Goal: Task Accomplishment & Management: Manage account settings

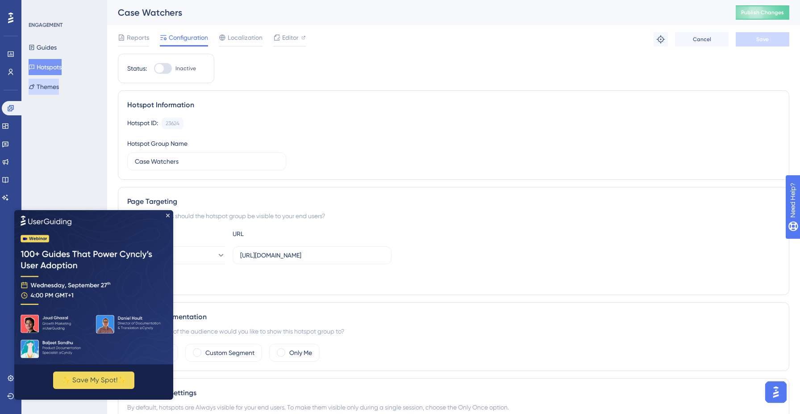
click at [43, 89] on button "Themes" at bounding box center [44, 87] width 30 height 16
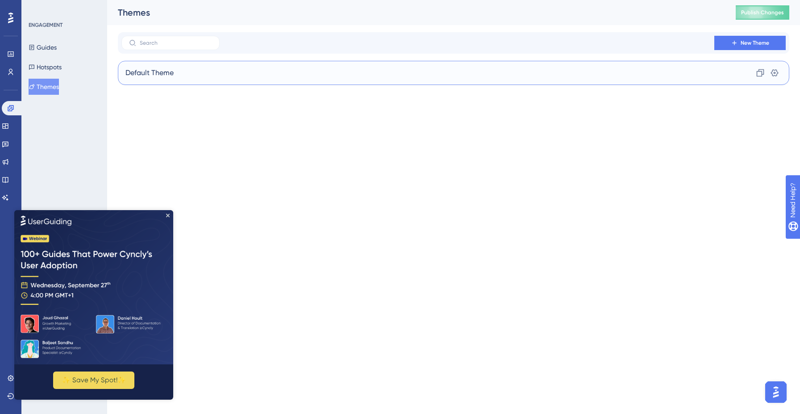
click at [708, 66] on div "Default Theme Clone Settings" at bounding box center [454, 73] width 672 height 24
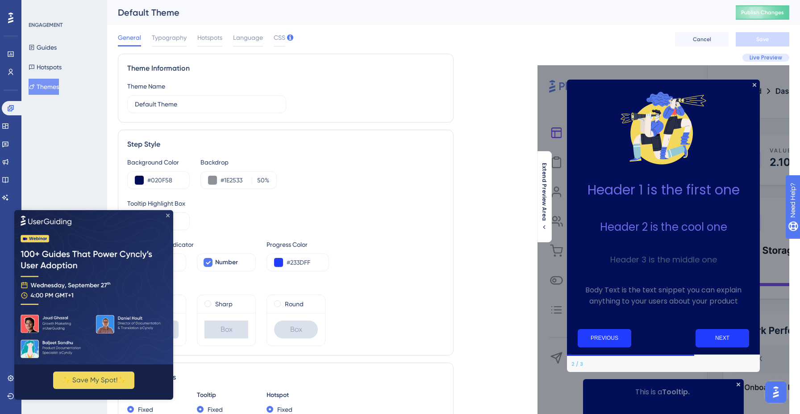
click at [168, 214] on icon "Close Preview" at bounding box center [168, 215] width 4 height 4
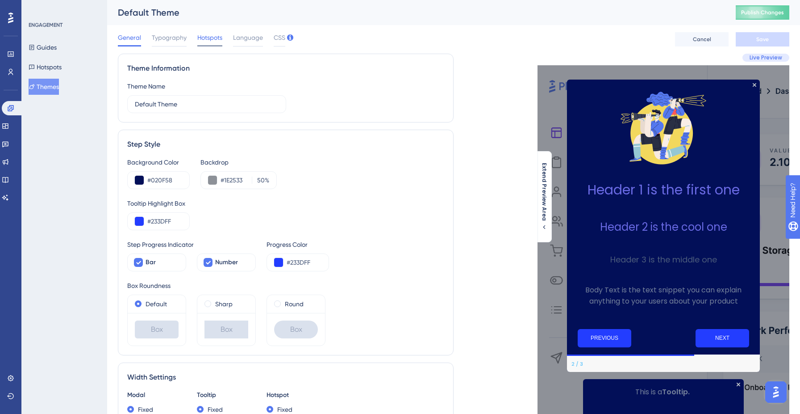
click at [212, 39] on span "Hotspots" at bounding box center [209, 37] width 25 height 11
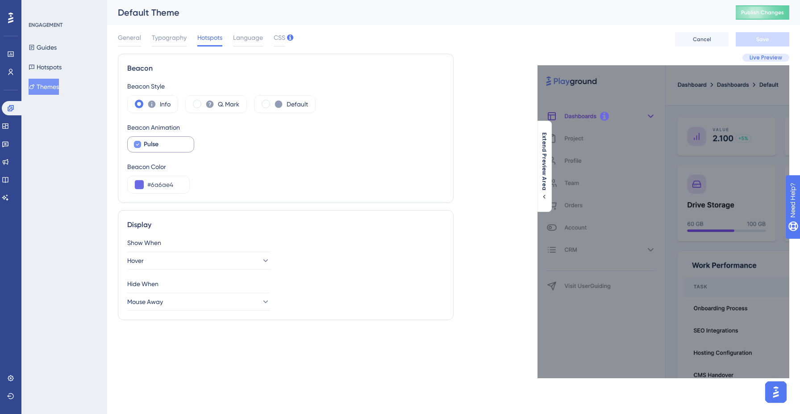
click at [166, 142] on div "Pulse" at bounding box center [165, 144] width 43 height 11
checkbox input "true"
click at [173, 34] on span "Typography" at bounding box center [169, 37] width 35 height 11
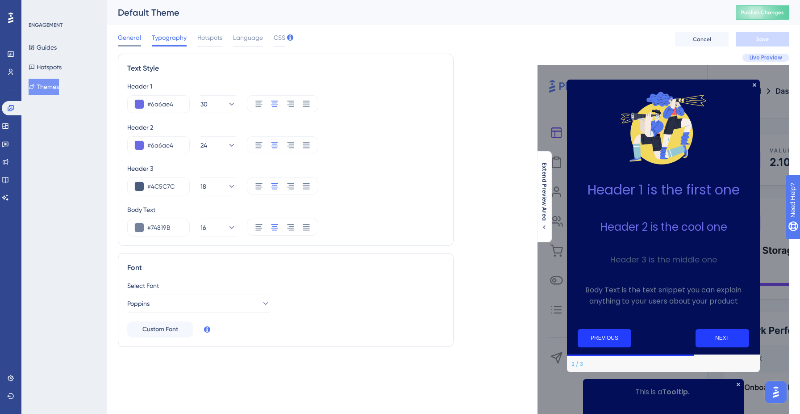
click at [127, 36] on span "General" at bounding box center [129, 37] width 23 height 11
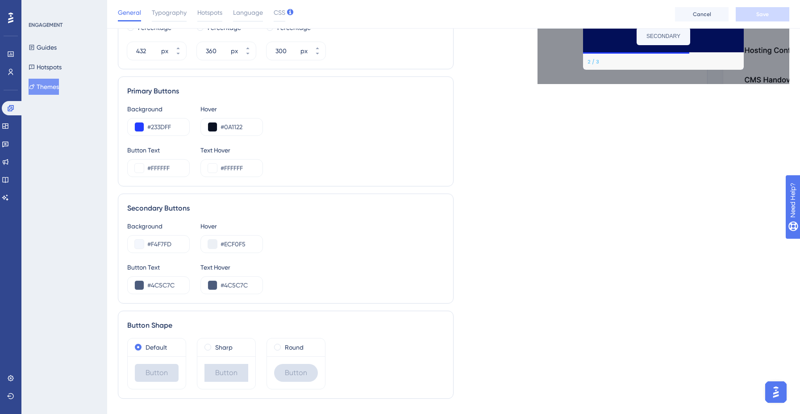
scroll to position [420, 0]
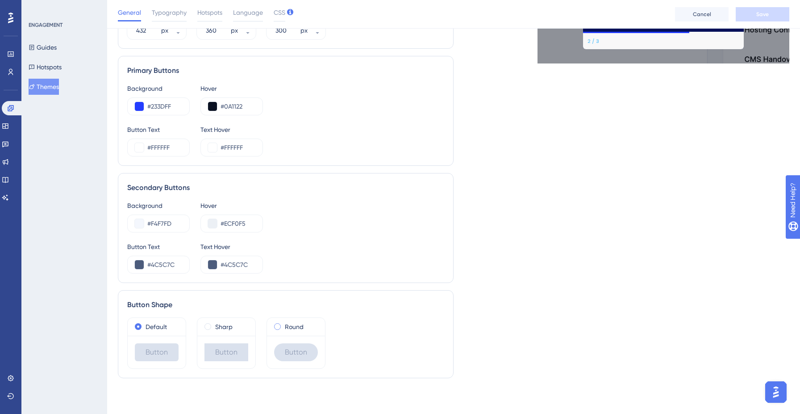
click at [278, 326] on span at bounding box center [277, 326] width 7 height 7
click at [284, 324] on input "radio" at bounding box center [284, 324] width 0 height 0
click at [772, 11] on button "Save" at bounding box center [763, 14] width 54 height 14
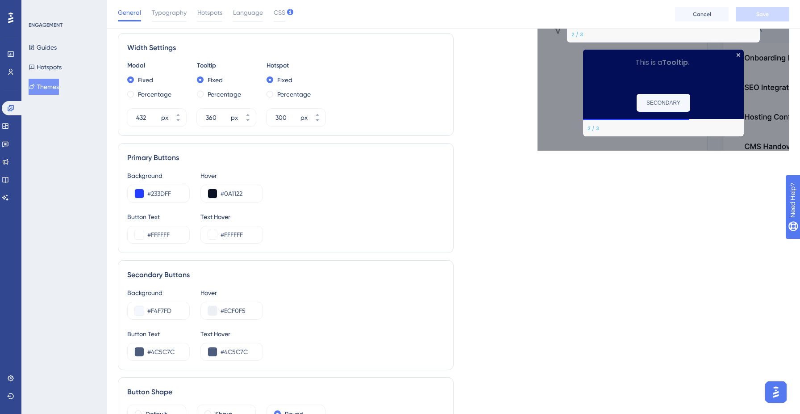
scroll to position [0, 0]
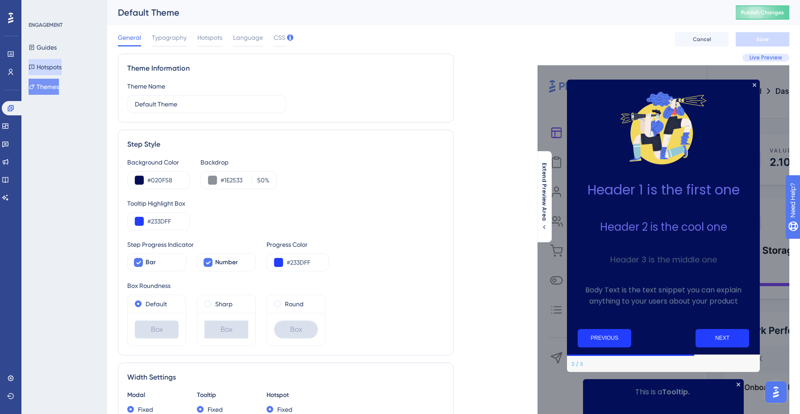
click at [55, 62] on button "Hotspots" at bounding box center [45, 67] width 33 height 16
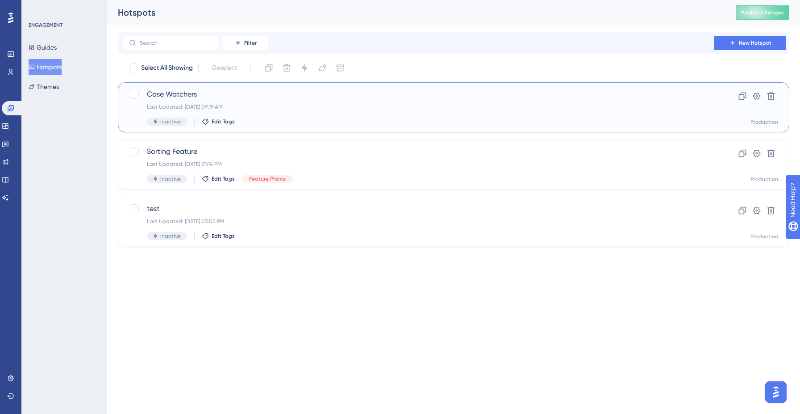
click at [317, 104] on div "Last Updated: [DATE] 09:19 AM" at bounding box center [418, 106] width 542 height 7
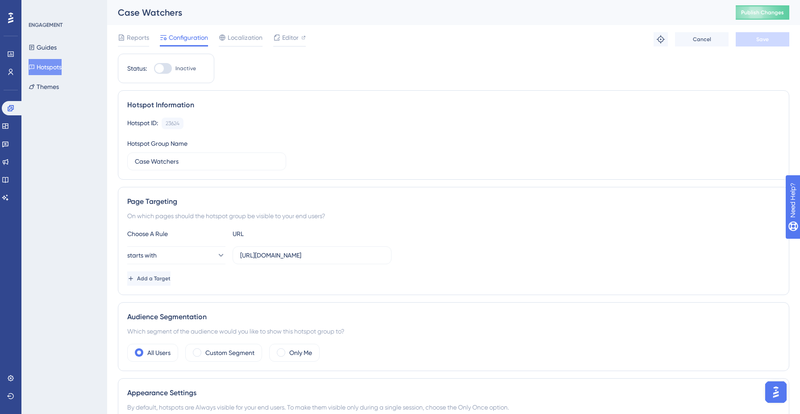
click at [167, 71] on div at bounding box center [163, 68] width 18 height 11
click at [154, 69] on input "Inactive" at bounding box center [154, 68] width 0 height 0
checkbox input "true"
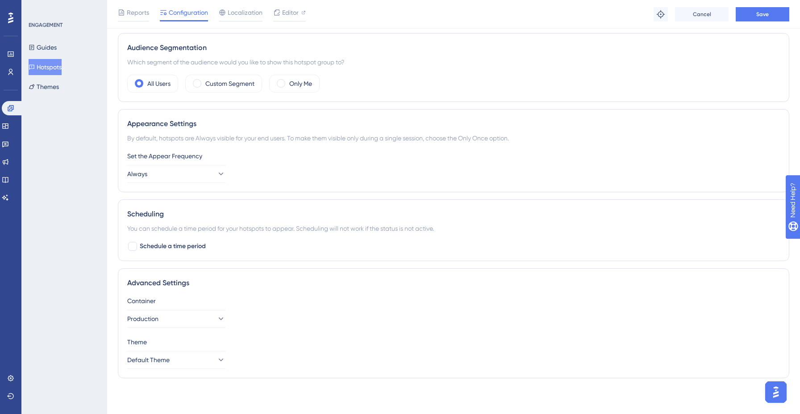
scroll to position [271, 0]
click at [203, 170] on button "Always" at bounding box center [176, 175] width 98 height 18
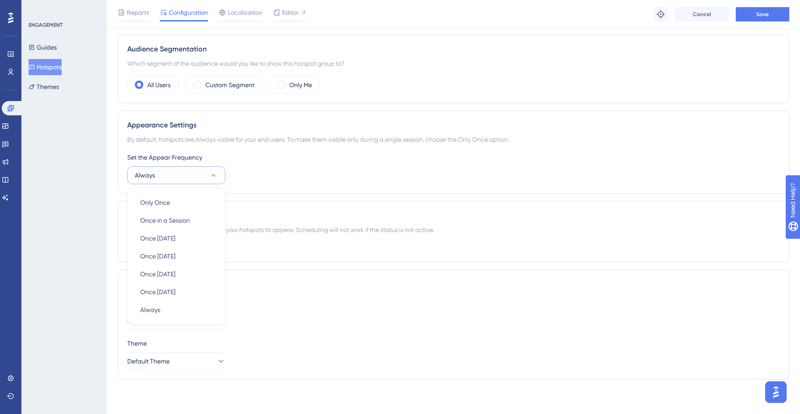
scroll to position [272, 0]
click at [184, 199] on div "Only Once Only Once" at bounding box center [176, 201] width 72 height 18
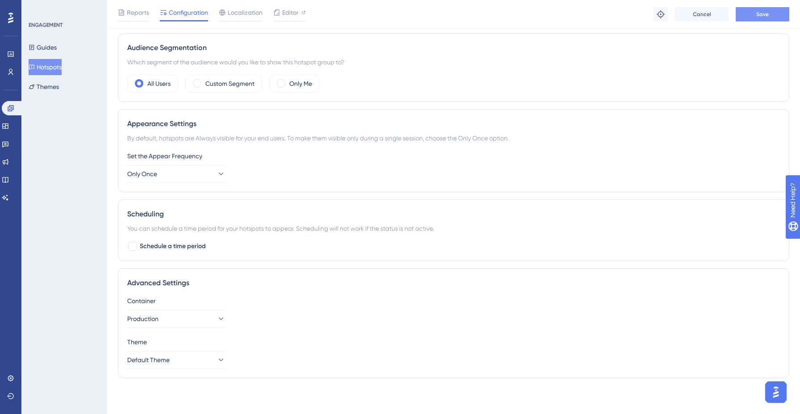
click at [776, 20] on button "Save" at bounding box center [763, 14] width 54 height 14
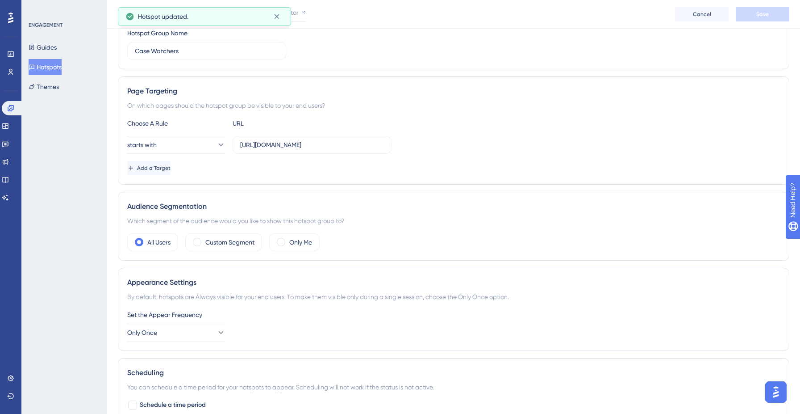
scroll to position [0, 0]
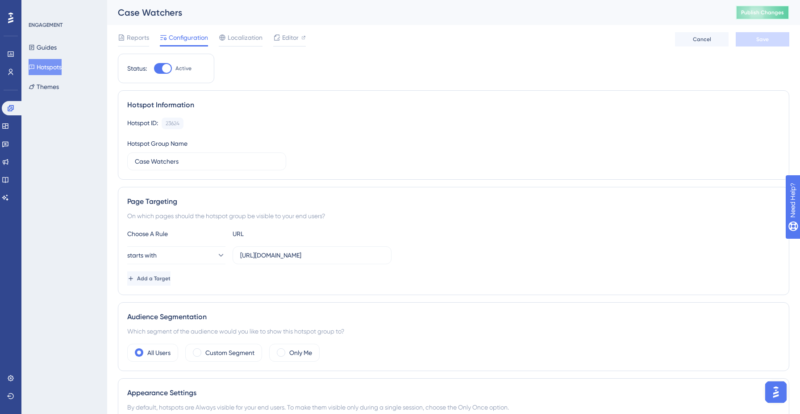
click at [771, 10] on span "Publish Changes" at bounding box center [762, 12] width 43 height 7
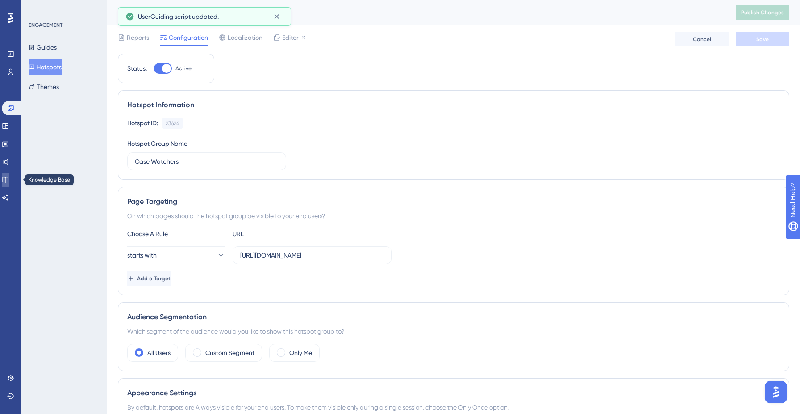
click at [9, 178] on icon at bounding box center [5, 179] width 7 height 7
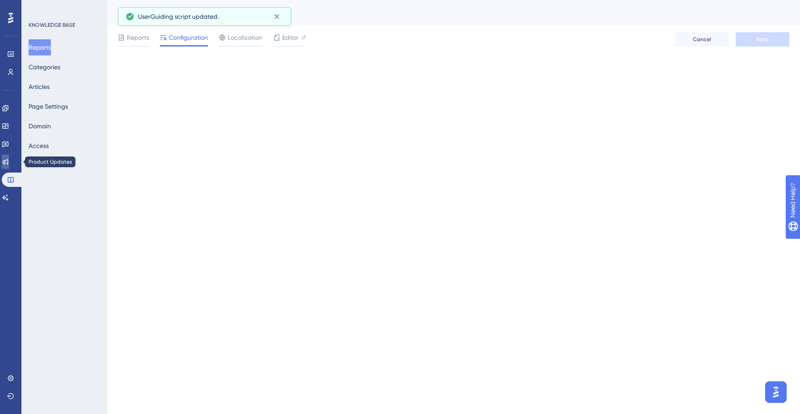
click at [8, 161] on icon at bounding box center [5, 161] width 7 height 7
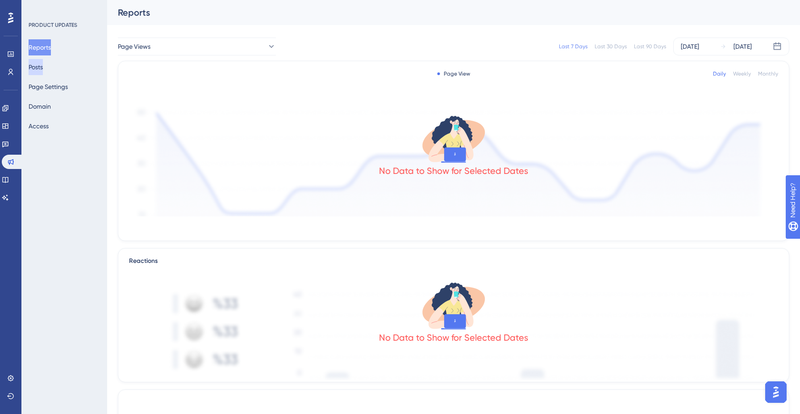
click at [40, 70] on button "Posts" at bounding box center [36, 67] width 14 height 16
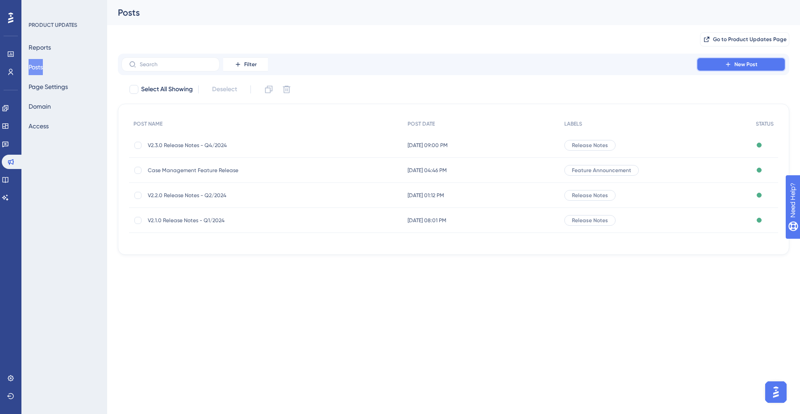
click at [751, 60] on button "New Post" at bounding box center [741, 64] width 89 height 14
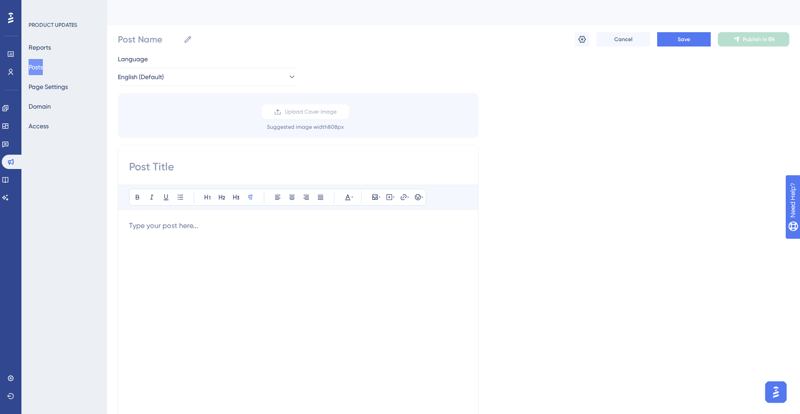
click at [279, 153] on div "Bold Italic Underline Bullet Point Heading 1 Heading 2 Heading 3 Normal Align L…" at bounding box center [298, 286] width 361 height 283
click at [242, 164] on input at bounding box center [298, 166] width 338 height 14
click at [288, 255] on div at bounding box center [298, 318] width 338 height 196
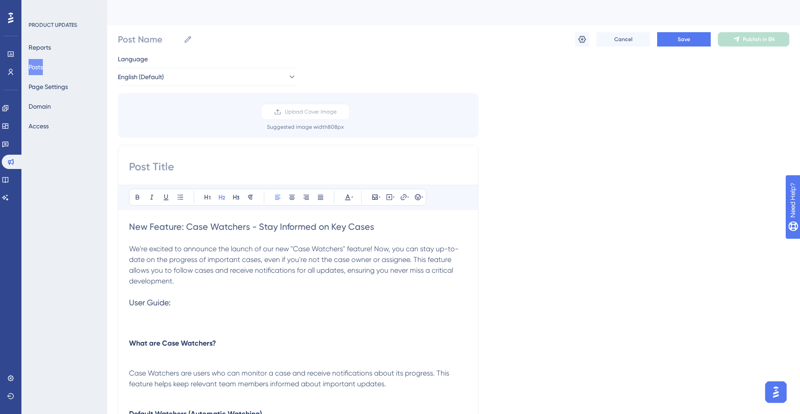
click at [263, 230] on span "New Feature: Case Watchers - Stay Informed on Key Cases" at bounding box center [251, 226] width 245 height 11
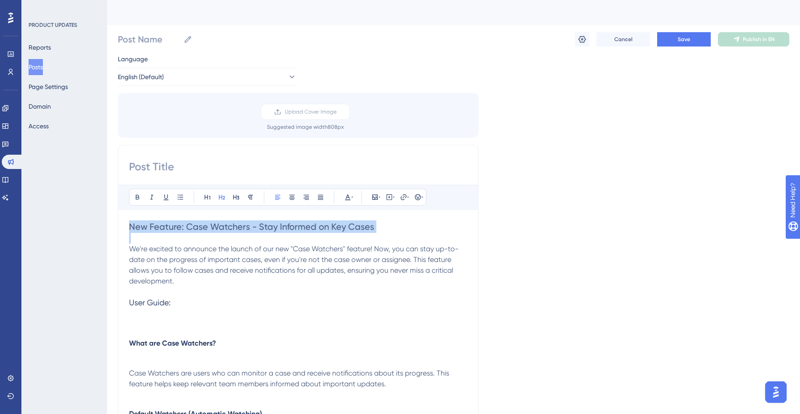
click at [263, 230] on span "New Feature: Case Watchers - Stay Informed on Key Cases" at bounding box center [251, 226] width 245 height 11
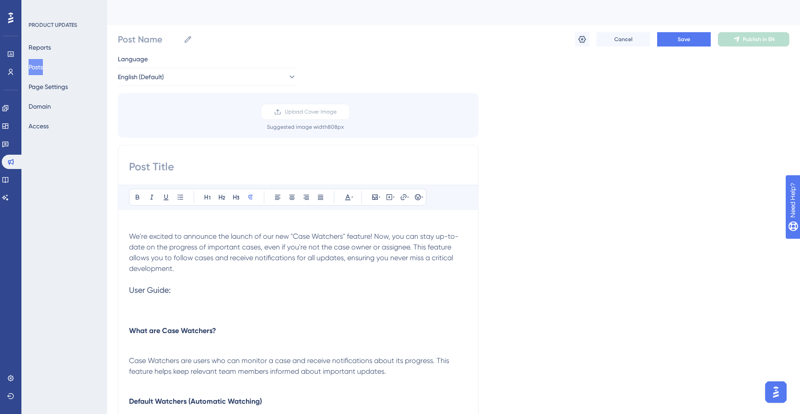
click at [230, 163] on input at bounding box center [298, 166] width 338 height 14
paste input "New Feature: Case Watchers - Stay Informed on Key Cases"
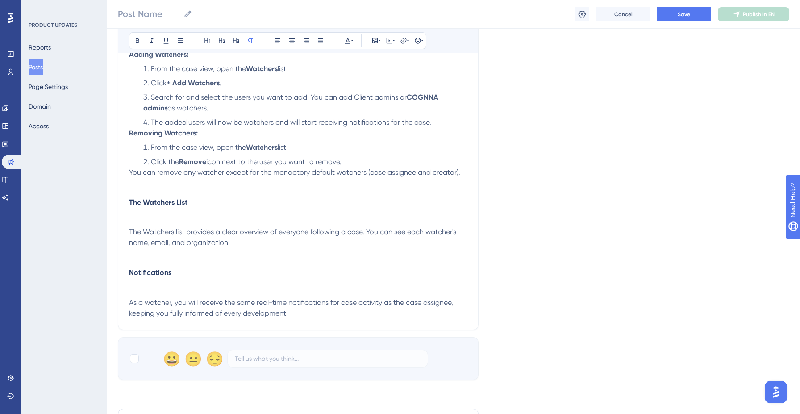
scroll to position [735, 0]
type input "New Feature: Case Watchers - Stay Informed on Key Cases"
click at [209, 225] on p at bounding box center [298, 219] width 338 height 11
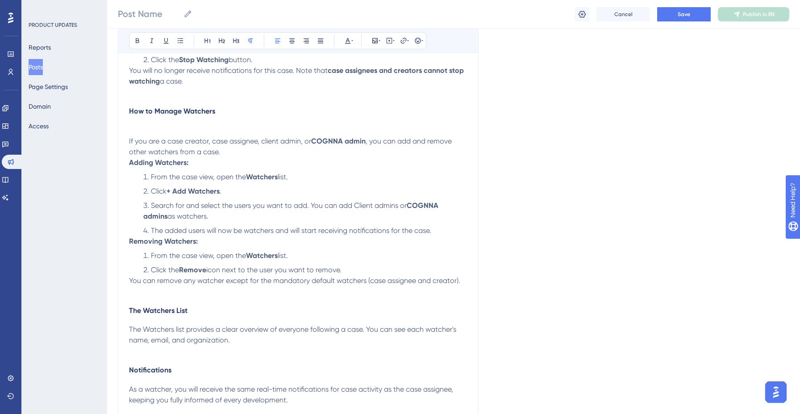
scroll to position [623, 0]
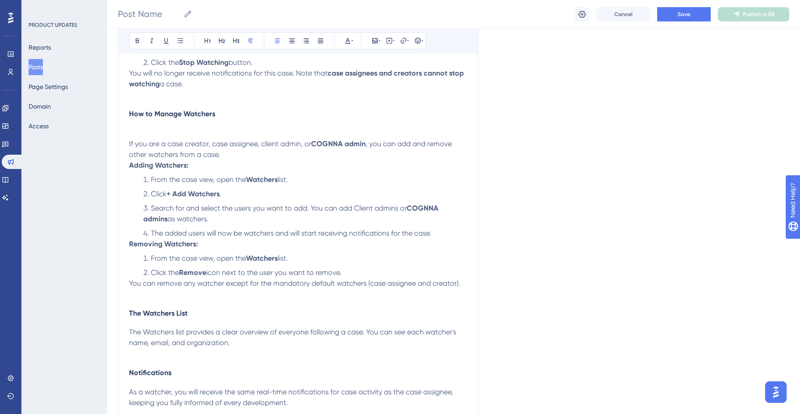
click at [129, 246] on strong "Removing Watchers:" at bounding box center [163, 243] width 69 height 8
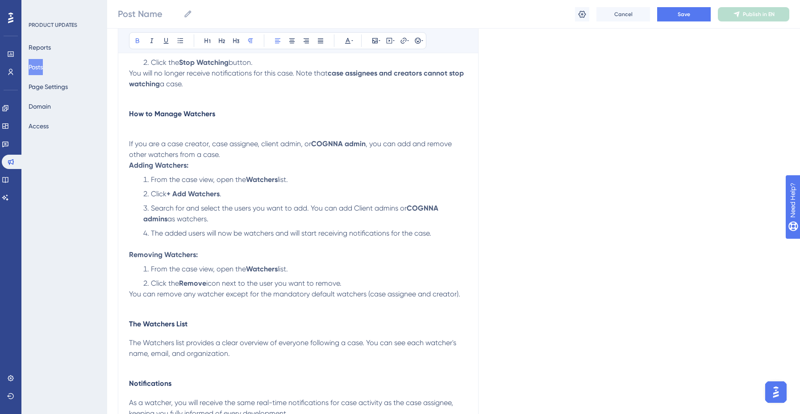
click at [144, 310] on p at bounding box center [298, 304] width 338 height 11
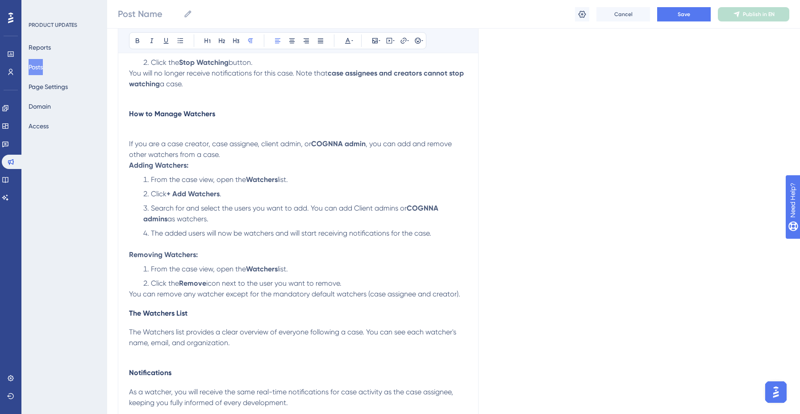
click at [141, 359] on p at bounding box center [298, 353] width 338 height 11
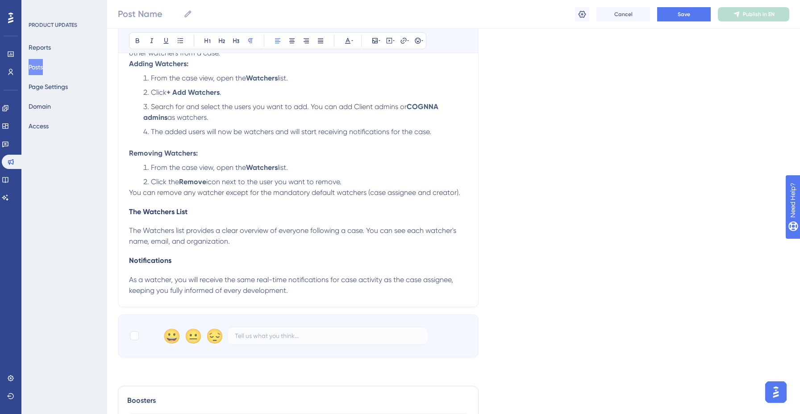
scroll to position [725, 0]
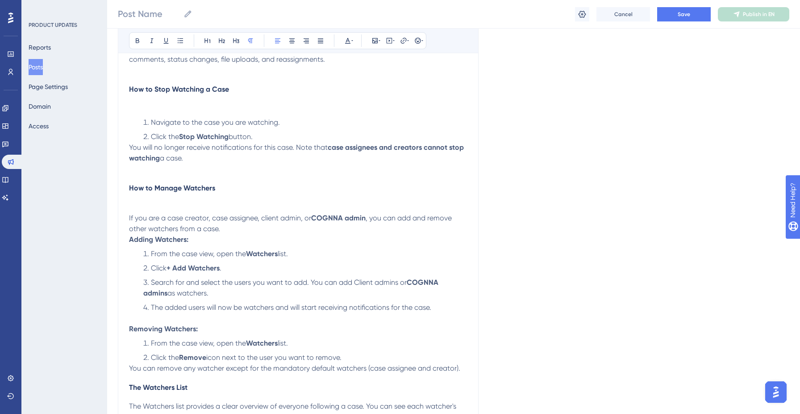
scroll to position [540, 0]
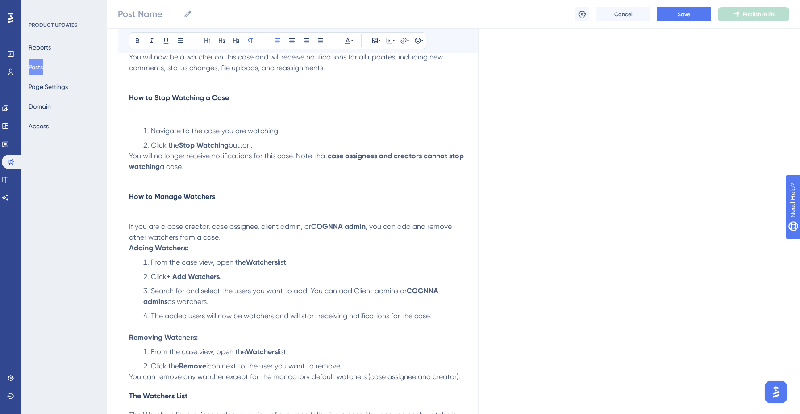
click at [129, 249] on strong "Adding Watchers:" at bounding box center [158, 247] width 59 height 8
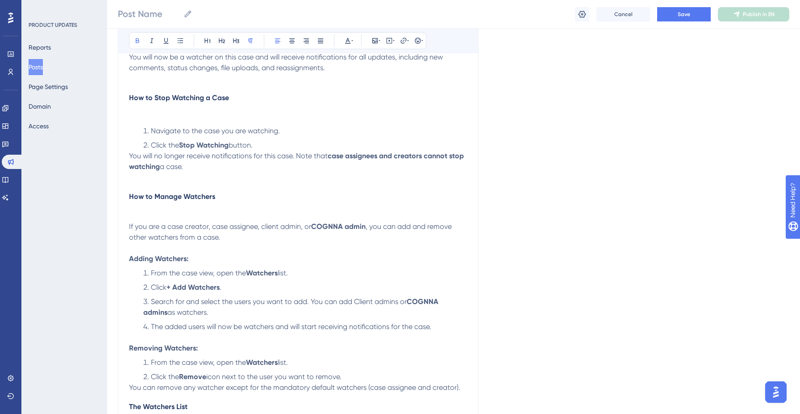
click at [143, 224] on span "If you are a case creator, case assignee, client admin, or" at bounding box center [220, 226] width 182 height 8
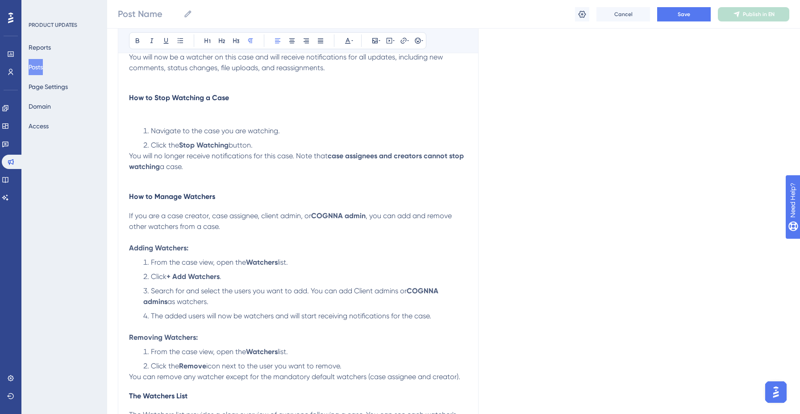
click at [158, 187] on div "We're excited to announce the launch of our new "Case Watchers" feature! Now, y…" at bounding box center [298, 81] width 338 height 796
click at [159, 117] on p at bounding box center [298, 116] width 338 height 11
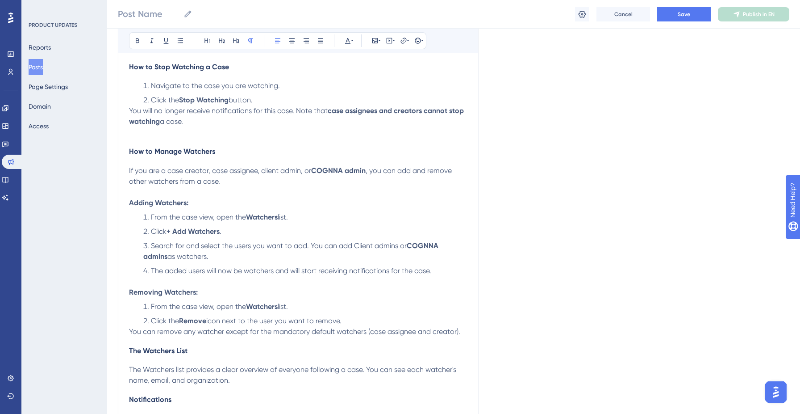
scroll to position [569, 0]
click at [186, 157] on span "How to Manage Watchers" at bounding box center [172, 153] width 86 height 8
click at [186, 139] on p at bounding box center [298, 134] width 338 height 11
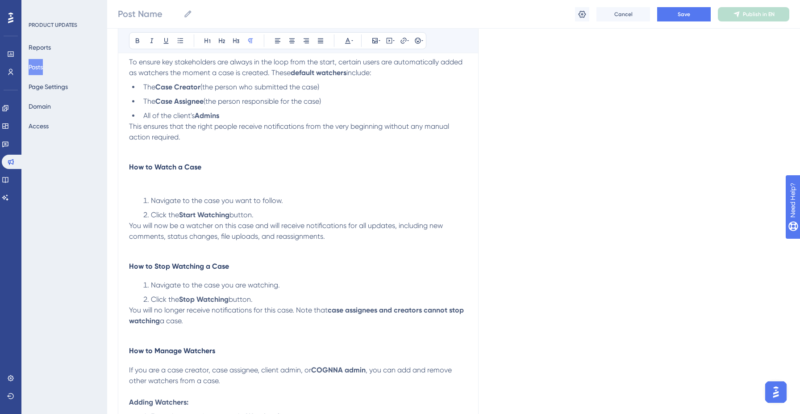
scroll to position [374, 0]
click at [169, 180] on p at bounding box center [298, 184] width 338 height 11
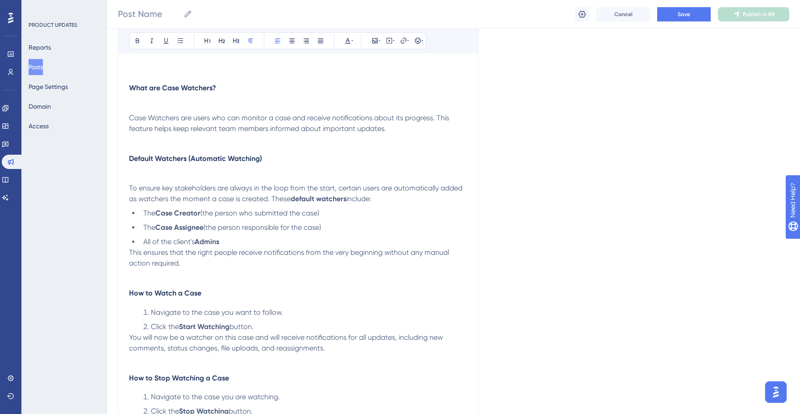
scroll to position [238, 0]
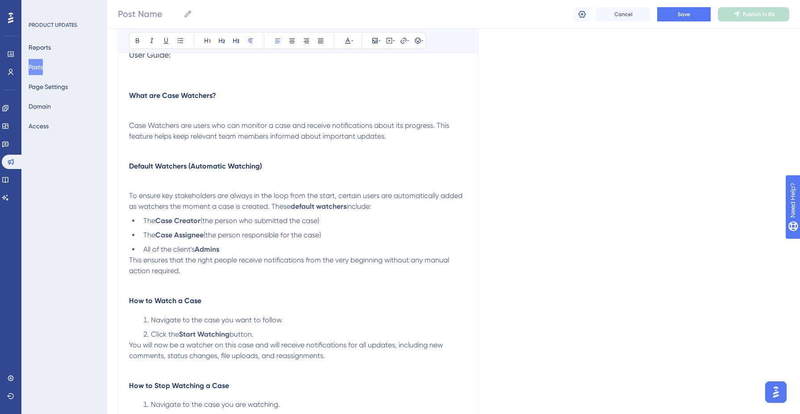
click at [166, 179] on div "We're excited to announce the launch of our new "Case Watchers" feature! Now, y…" at bounding box center [298, 369] width 338 height 768
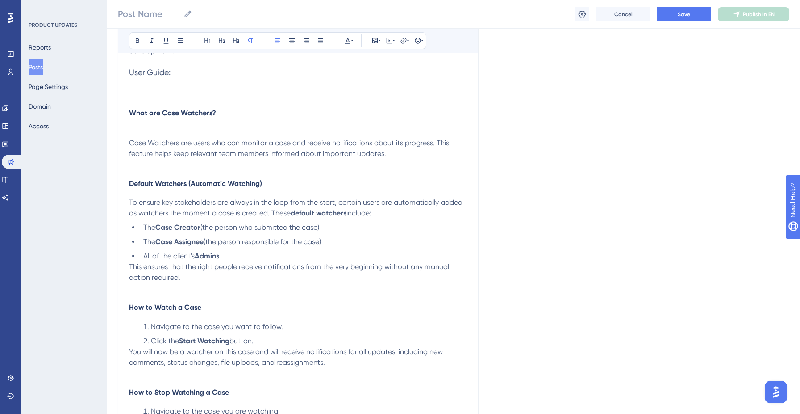
scroll to position [212, 0]
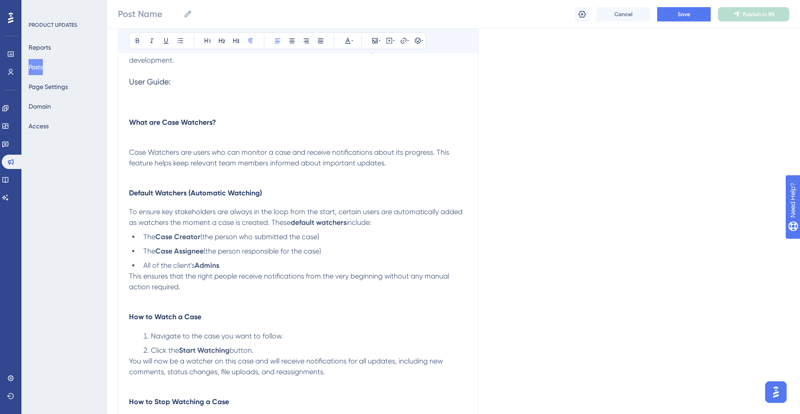
click at [197, 137] on p at bounding box center [298, 141] width 338 height 11
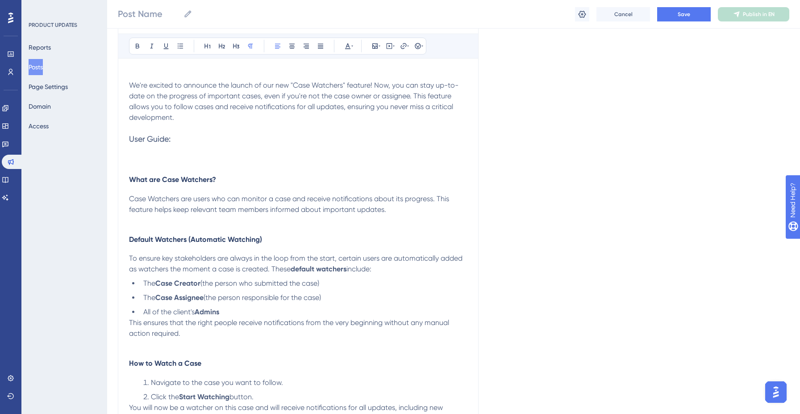
scroll to position [154, 0]
click at [169, 149] on p at bounding box center [298, 150] width 338 height 11
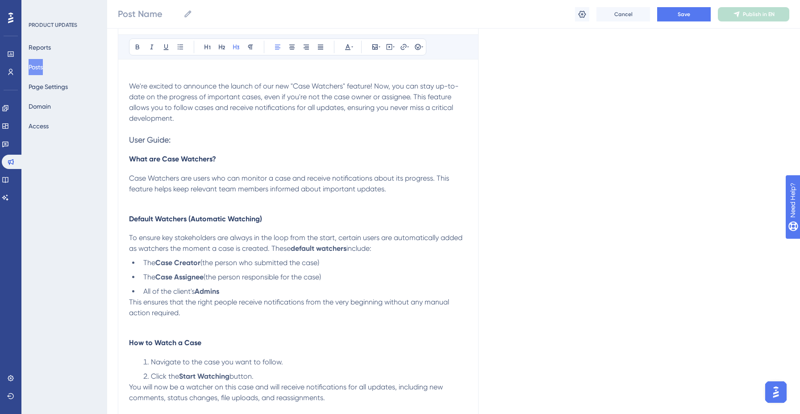
click at [301, 83] on span "We're excited to announce the launch of our new "Case Watchers" feature! Now, y…" at bounding box center [294, 102] width 330 height 41
drag, startPoint x: 301, startPoint y: 83, endPoint x: 321, endPoint y: 85, distance: 20.2
click at [321, 85] on span "We're excited to announce the launch of our new "Case Watchers" feature! Now, y…" at bounding box center [294, 102] width 330 height 41
click at [372, 114] on p "We're excited to announce the launch of our new " Case Watchers " feature! Now,…" at bounding box center [298, 102] width 338 height 43
click at [376, 86] on span "" feature! Now, you can stay up-to-date on the progress of important cases, eve…" at bounding box center [294, 102] width 330 height 41
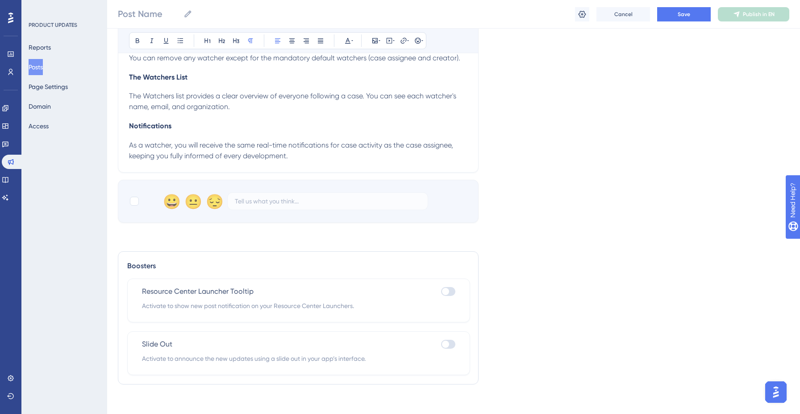
scroll to position [808, 0]
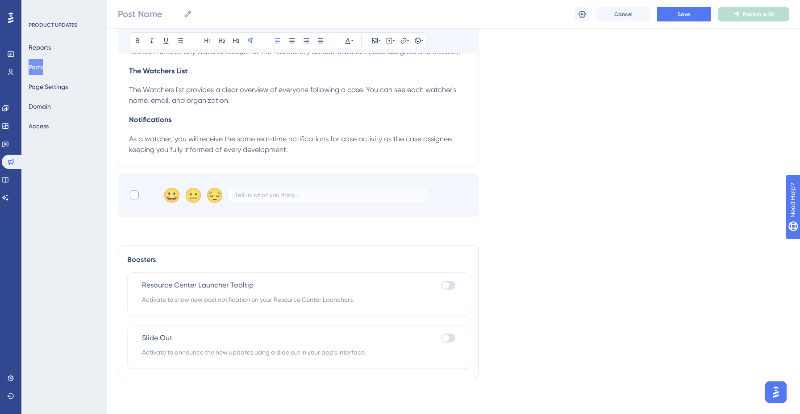
click at [137, 195] on div at bounding box center [134, 194] width 9 height 9
checkbox input "true"
click at [452, 285] on div at bounding box center [448, 284] width 14 height 9
click at [441, 285] on input "checkbox" at bounding box center [441, 284] width 0 height 0
checkbox input "true"
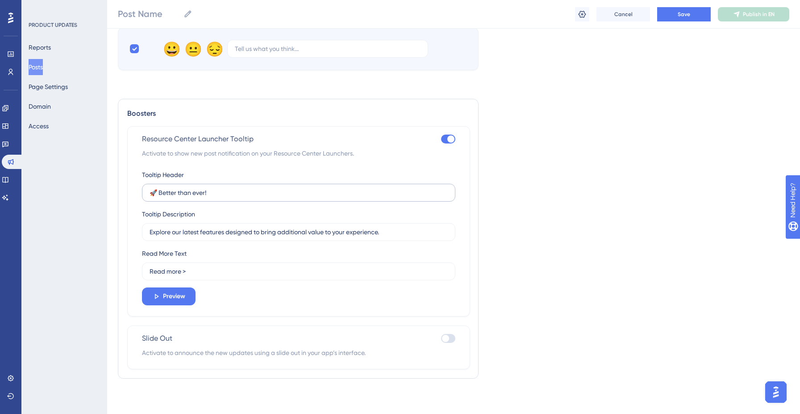
scroll to position [951, 0]
click at [234, 201] on label "🚀 Better than ever!" at bounding box center [298, 192] width 313 height 18
click at [234, 197] on input "🚀 Better than ever!" at bounding box center [299, 192] width 298 height 10
click at [234, 201] on label "🚀 Better than ever!" at bounding box center [298, 192] width 313 height 18
click at [234, 197] on input "🚀 Better than ever!" at bounding box center [299, 192] width 298 height 10
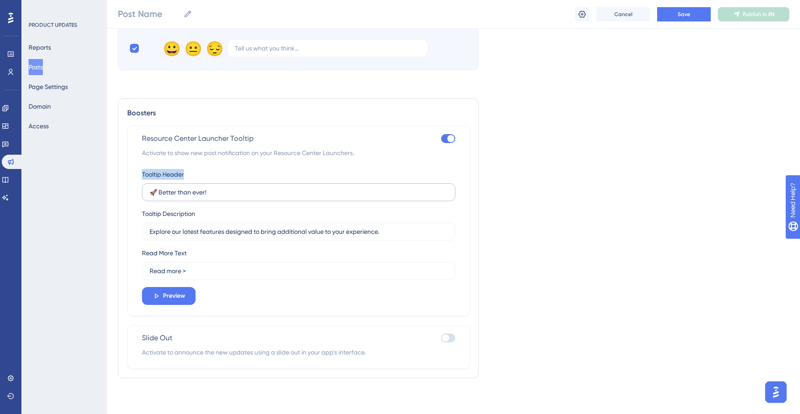
click at [234, 201] on label "🚀 Better than ever!" at bounding box center [298, 192] width 313 height 18
click at [234, 197] on input "🚀 Better than ever!" at bounding box center [299, 192] width 298 height 10
click at [218, 197] on input "🚀 Better than ever!" at bounding box center [299, 192] width 298 height 10
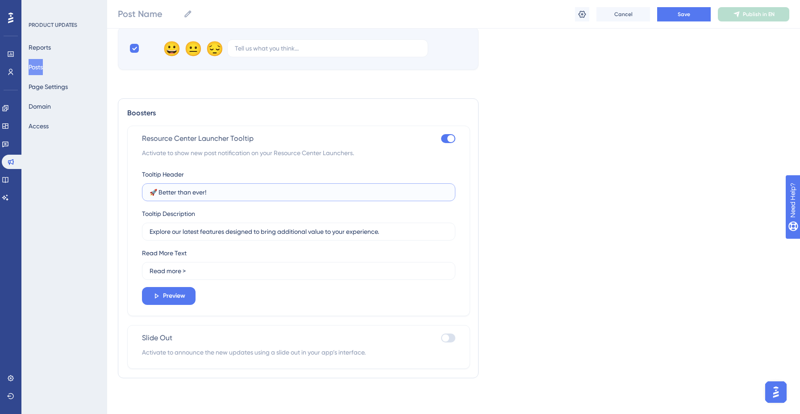
click at [218, 197] on input "🚀 Better than ever!" at bounding box center [299, 192] width 298 height 10
drag, startPoint x: 159, startPoint y: 196, endPoint x: 231, endPoint y: 199, distance: 72.9
click at [231, 197] on input "🚀 Better than ever!" at bounding box center [299, 192] width 298 height 10
paste input "New Feature: Case Watchers - Stay Informed on Key Cases"
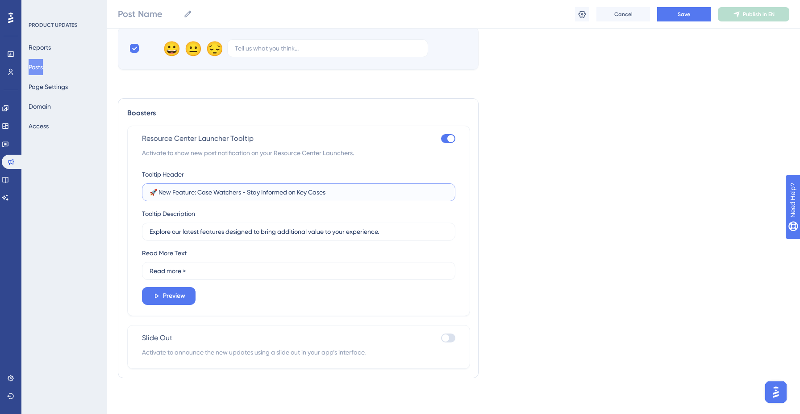
type input "🚀 New Feature: Case Watchers - Stay Informed on Key Cases"
click at [217, 238] on label "Explore our latest features designed to bring additional value to your experien…" at bounding box center [298, 231] width 313 height 18
click at [217, 236] on input "Explore our latest features designed to bring additional value to your experien…" at bounding box center [299, 231] width 298 height 10
paste input "We're excited to announce the launch of our new "Case Watchers" feature! Now, y…"
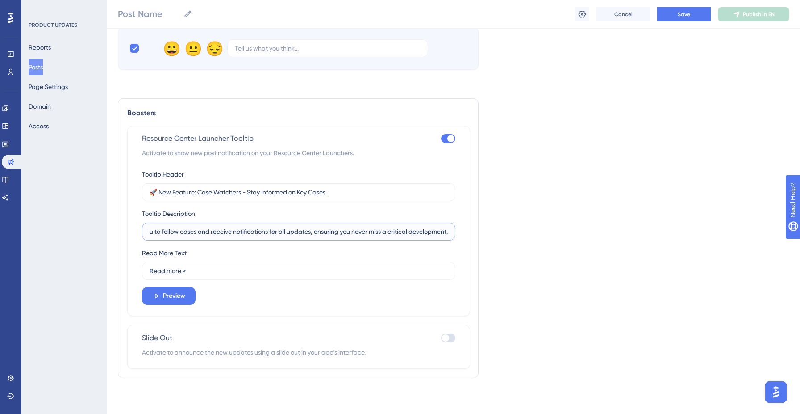
click at [429, 231] on input "We're excited to announce the launch of our new "Case Watchers" feature! Now, y…" at bounding box center [299, 231] width 298 height 10
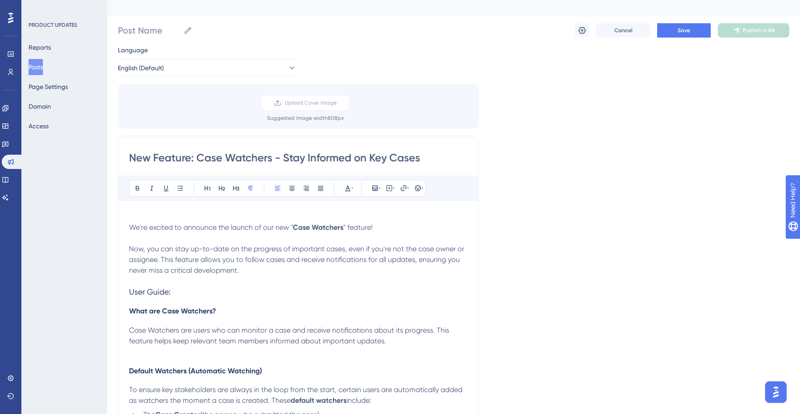
scroll to position [8, 0]
type input "We're excited to announce the launch of our new "Case Watchers" feature! Now, y…"
click at [221, 273] on span "Now, you can stay up-to-date on the progress of important cases, even if you're…" at bounding box center [297, 260] width 337 height 30
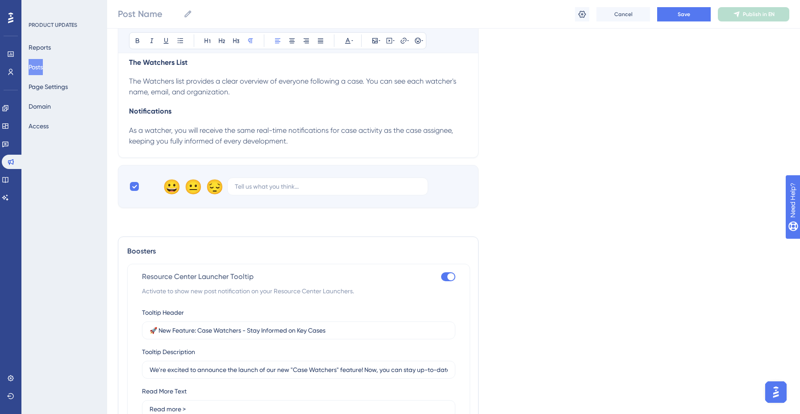
scroll to position [954, 0]
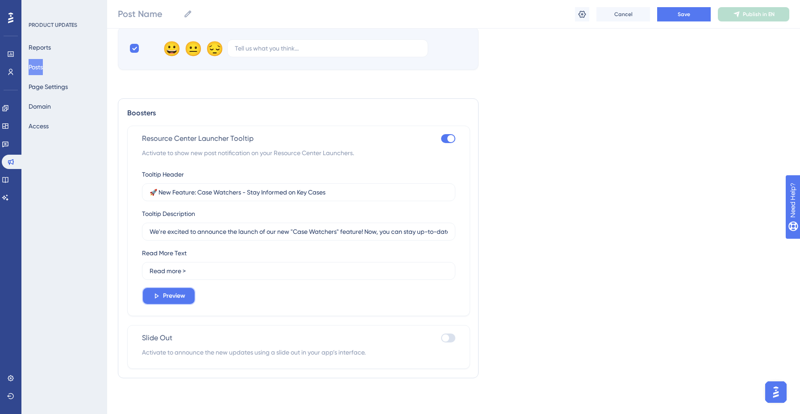
click at [182, 293] on span "Preview" at bounding box center [174, 295] width 22 height 11
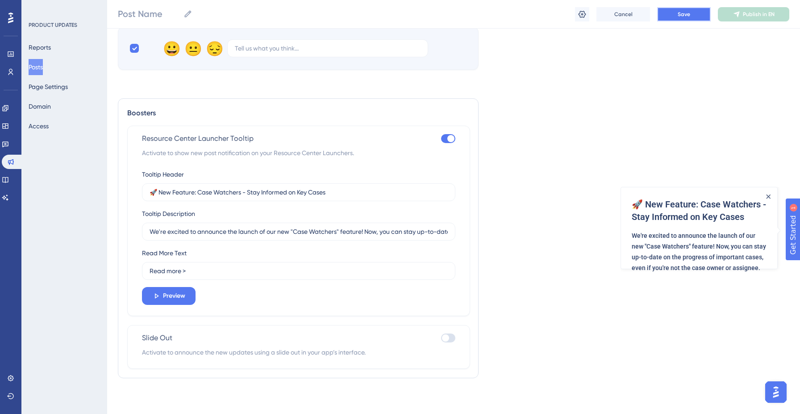
click at [692, 11] on button "Save" at bounding box center [684, 14] width 54 height 14
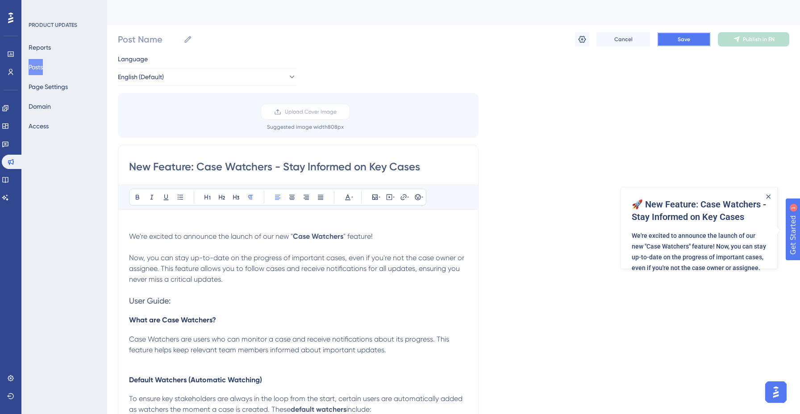
click at [686, 38] on span "Save" at bounding box center [684, 39] width 13 height 7
click at [205, 169] on input "New Feature: Case Watchers - Stay Informed on Key Cases" at bounding box center [298, 166] width 338 height 14
drag, startPoint x: 205, startPoint y: 169, endPoint x: 244, endPoint y: 168, distance: 38.9
click at [244, 168] on input "New Feature: Case Watchers - Stay Informed on Key Cases" at bounding box center [298, 166] width 338 height 14
click at [158, 38] on input "Post Name" at bounding box center [149, 39] width 62 height 13
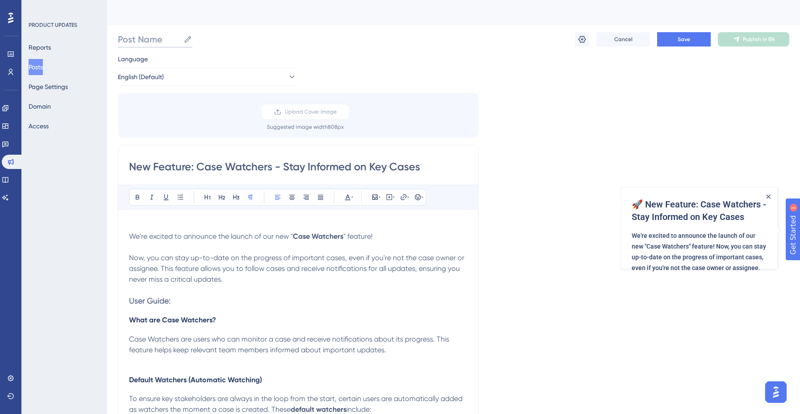
paste input "Case Watchers"
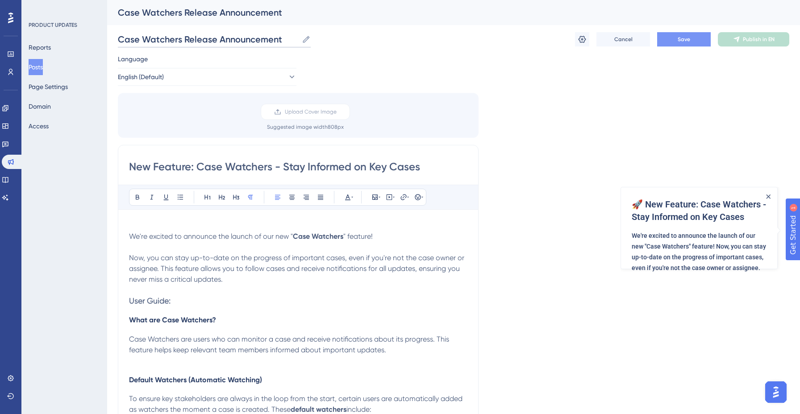
type input "Case Watchers Release Announcement"
click at [692, 43] on button "Save" at bounding box center [684, 39] width 54 height 14
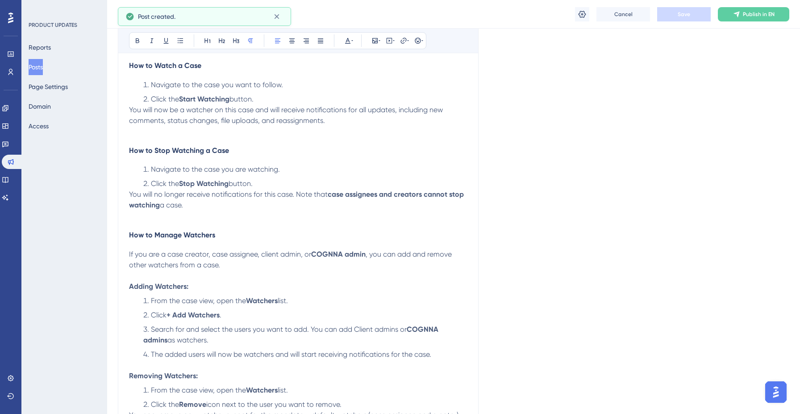
scroll to position [421, 0]
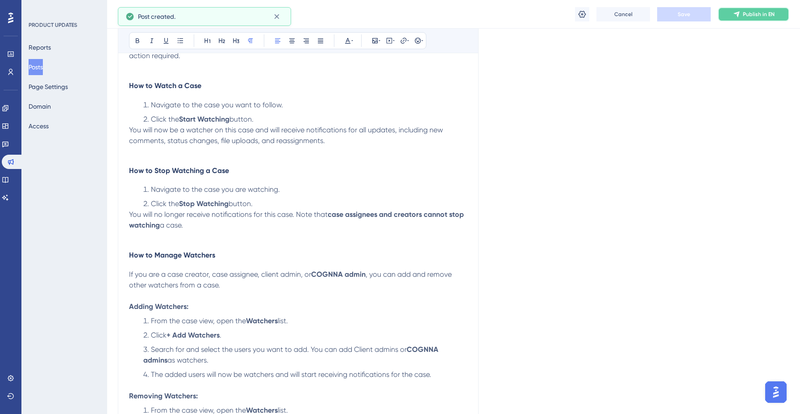
click at [754, 16] on span "Publish in EN" at bounding box center [759, 14] width 32 height 7
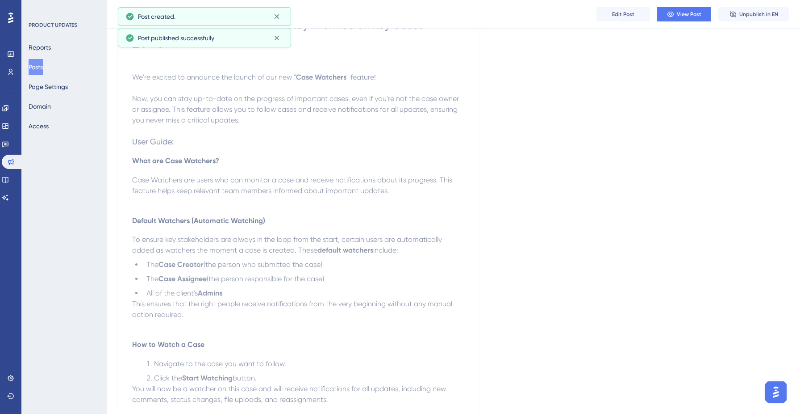
scroll to position [0, 0]
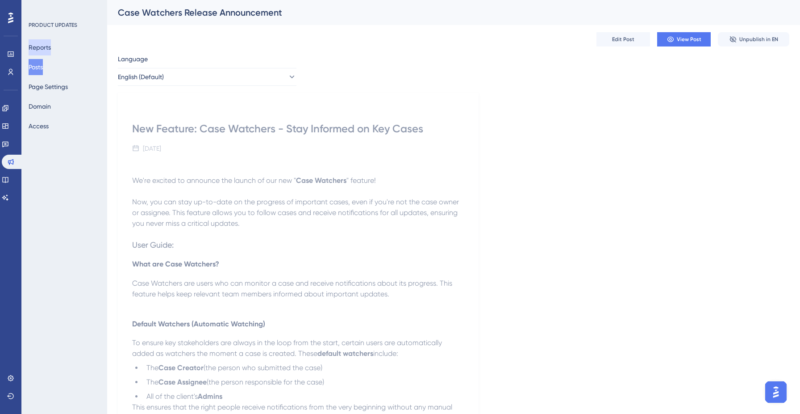
click at [47, 51] on button "Reports" at bounding box center [40, 47] width 22 height 16
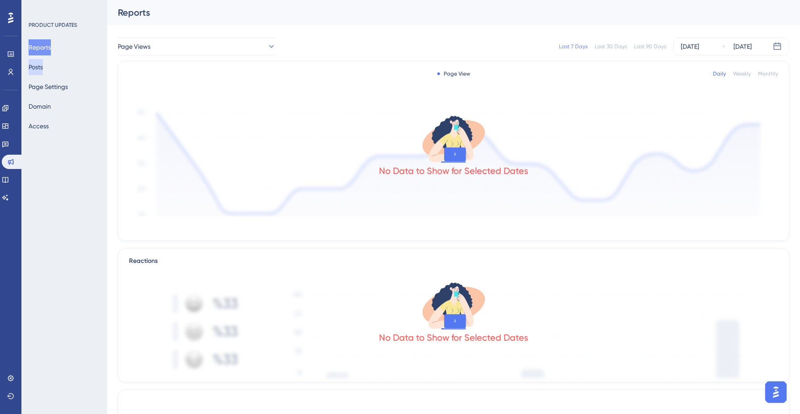
click at [43, 69] on button "Posts" at bounding box center [36, 67] width 14 height 16
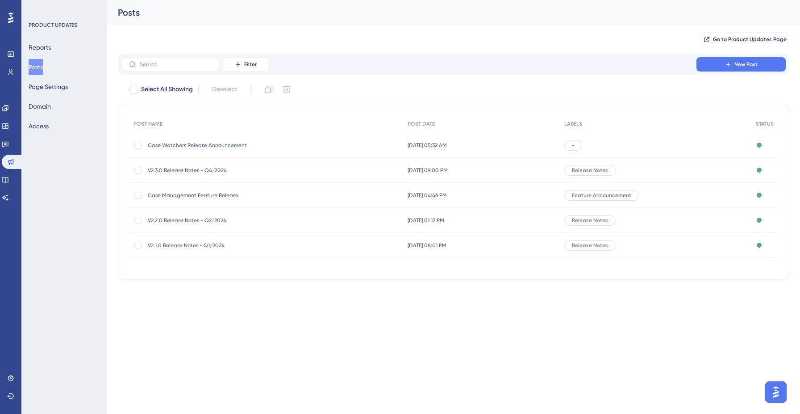
click at [578, 148] on div "-" at bounding box center [573, 145] width 18 height 11
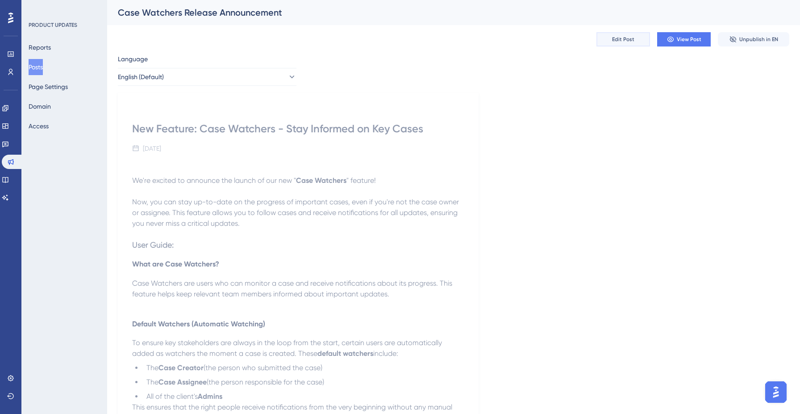
click at [625, 41] on span "Edit Post" at bounding box center [623, 39] width 22 height 7
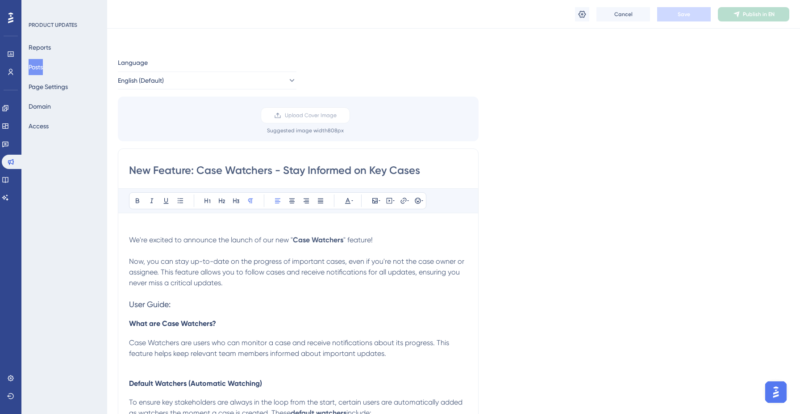
scroll to position [544, 0]
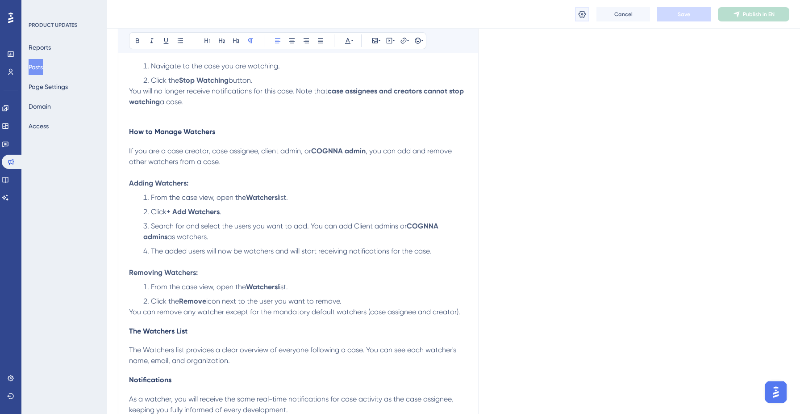
click at [581, 14] on icon at bounding box center [583, 13] width 8 height 7
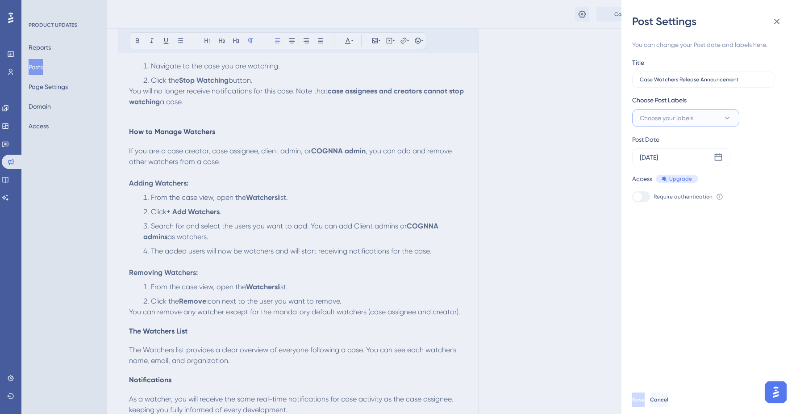
click at [681, 117] on span "Choose your labels" at bounding box center [667, 118] width 54 height 11
click at [683, 173] on input "Feature Announcement" at bounding box center [697, 172] width 69 height 11
click at [643, 167] on div "Feature Announcement Feature Announcement" at bounding box center [677, 172] width 78 height 11
click at [643, 171] on div at bounding box center [642, 172] width 7 height 7
checkbox input "true"
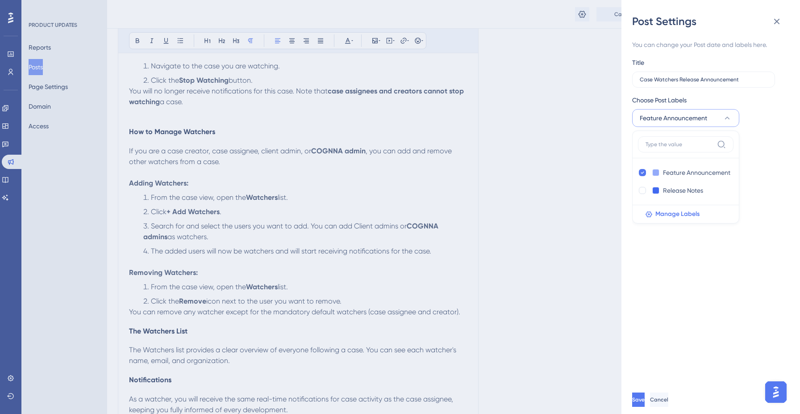
click at [786, 196] on div "You can change your Post date and labels here. Title Case Watchers Release Anno…" at bounding box center [714, 207] width 164 height 356
click at [647, 401] on button "Save" at bounding box center [639, 399] width 14 height 14
click at [10, 57] on div "Post Settings You can change your Post date and labels here. Title Case Watcher…" at bounding box center [400, 207] width 800 height 414
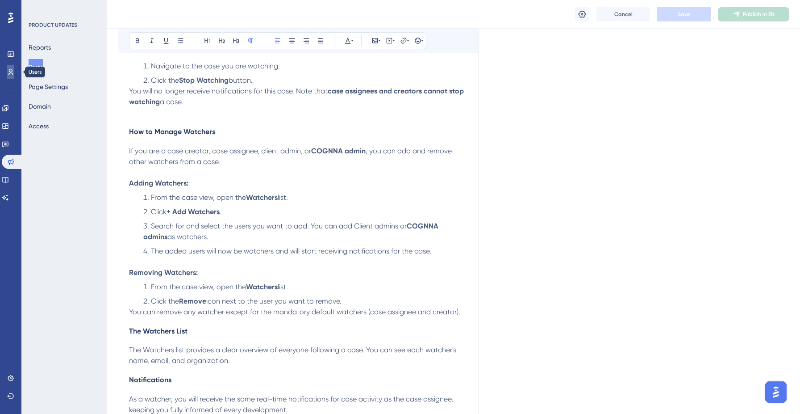
click at [10, 74] on icon at bounding box center [10, 71] width 7 height 7
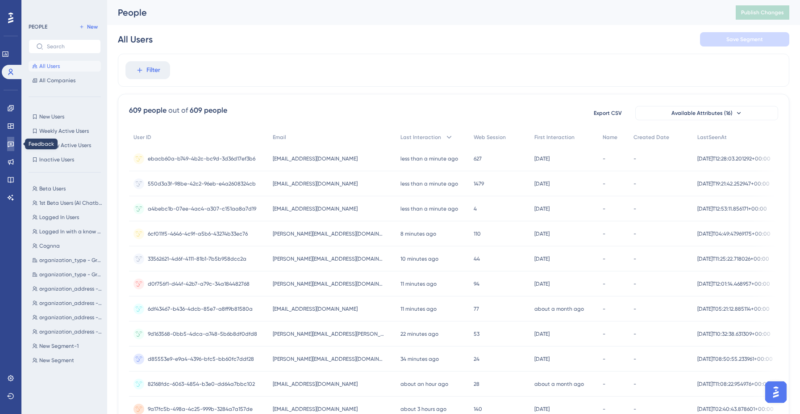
click at [10, 147] on icon at bounding box center [10, 143] width 7 height 7
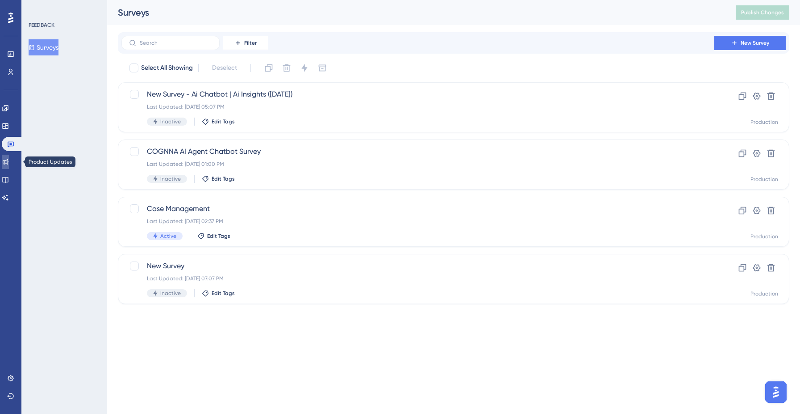
click at [9, 164] on icon at bounding box center [5, 161] width 7 height 7
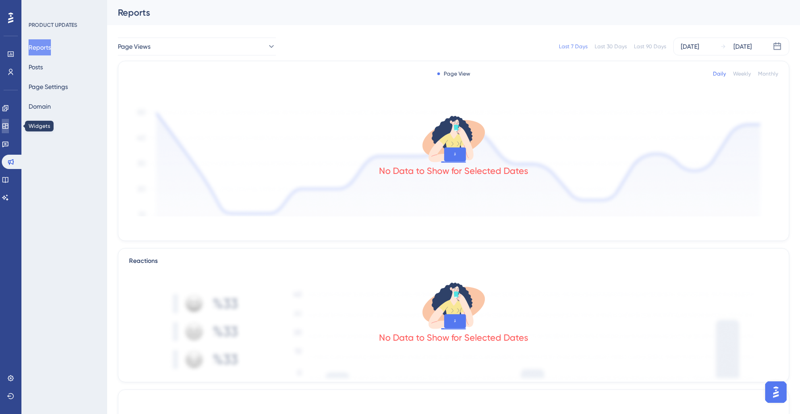
click at [8, 130] on link at bounding box center [5, 126] width 7 height 14
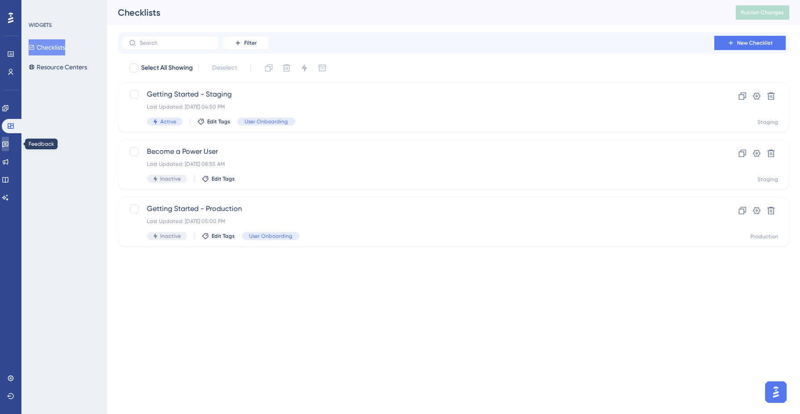
click at [8, 142] on icon at bounding box center [5, 145] width 6 height 6
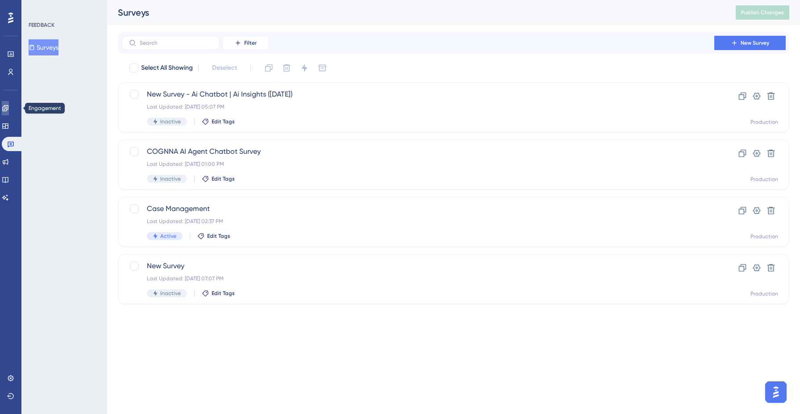
click at [8, 112] on link at bounding box center [5, 108] width 7 height 14
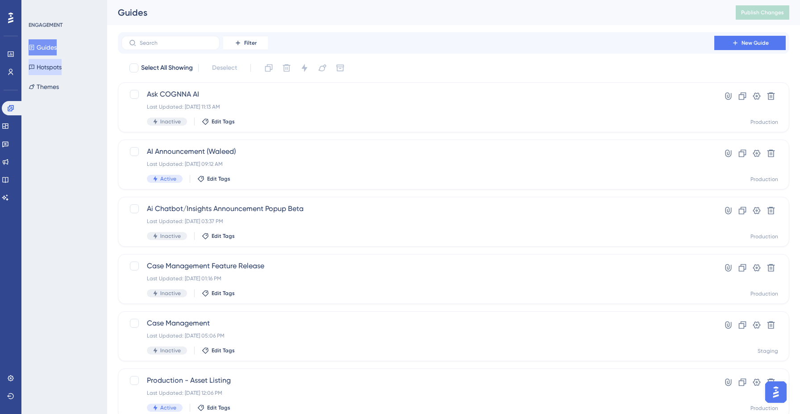
click at [58, 63] on button "Hotspots" at bounding box center [45, 67] width 33 height 16
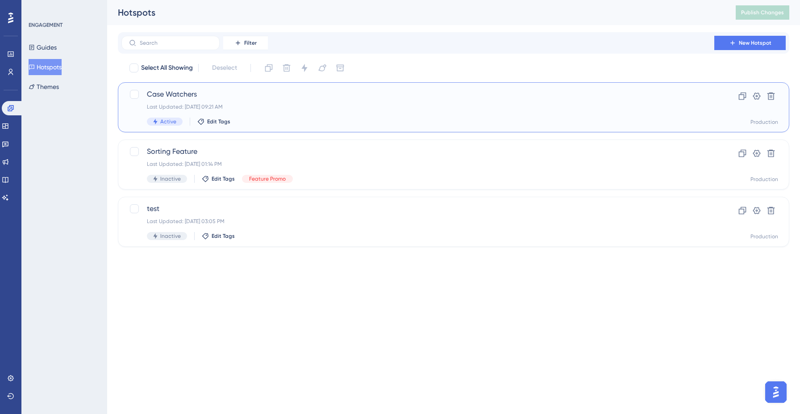
click at [218, 97] on span "Case Watchers" at bounding box center [418, 94] width 542 height 11
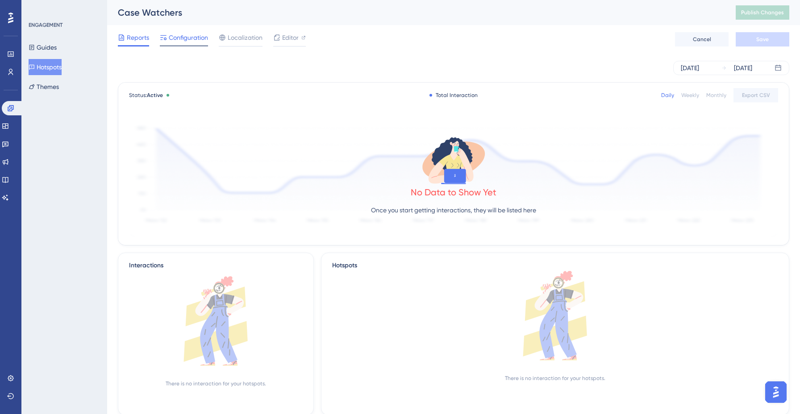
click at [194, 41] on span "Configuration" at bounding box center [188, 37] width 39 height 11
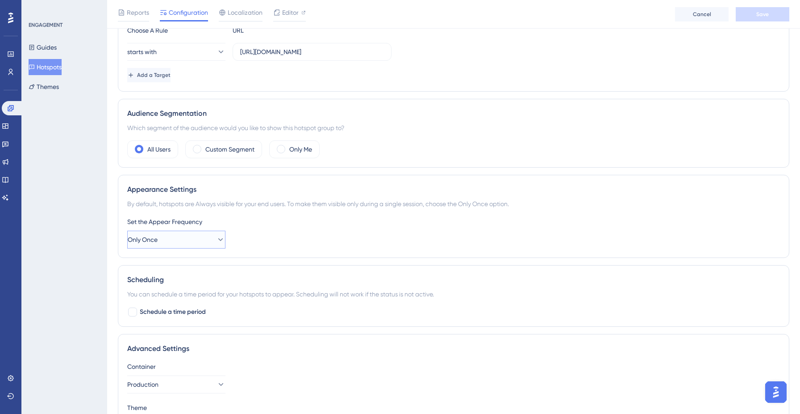
click at [198, 241] on button "Only Once" at bounding box center [176, 239] width 98 height 18
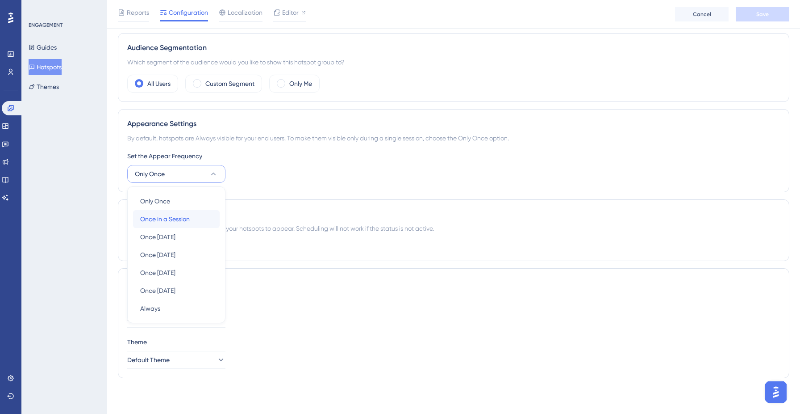
click at [190, 224] on div "Once in a Session Once in a Session" at bounding box center [176, 219] width 72 height 18
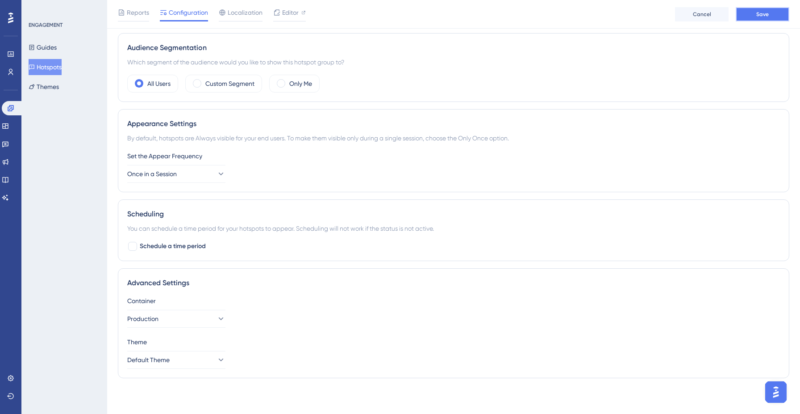
click at [758, 17] on span "Save" at bounding box center [762, 14] width 13 height 7
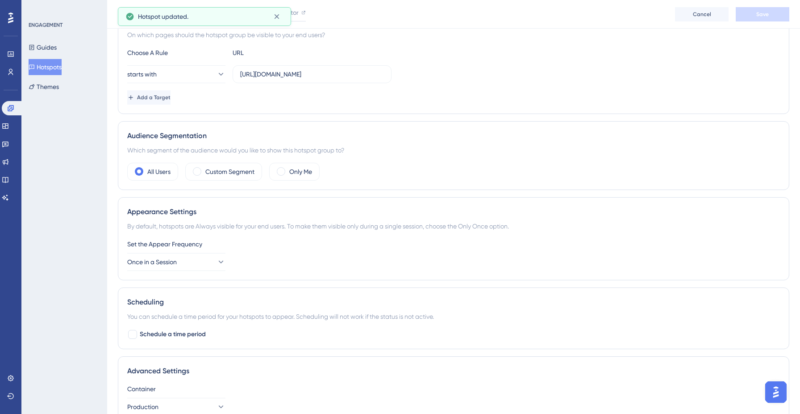
scroll to position [0, 0]
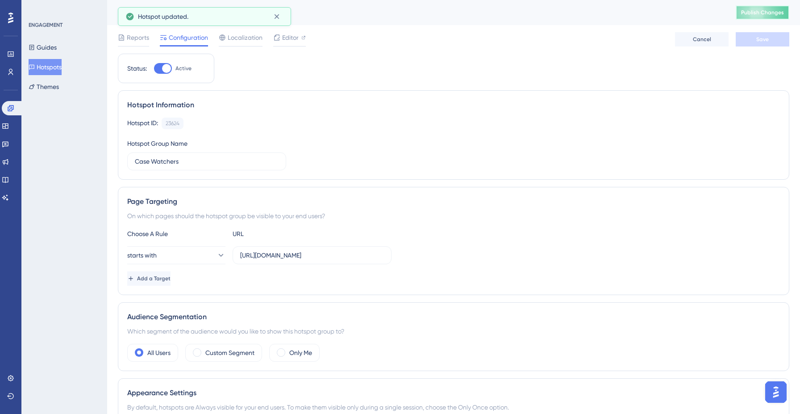
click at [766, 16] on button "Publish Changes" at bounding box center [763, 12] width 54 height 14
click at [145, 39] on span "Reports" at bounding box center [138, 37] width 22 height 11
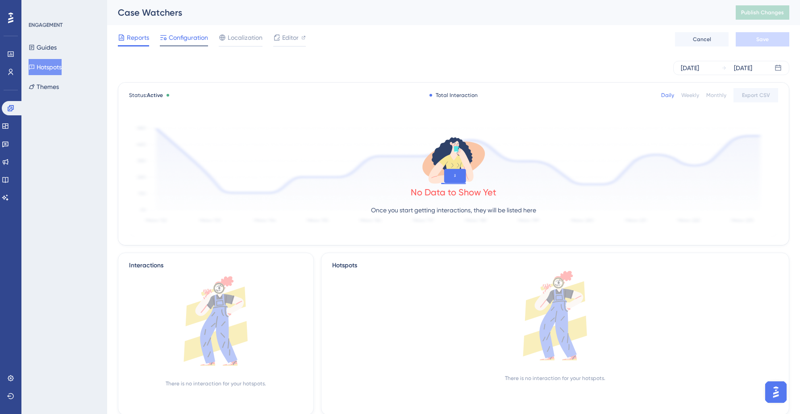
click at [182, 41] on span "Configuration" at bounding box center [188, 37] width 39 height 11
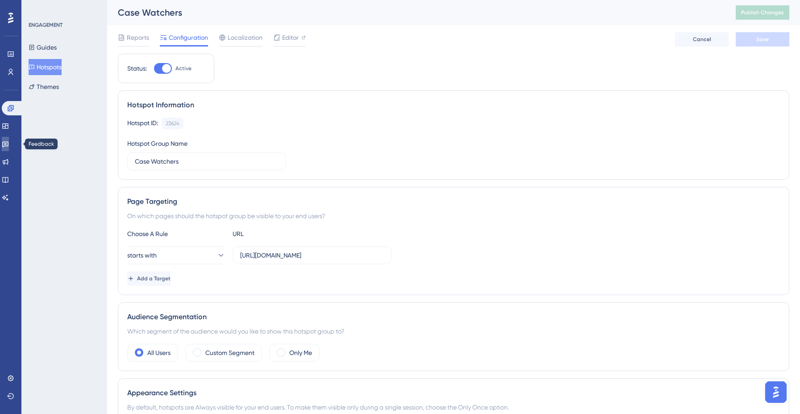
click at [9, 146] on icon at bounding box center [5, 143] width 7 height 7
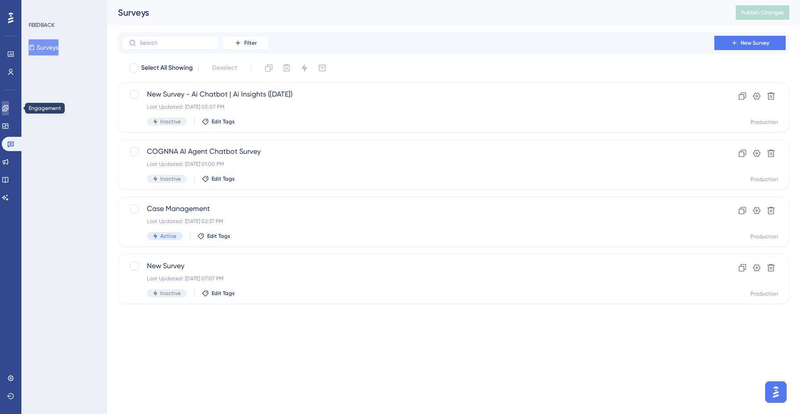
click at [7, 105] on icon at bounding box center [5, 107] width 7 height 7
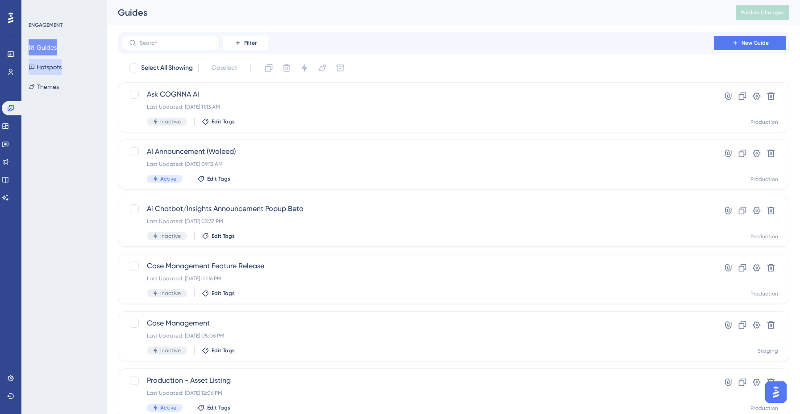
click at [53, 69] on button "Hotspots" at bounding box center [45, 67] width 33 height 16
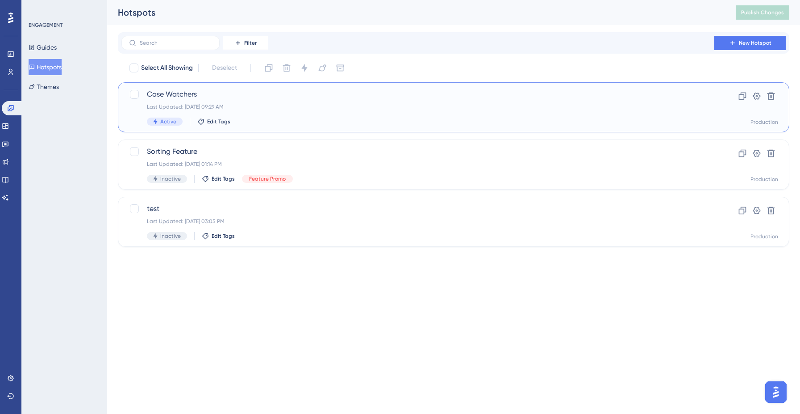
click at [267, 112] on div "Case Watchers Last Updated: [DATE] 09:29 AM Active Edit Tags" at bounding box center [418, 107] width 542 height 37
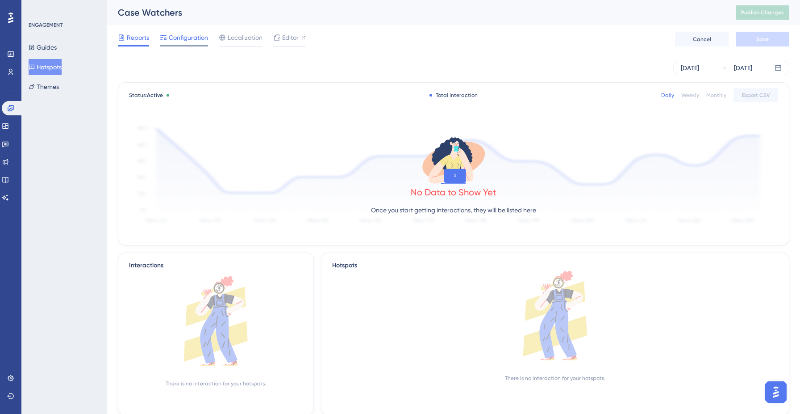
click at [183, 46] on div "Reports Configuration Localization Editor Cancel Save" at bounding box center [454, 39] width 672 height 29
click at [187, 36] on span "Configuration" at bounding box center [188, 37] width 39 height 11
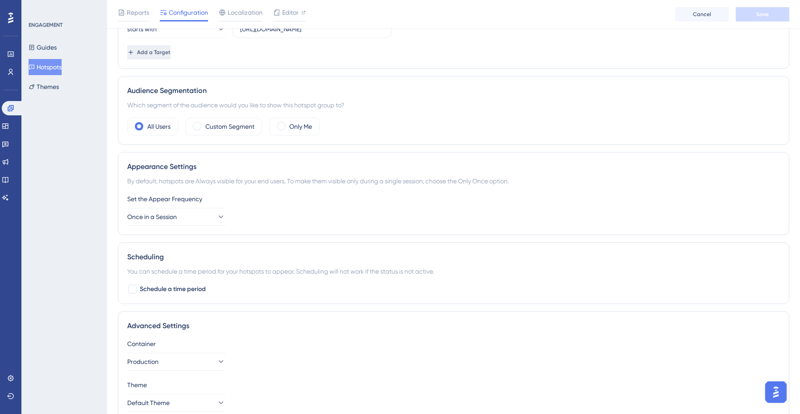
scroll to position [236, 0]
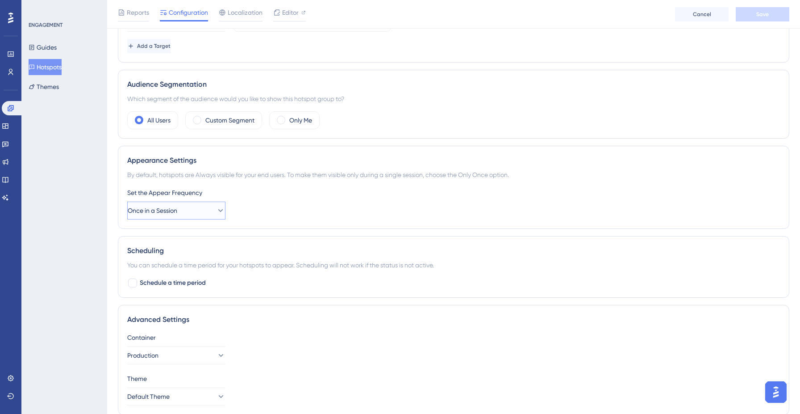
click at [177, 214] on span "Once in a Session" at bounding box center [153, 210] width 50 height 11
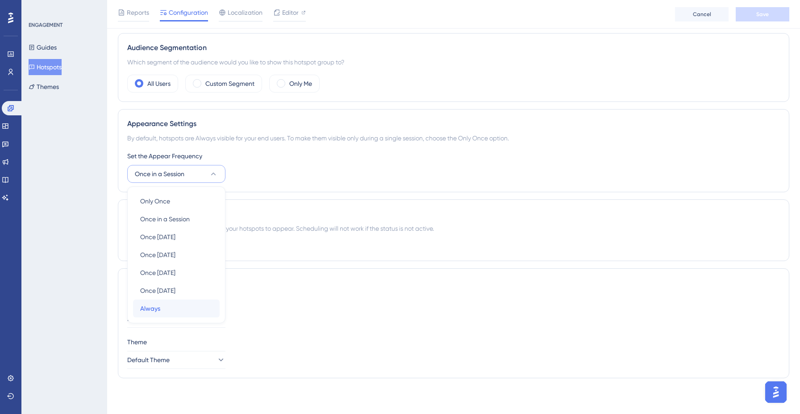
click at [176, 311] on div "Always Always" at bounding box center [176, 308] width 72 height 18
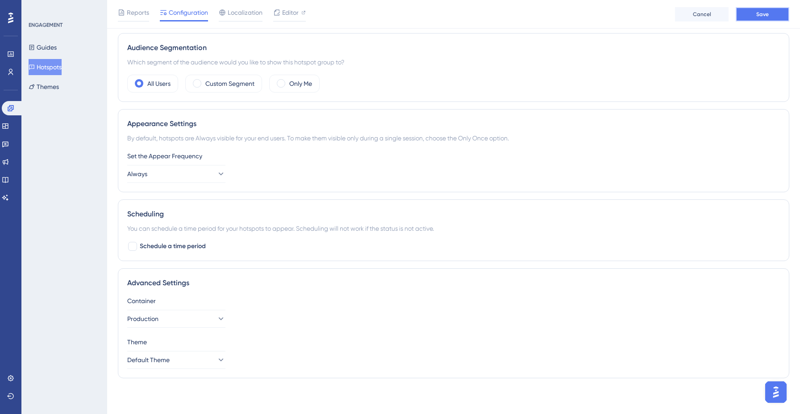
click at [774, 17] on button "Save" at bounding box center [763, 14] width 54 height 14
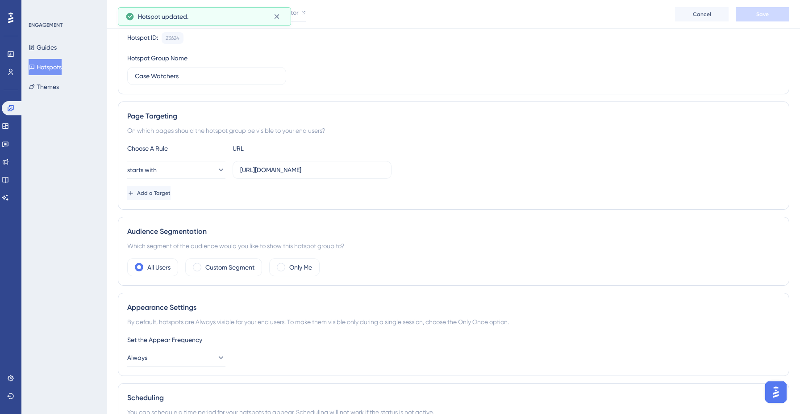
scroll to position [0, 0]
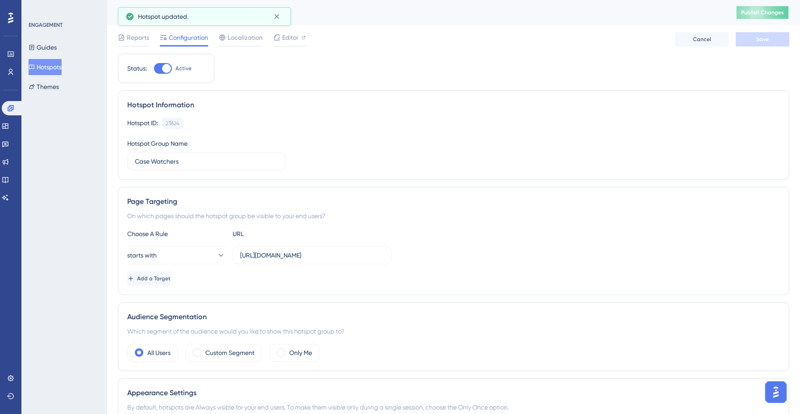
click at [747, 17] on button "Publish Changes" at bounding box center [763, 12] width 54 height 14
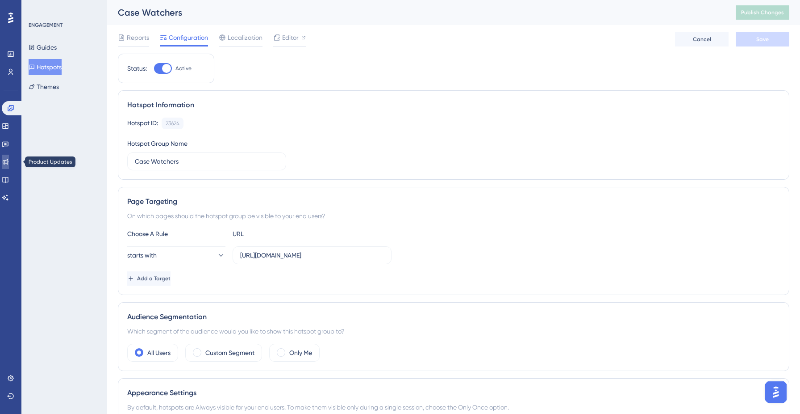
click at [9, 164] on icon at bounding box center [5, 161] width 7 height 7
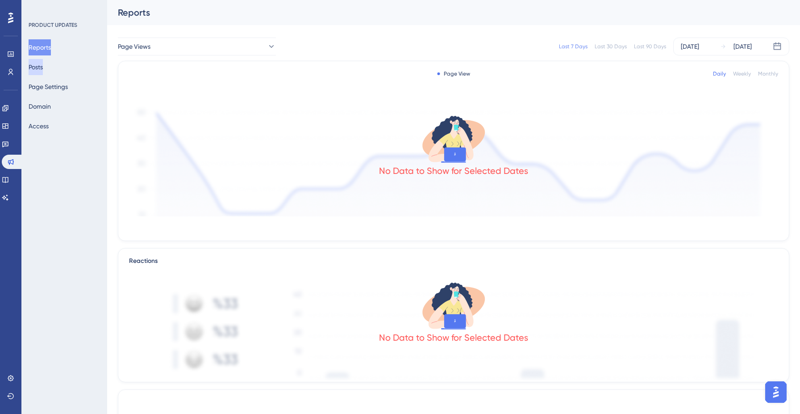
click at [41, 66] on button "Posts" at bounding box center [36, 67] width 14 height 16
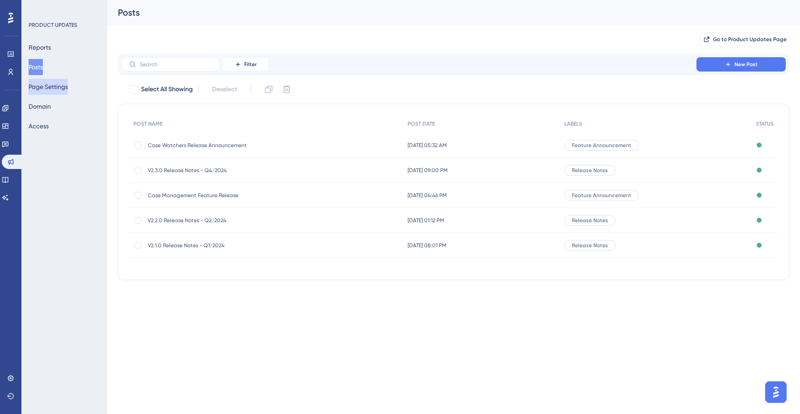
click at [45, 90] on button "Page Settings" at bounding box center [48, 87] width 39 height 16
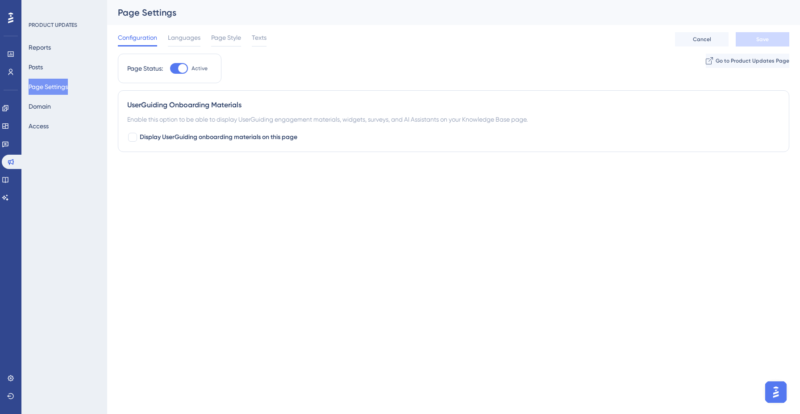
click at [172, 105] on div "UserGuiding Onboarding Materials" at bounding box center [453, 105] width 653 height 11
click at [137, 137] on div at bounding box center [132, 137] width 9 height 9
click at [133, 138] on icon at bounding box center [132, 138] width 5 height 4
checkbox input "false"
click at [762, 40] on span "Save" at bounding box center [762, 39] width 13 height 7
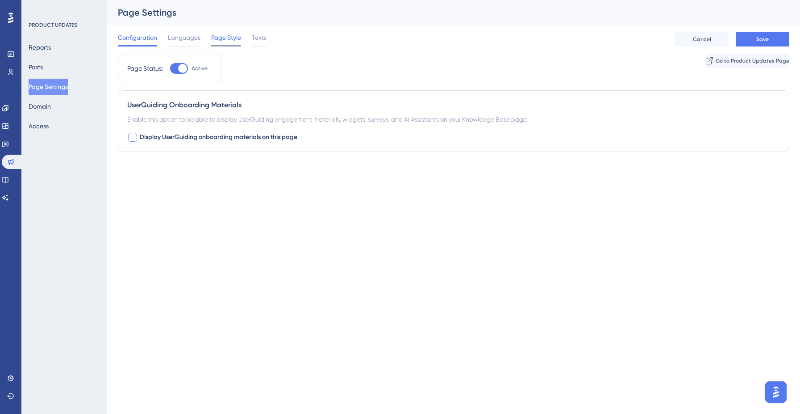
click at [228, 40] on span "Page Style" at bounding box center [226, 37] width 30 height 11
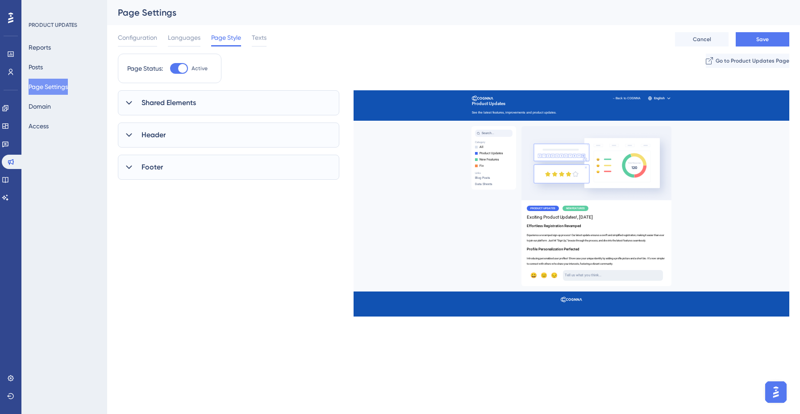
click at [134, 102] on div "Shared Elements" at bounding box center [228, 102] width 221 height 25
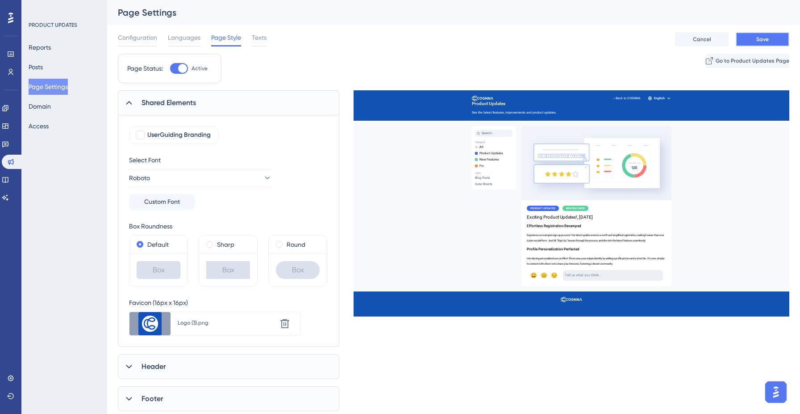
click at [771, 38] on button "Save" at bounding box center [763, 39] width 54 height 14
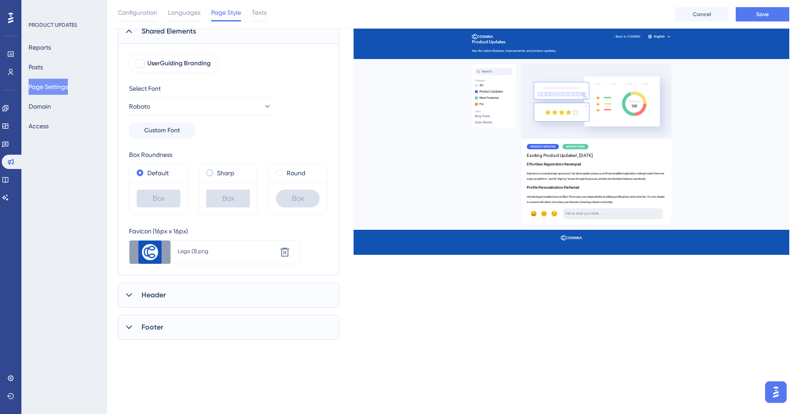
scroll to position [101, 0]
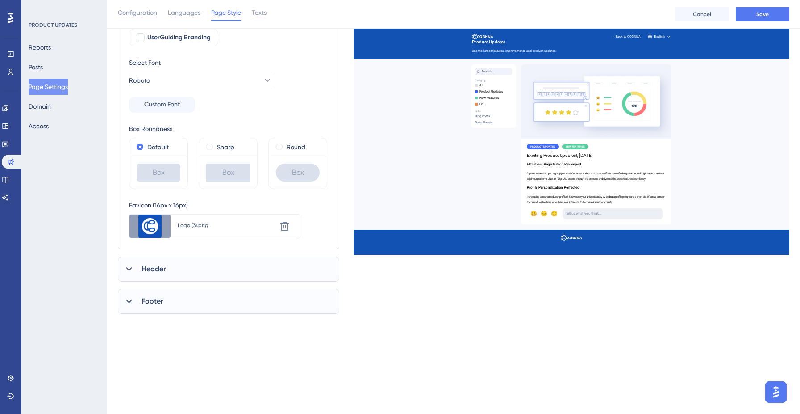
click at [165, 282] on div "Shared Elements UserGuiding Branding Select Font Roboto Custom Font Box Roundne…" at bounding box center [228, 153] width 221 height 321
click at [174, 267] on div "Header" at bounding box center [228, 268] width 221 height 25
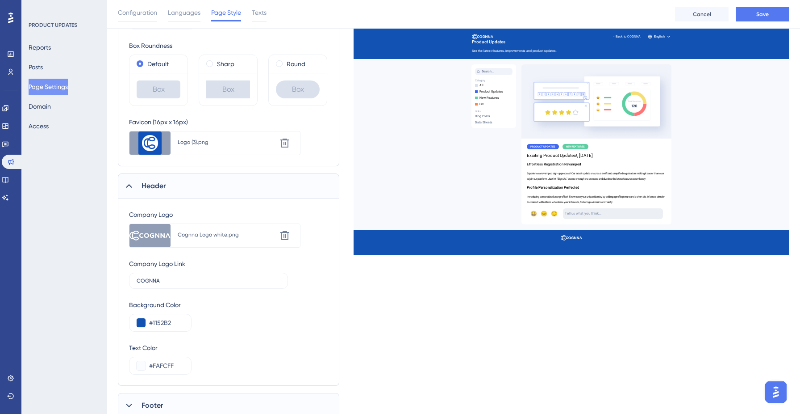
scroll to position [188, 0]
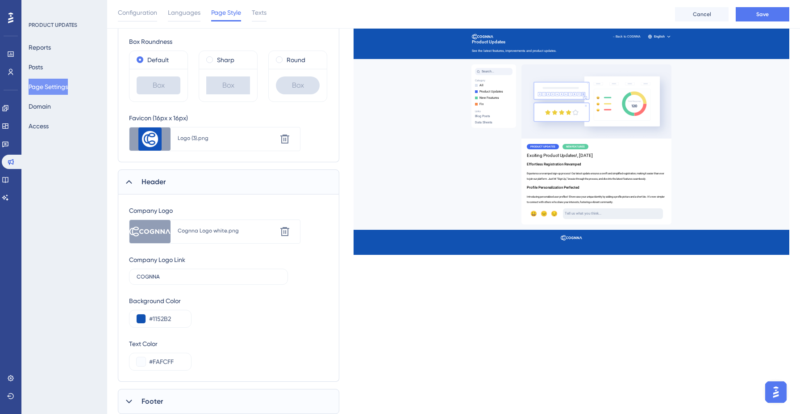
click at [226, 235] on div "Cognna Logo white.png" at bounding box center [227, 231] width 99 height 16
click at [285, 230] on icon at bounding box center [285, 231] width 11 height 11
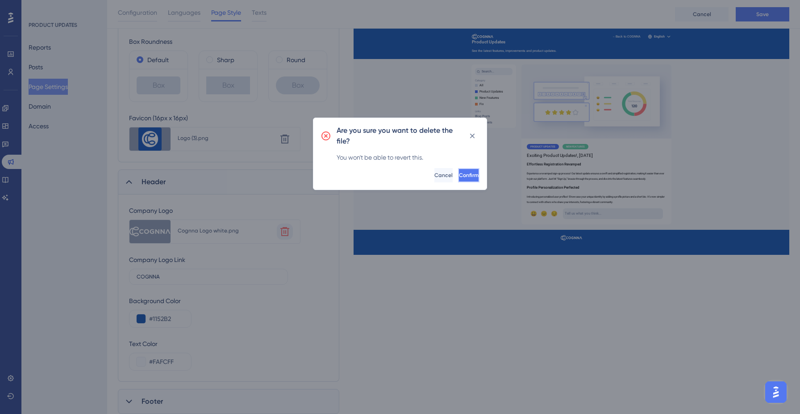
click at [460, 174] on span "Confirm" at bounding box center [469, 174] width 20 height 7
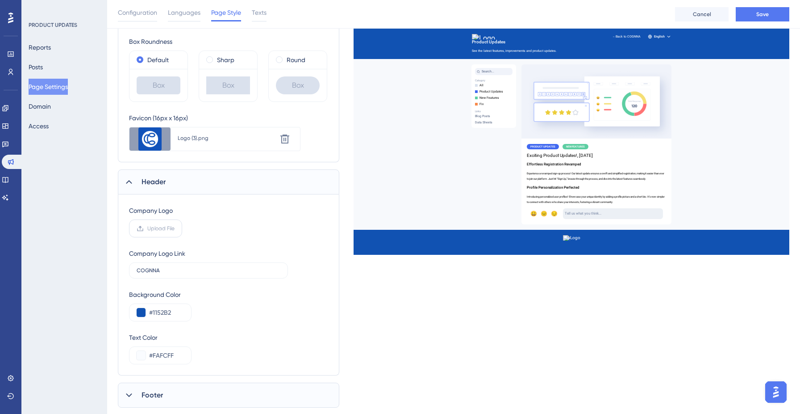
click at [147, 226] on span "Upload File" at bounding box center [160, 228] width 27 height 7
click at [175, 228] on input "Upload File" at bounding box center [175, 228] width 0 height 0
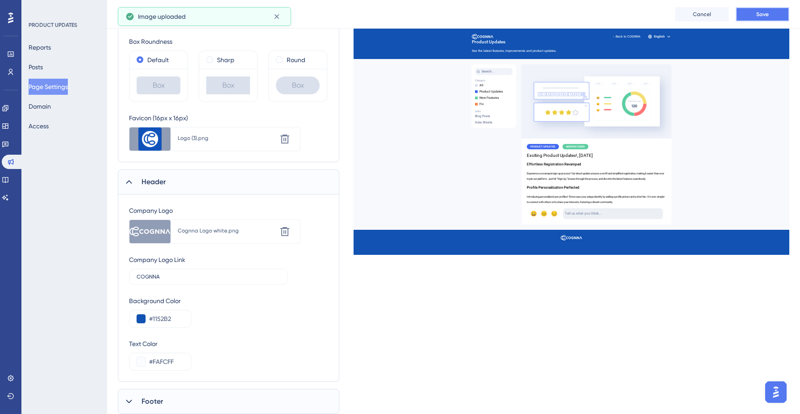
click at [770, 13] on button "Save" at bounding box center [763, 14] width 54 height 14
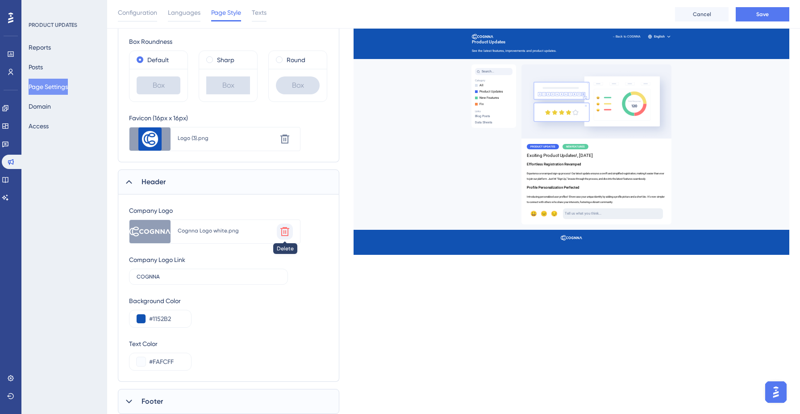
click at [289, 234] on icon at bounding box center [285, 231] width 11 height 11
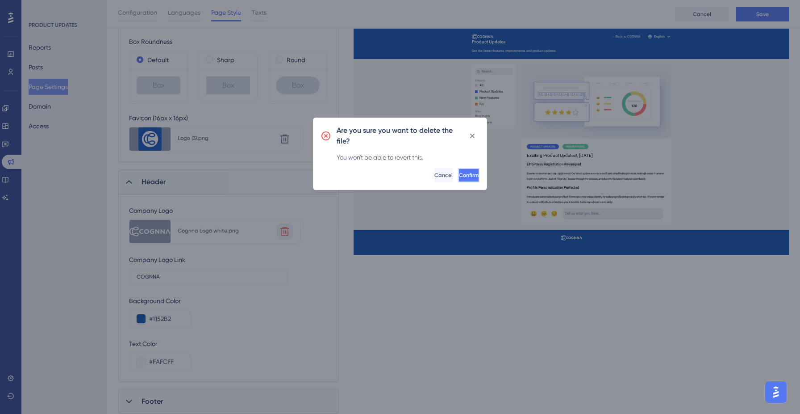
click at [459, 175] on span "Confirm" at bounding box center [469, 174] width 20 height 7
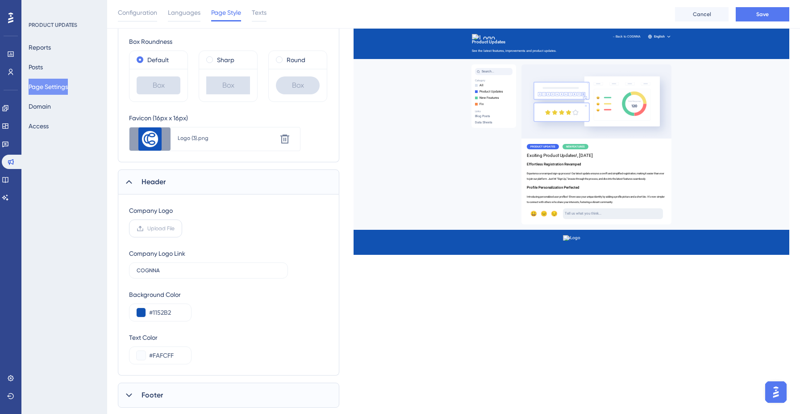
click at [161, 222] on label "Upload File" at bounding box center [155, 228] width 53 height 18
click at [175, 228] on input "Upload File" at bounding box center [175, 228] width 0 height 0
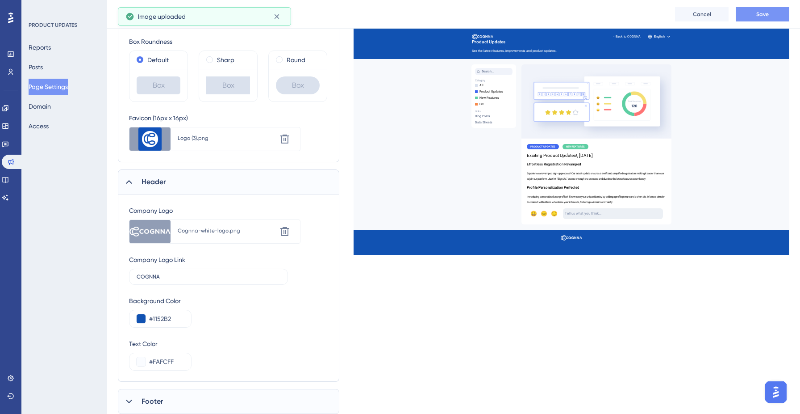
click at [770, 14] on button "Save" at bounding box center [763, 14] width 54 height 14
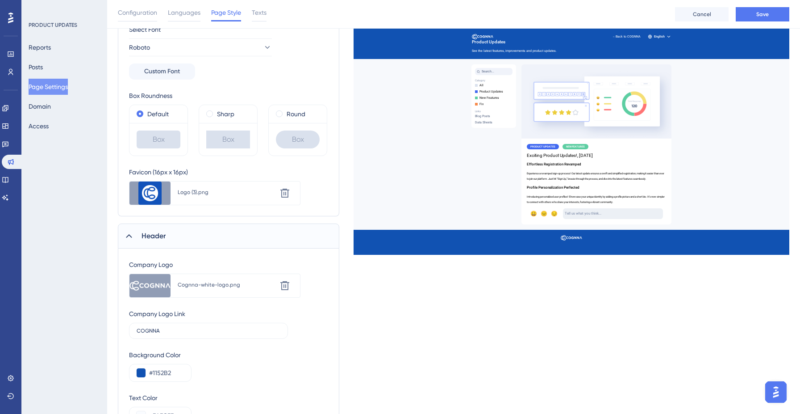
scroll to position [217, 0]
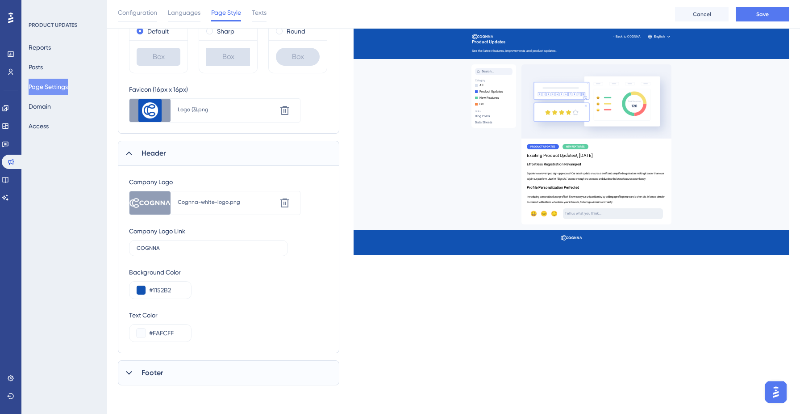
click at [128, 368] on icon at bounding box center [129, 372] width 9 height 9
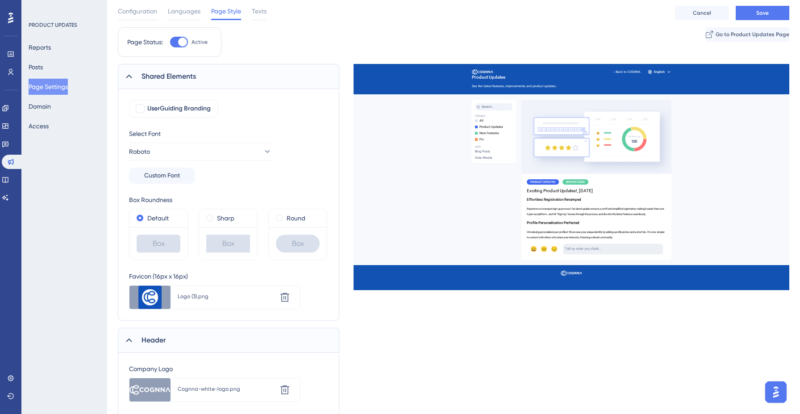
scroll to position [0, 0]
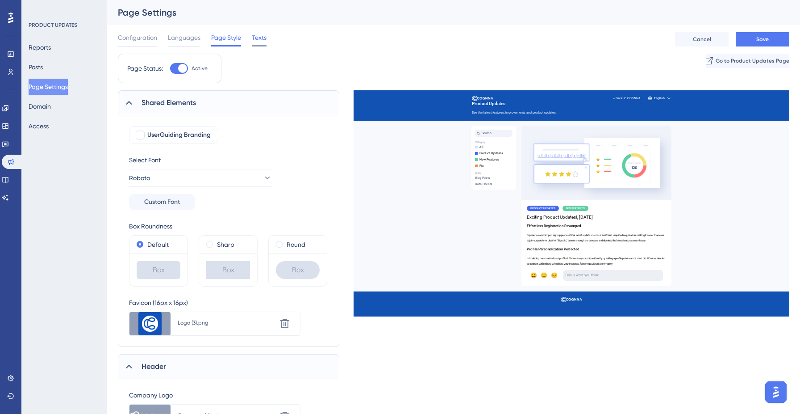
click at [264, 33] on span "Texts" at bounding box center [259, 37] width 15 height 11
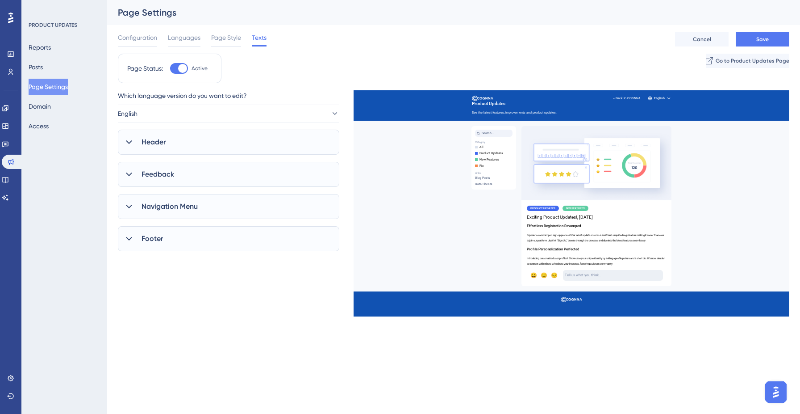
click at [124, 142] on div at bounding box center [129, 142] width 11 height 11
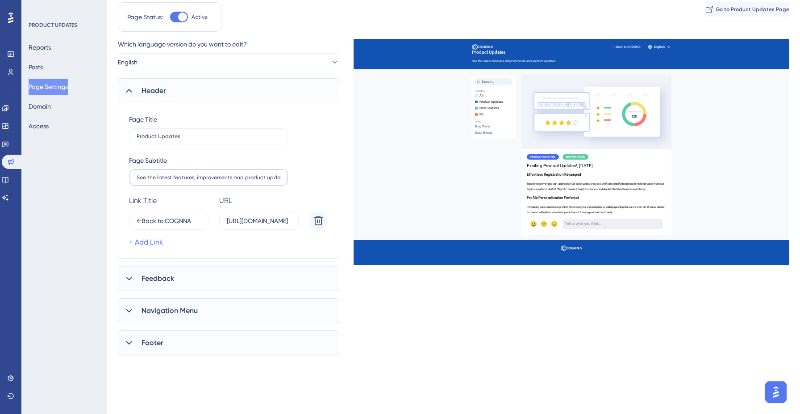
scroll to position [57, 0]
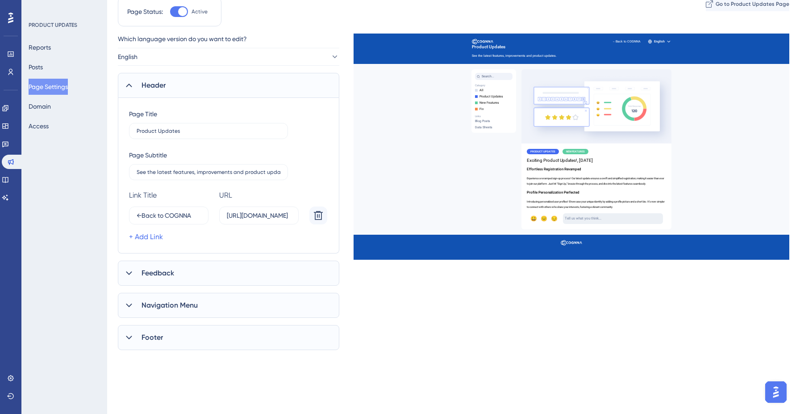
click at [194, 274] on div "Feedback" at bounding box center [228, 272] width 221 height 25
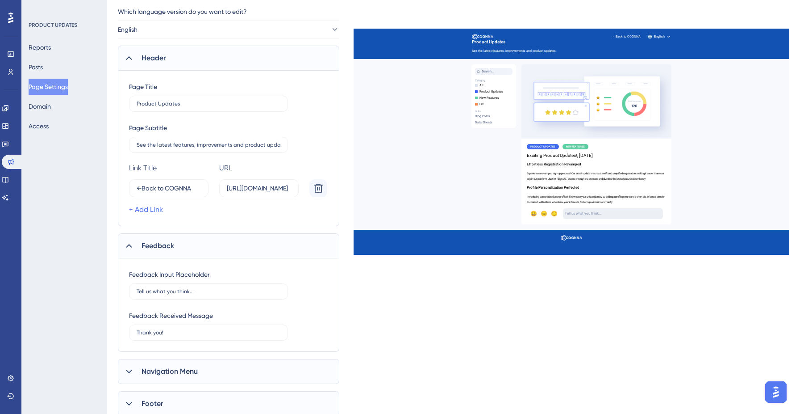
scroll to position [107, 0]
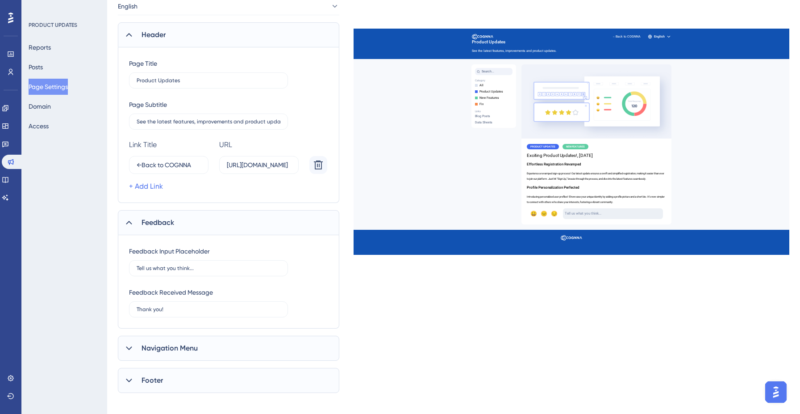
click at [181, 341] on div "Navigation Menu" at bounding box center [228, 347] width 221 height 25
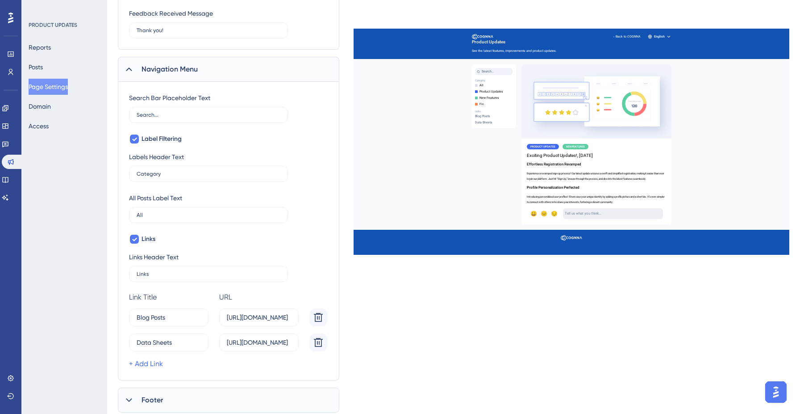
scroll to position [391, 0]
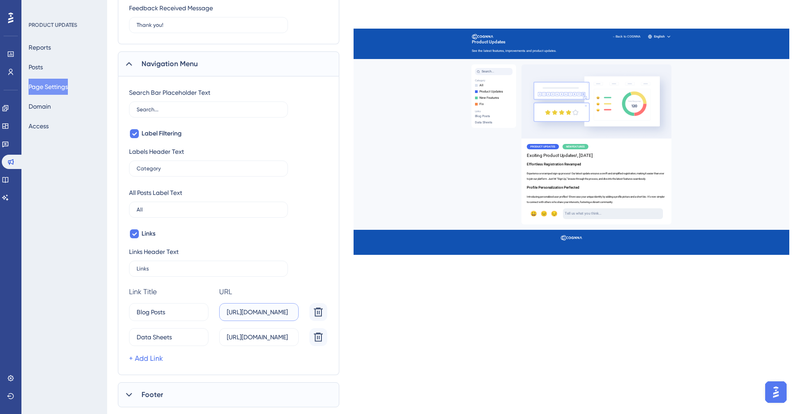
click at [266, 315] on input "[URL][DOMAIN_NAME]" at bounding box center [259, 312] width 64 height 10
click at [266, 314] on input "[URL][DOMAIN_NAME]" at bounding box center [259, 312] width 64 height 10
paste input "blog"
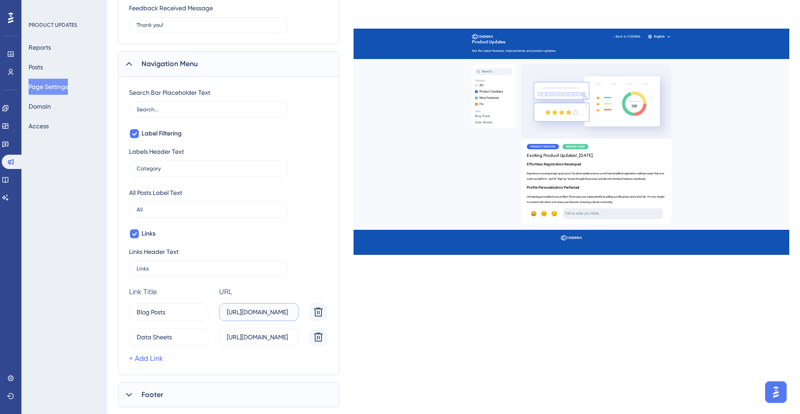
scroll to position [0, 25]
type input "[URL][DOMAIN_NAME]"
click at [259, 341] on input "[URL][DOMAIN_NAME]" at bounding box center [259, 337] width 64 height 10
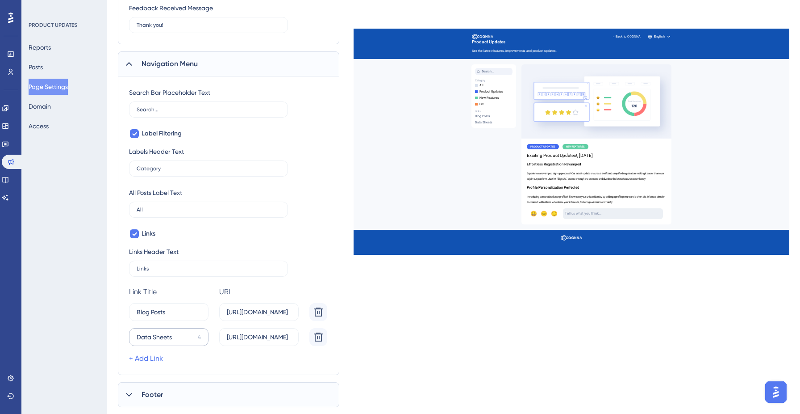
click at [180, 342] on label "Data Sheets 4" at bounding box center [168, 337] width 79 height 18
click at [180, 342] on input "Data Sheets" at bounding box center [166, 337] width 58 height 10
click at [180, 342] on label "Data Sheets 4" at bounding box center [168, 337] width 79 height 18
click at [180, 342] on input "Data Sheets" at bounding box center [166, 337] width 58 height 10
click at [180, 342] on label "Data Sheets 4" at bounding box center [168, 337] width 79 height 18
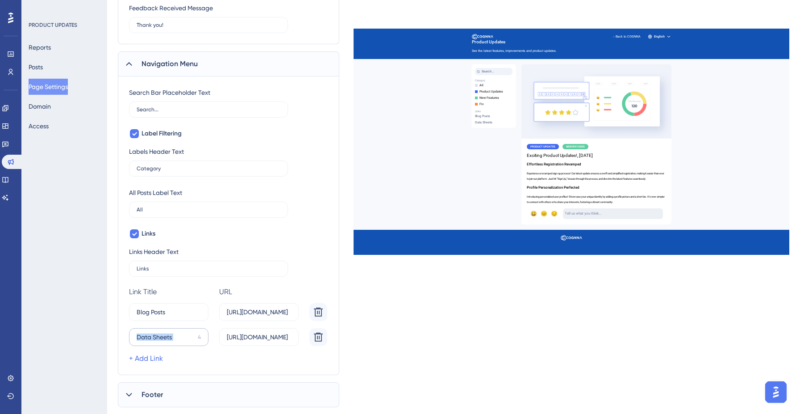
click at [180, 342] on input "Data Sheets" at bounding box center [166, 337] width 58 height 10
click at [179, 338] on input "Data Sheets" at bounding box center [166, 337] width 58 height 10
type input "Contact Us"
paste input "contact-u"
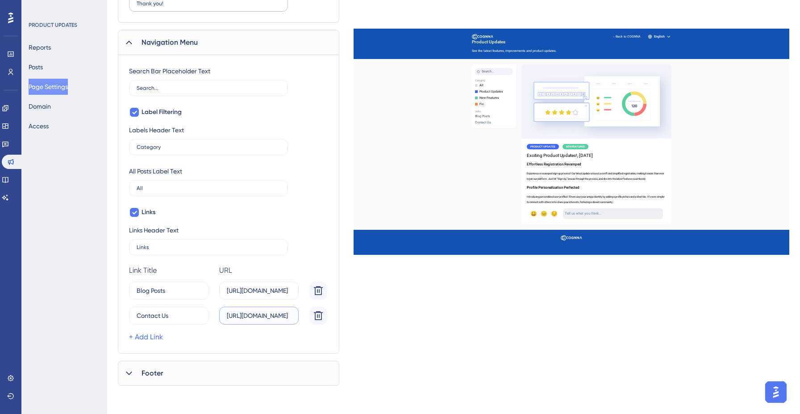
type input "[URL][DOMAIN_NAME]"
click at [184, 368] on div "Footer" at bounding box center [228, 372] width 221 height 25
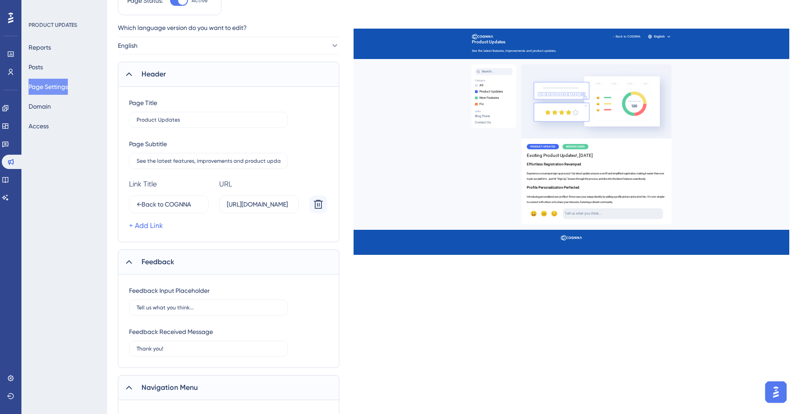
scroll to position [66, 0]
click at [260, 202] on input "[URL][DOMAIN_NAME]" at bounding box center [259, 206] width 64 height 10
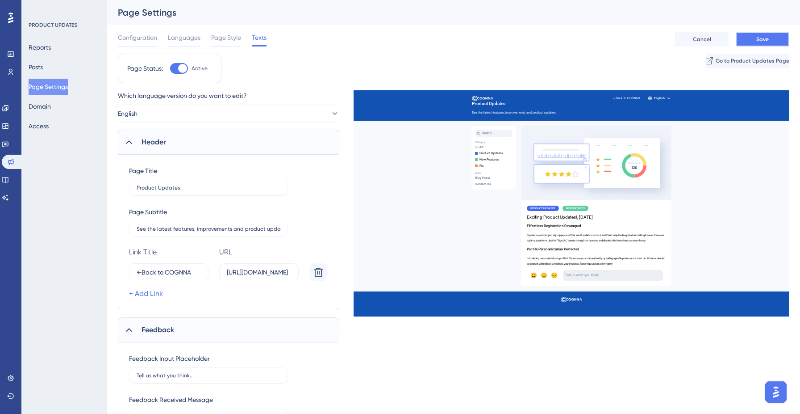
scroll to position [0, 0]
click at [770, 38] on button "Save" at bounding box center [763, 39] width 54 height 14
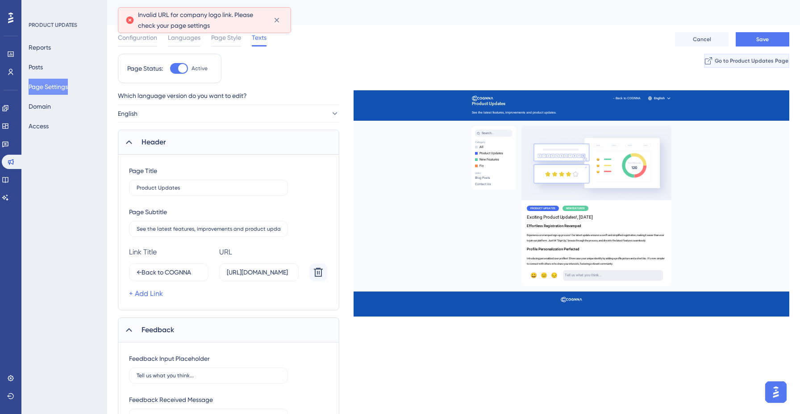
click at [753, 62] on span "Go to Product Updates Page" at bounding box center [752, 60] width 74 height 7
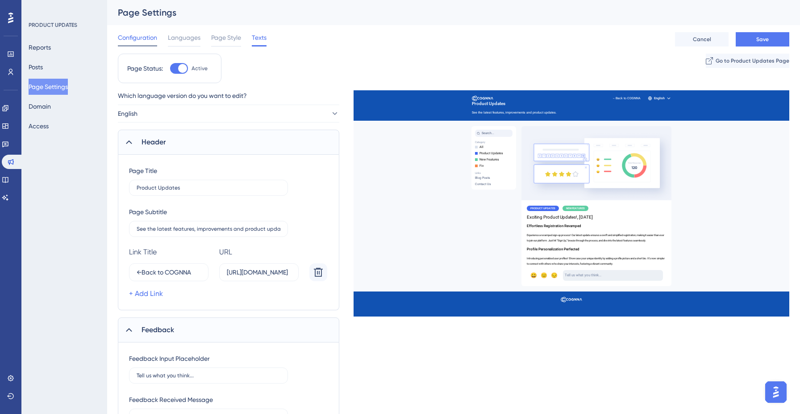
click at [137, 34] on span "Configuration" at bounding box center [137, 37] width 39 height 11
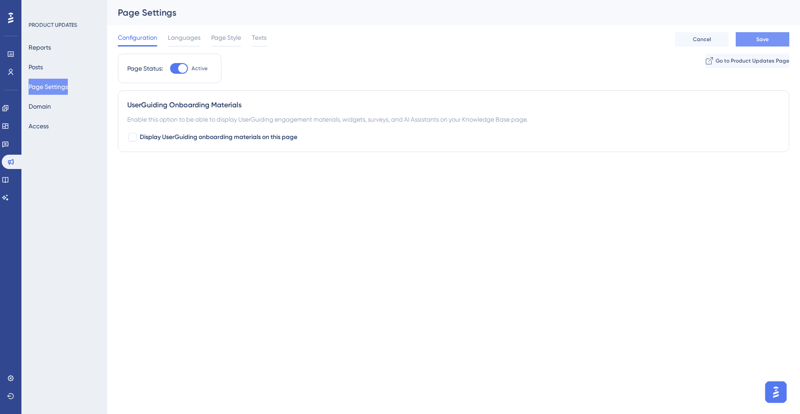
click at [759, 39] on span "Save" at bounding box center [762, 39] width 13 height 7
click at [236, 39] on span "Page Style" at bounding box center [226, 37] width 30 height 11
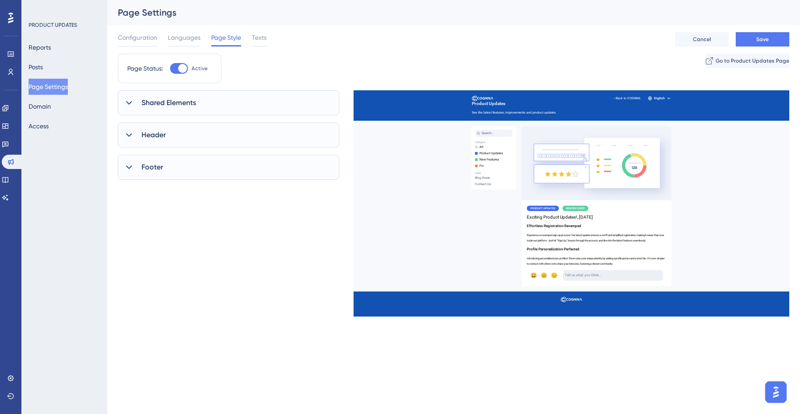
click at [128, 107] on div at bounding box center [129, 102] width 11 height 11
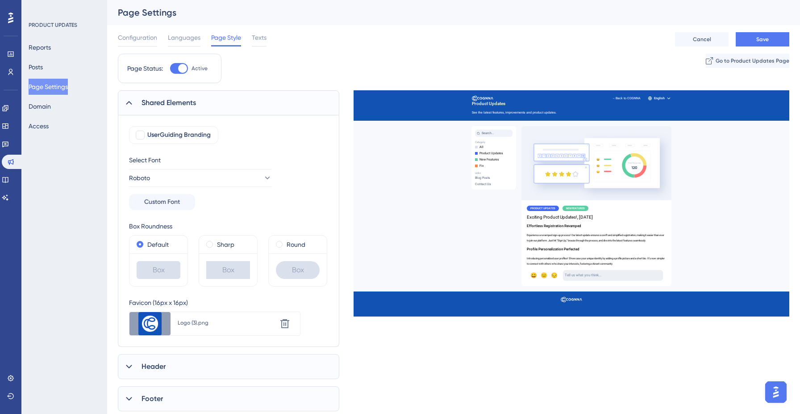
click at [198, 324] on div "Logo (3).png" at bounding box center [227, 322] width 98 height 7
click at [285, 323] on icon at bounding box center [284, 323] width 9 height 9
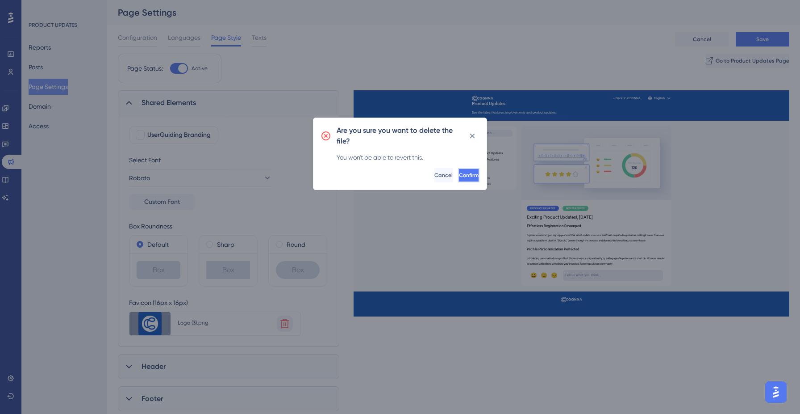
click at [458, 179] on button "Confirm" at bounding box center [468, 175] width 21 height 14
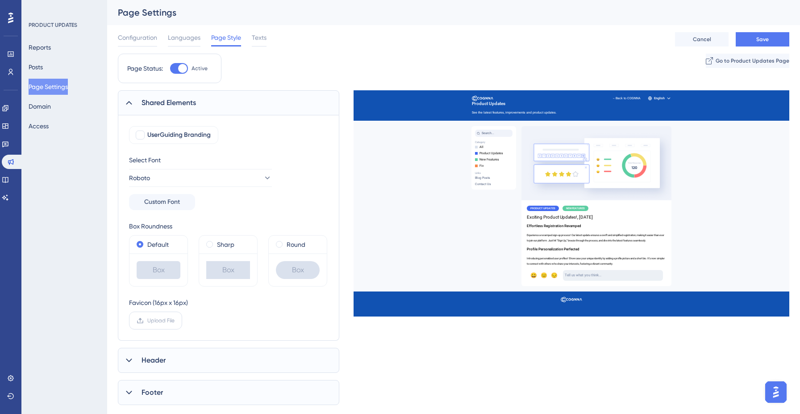
click at [151, 314] on label "Upload File" at bounding box center [155, 320] width 53 height 18
click at [175, 320] on input "Upload File" at bounding box center [175, 320] width 0 height 0
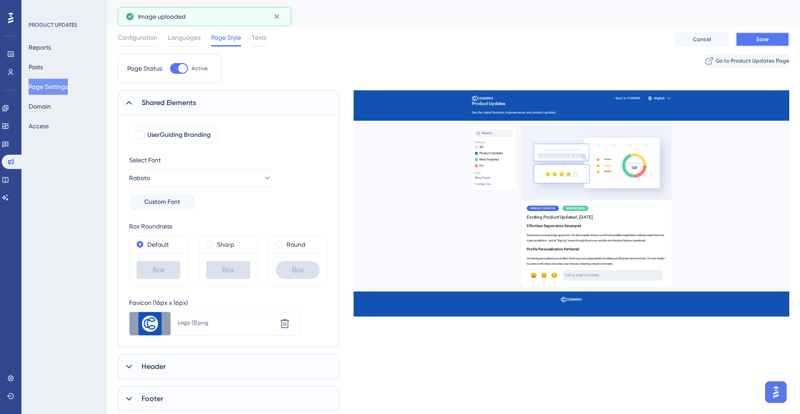
click at [789, 38] on button "Save" at bounding box center [763, 39] width 54 height 14
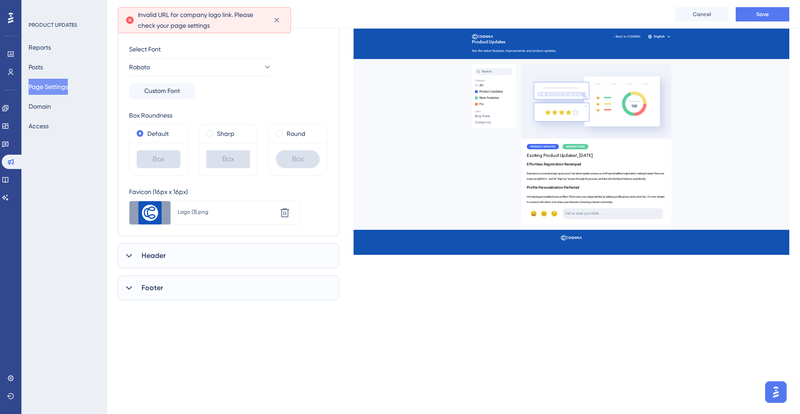
scroll to position [118, 0]
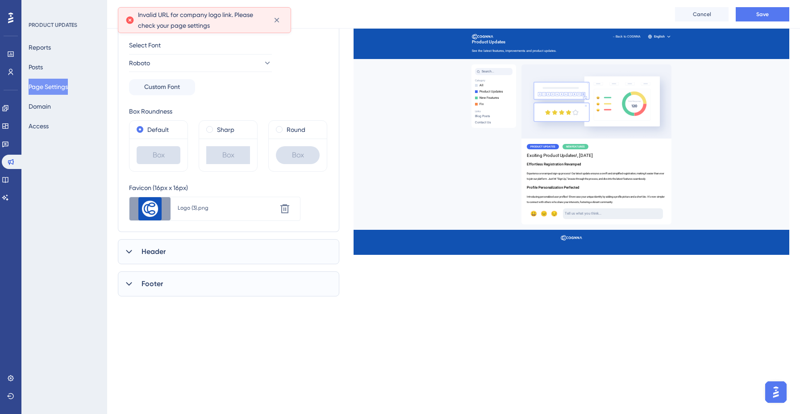
click at [167, 248] on div "Header" at bounding box center [228, 251] width 221 height 25
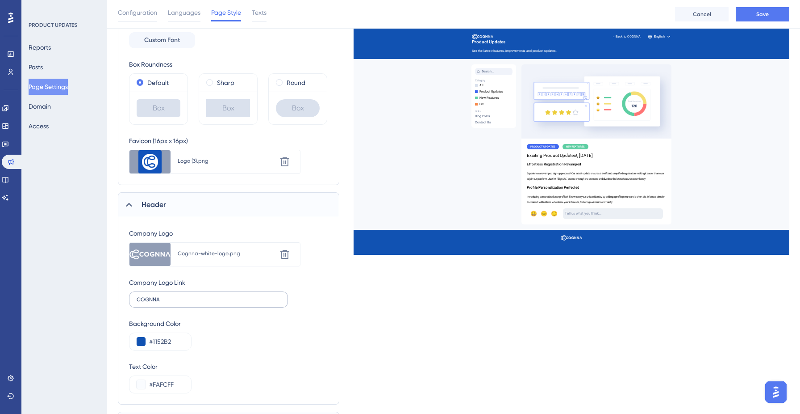
scroll to position [166, 0]
click at [188, 297] on input "COGNNA" at bounding box center [209, 298] width 144 height 6
paste input "[URL][DOMAIN_NAME]"
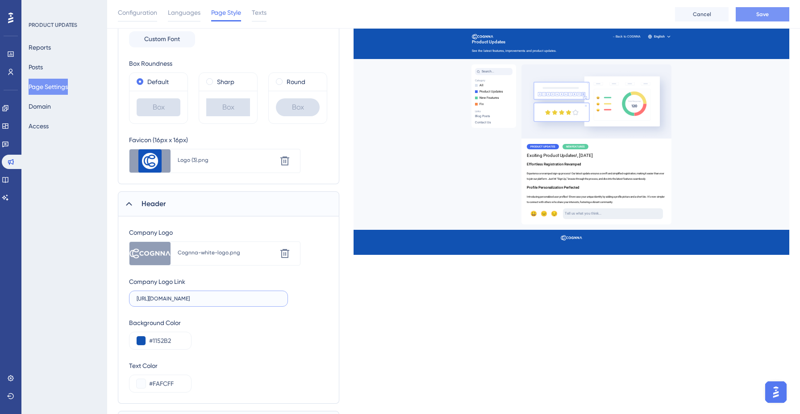
type input "[URL][DOMAIN_NAME]"
click at [768, 9] on button "Save" at bounding box center [763, 14] width 54 height 14
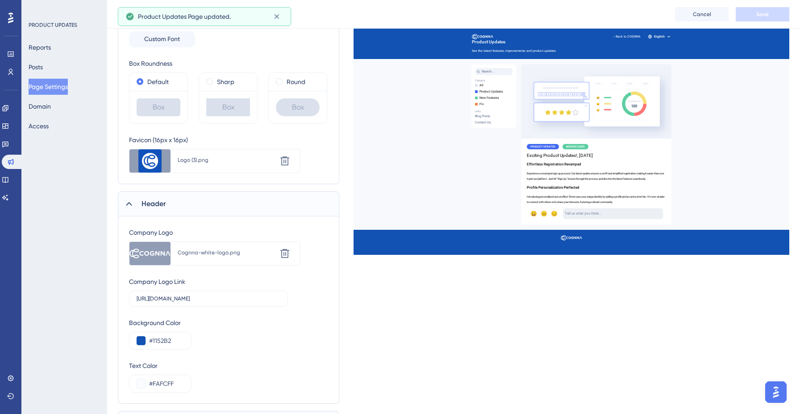
scroll to position [217, 0]
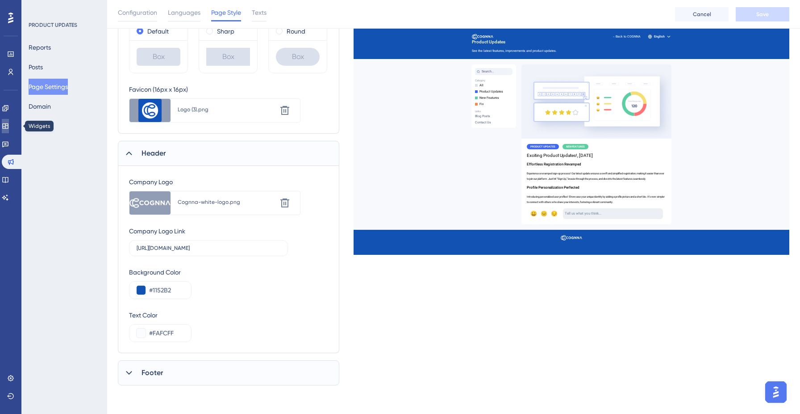
click at [5, 129] on link at bounding box center [5, 126] width 7 height 14
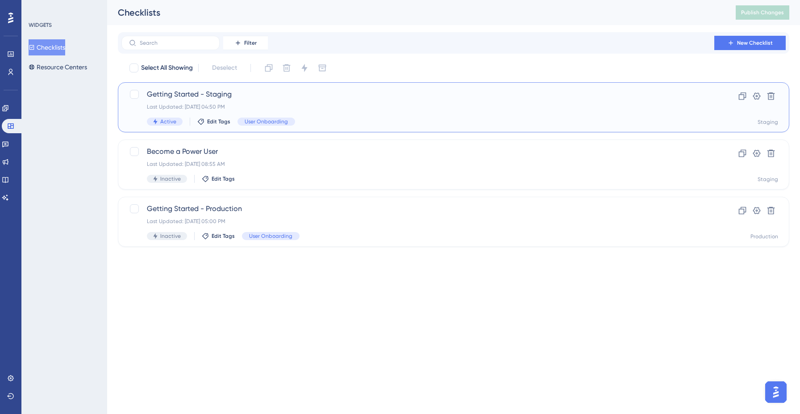
click at [268, 84] on div "Getting Started - Staging Last Updated: [DATE] 04:50 PM Active Edit Tags User O…" at bounding box center [454, 107] width 672 height 50
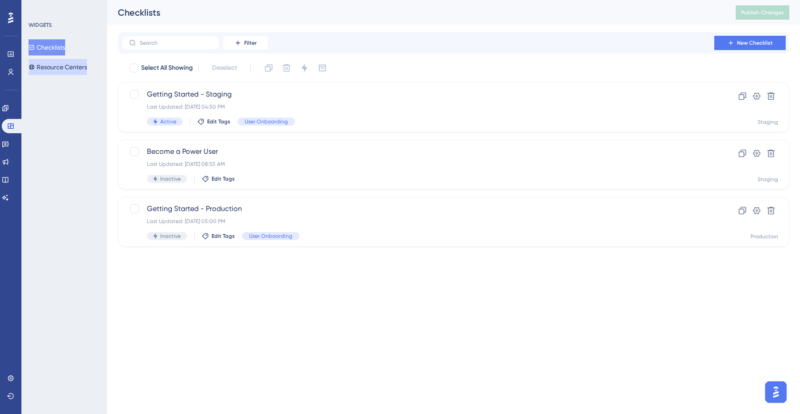
click at [61, 70] on button "Resource Centers" at bounding box center [58, 67] width 58 height 16
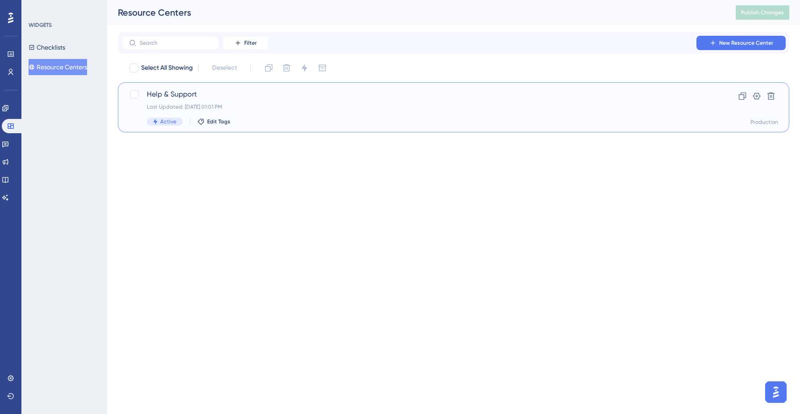
click at [255, 104] on div "Last Updated: [DATE] 01:01 PM" at bounding box center [418, 106] width 542 height 7
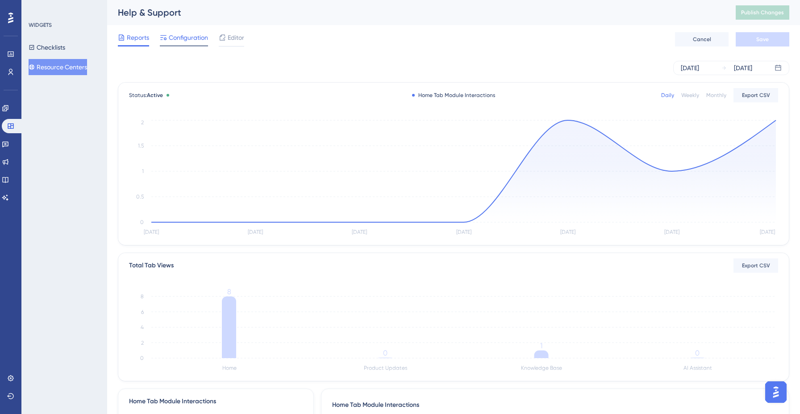
click at [193, 39] on span "Configuration" at bounding box center [188, 37] width 39 height 11
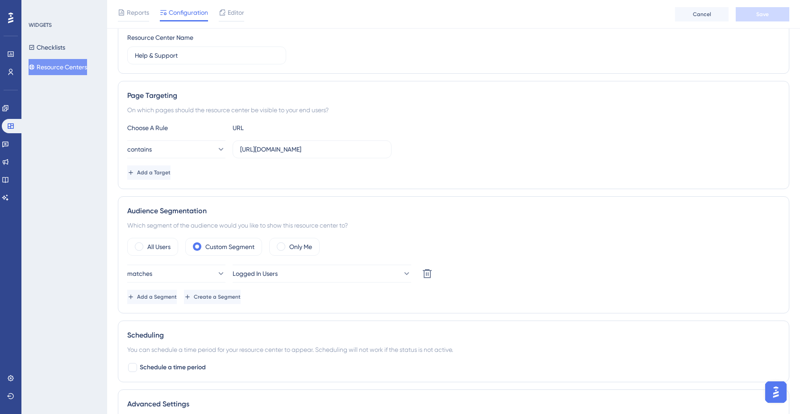
scroll to position [109, 0]
click at [204, 148] on button "contains" at bounding box center [176, 150] width 98 height 18
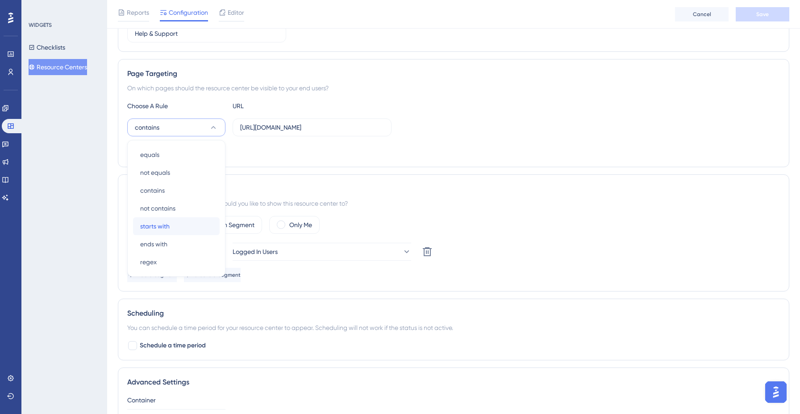
click at [176, 223] on div "starts with starts with" at bounding box center [176, 226] width 72 height 18
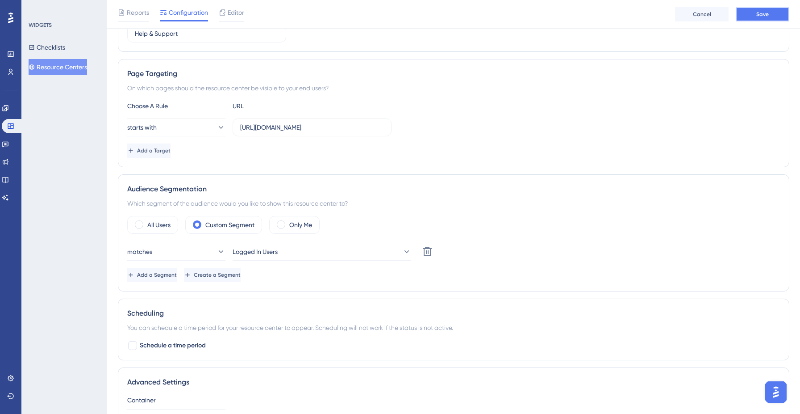
click at [764, 11] on span "Save" at bounding box center [762, 14] width 13 height 7
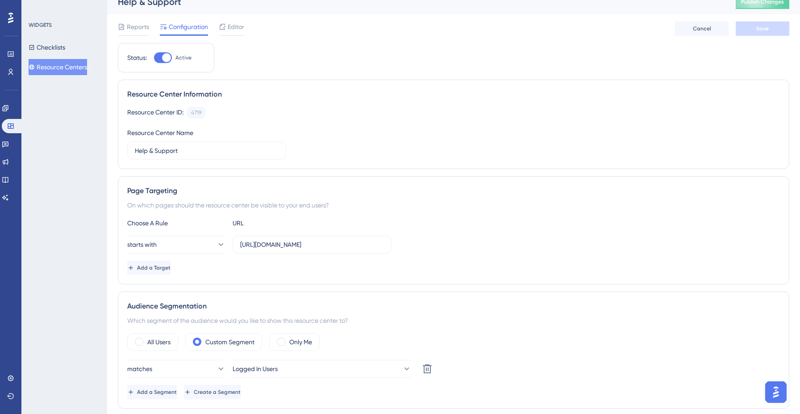
scroll to position [12, 0]
click at [232, 27] on span "Editor" at bounding box center [236, 25] width 17 height 11
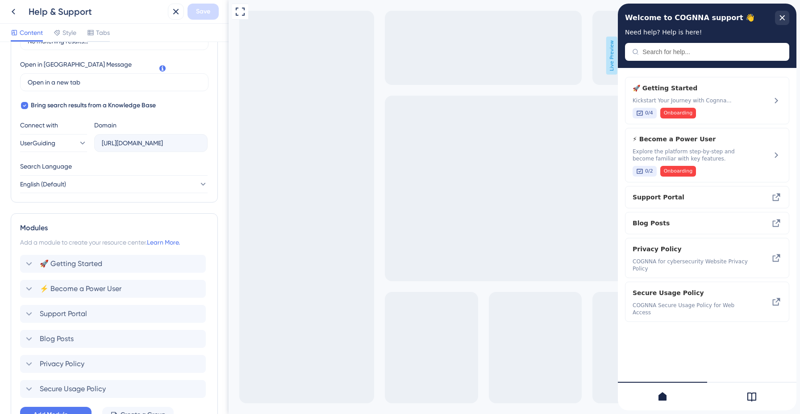
scroll to position [308, 0]
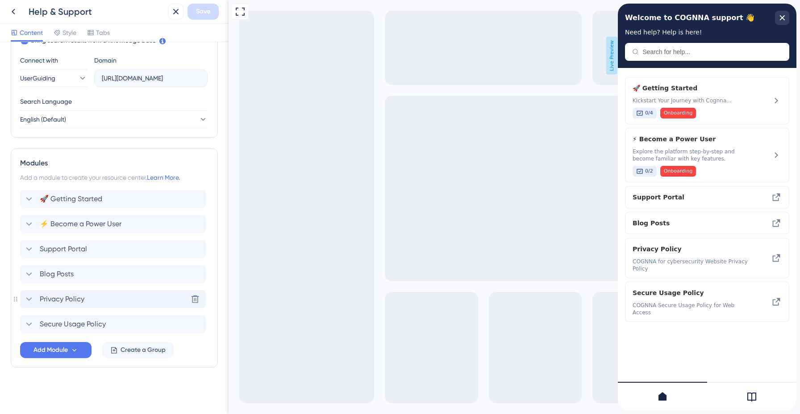
click at [88, 300] on div "Privacy Policy Delete" at bounding box center [113, 299] width 186 height 18
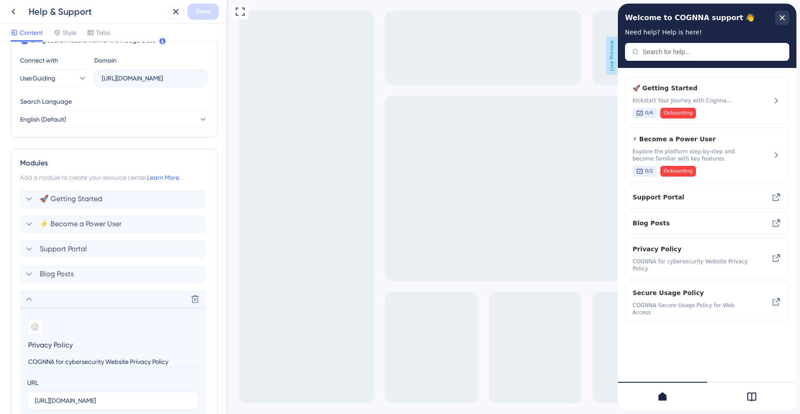
checkbox input "false"
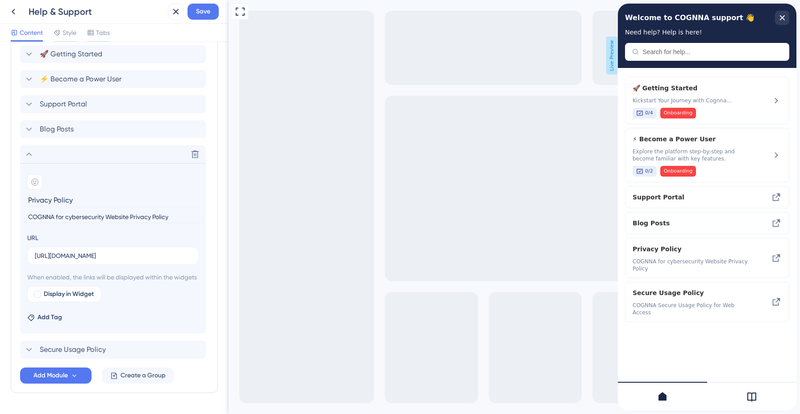
scroll to position [454, 0]
click at [128, 258] on input "[URL][DOMAIN_NAME]" at bounding box center [113, 254] width 156 height 10
paste input "text"
type input "[URL][DOMAIN_NAME]"
click at [37, 296] on div at bounding box center [37, 292] width 7 height 7
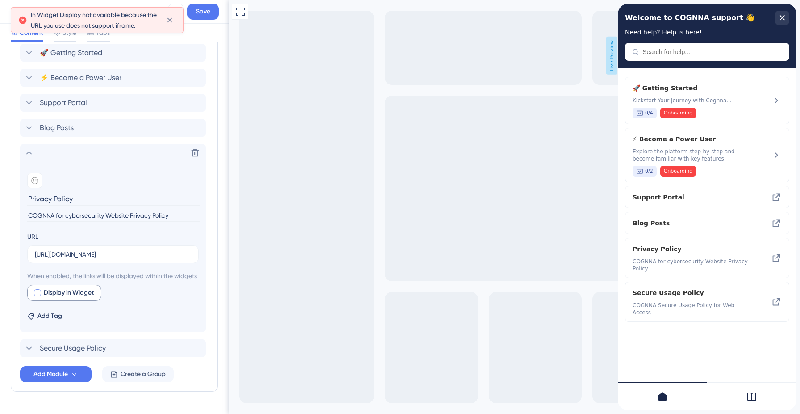
click at [38, 296] on div at bounding box center [37, 292] width 7 height 7
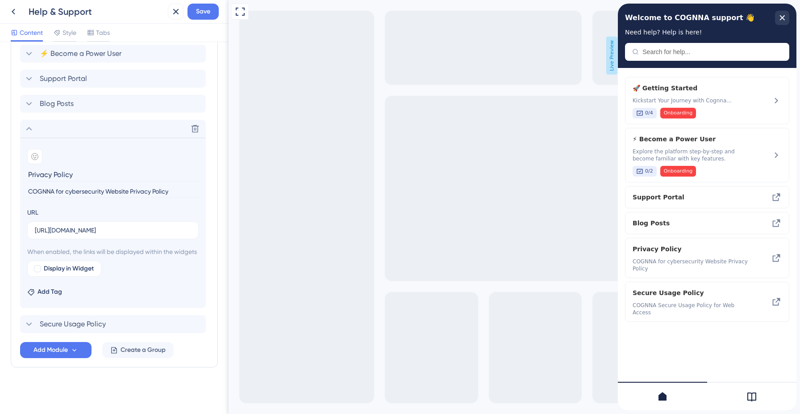
scroll to position [489, 0]
click at [117, 323] on div "Secure Usage Policy Delete" at bounding box center [113, 324] width 186 height 18
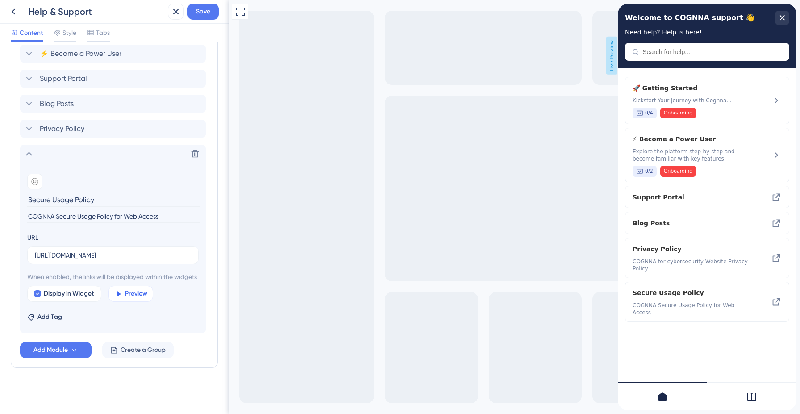
click at [123, 293] on button "Preview" at bounding box center [131, 293] width 45 height 16
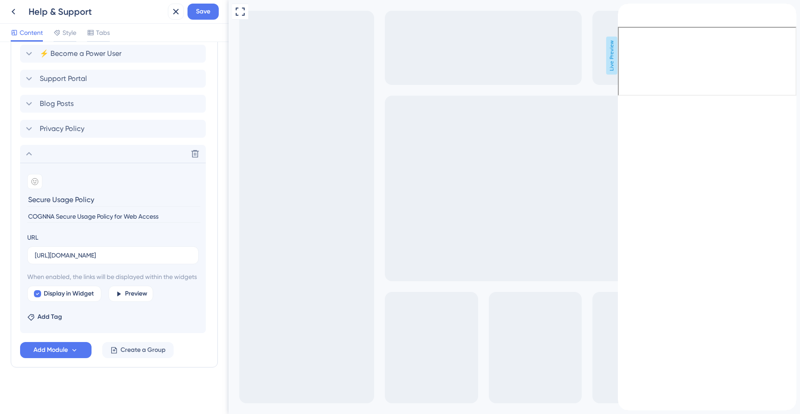
click at [625, 11] on icon "back to header" at bounding box center [621, 7] width 6 height 7
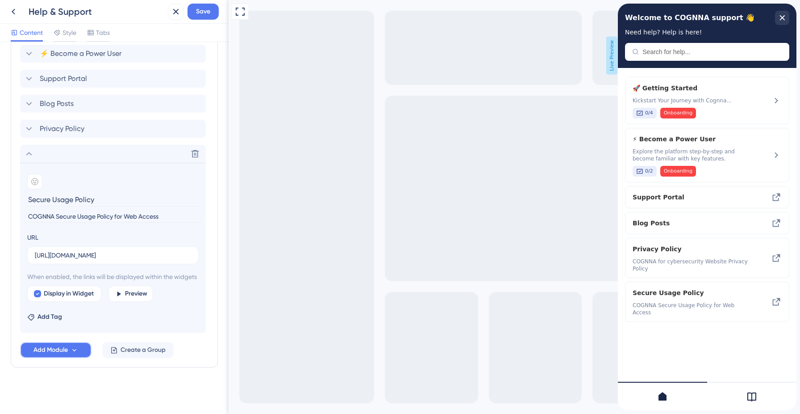
click at [84, 358] on button "Add Module" at bounding box center [55, 350] width 71 height 16
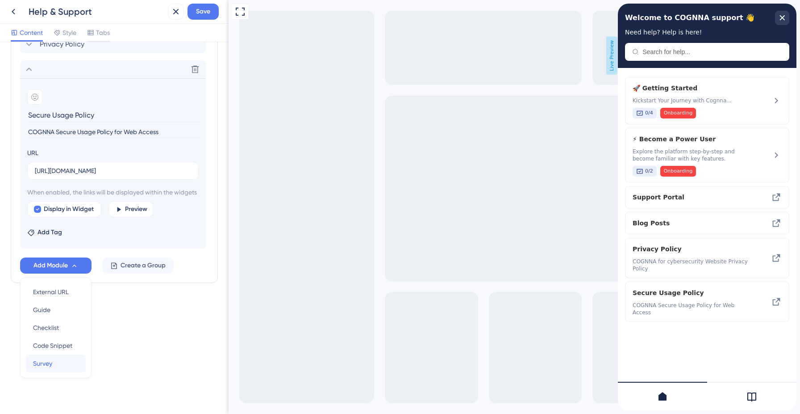
click at [58, 364] on div "Survey Survey" at bounding box center [56, 363] width 46 height 18
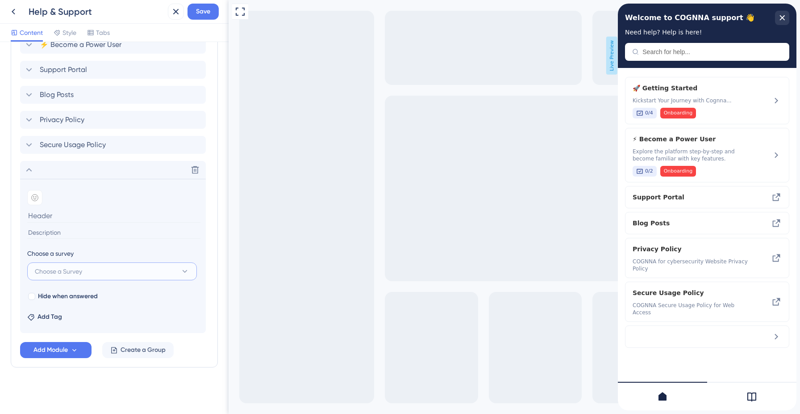
click at [97, 275] on button "Choose a Survey" at bounding box center [112, 271] width 170 height 18
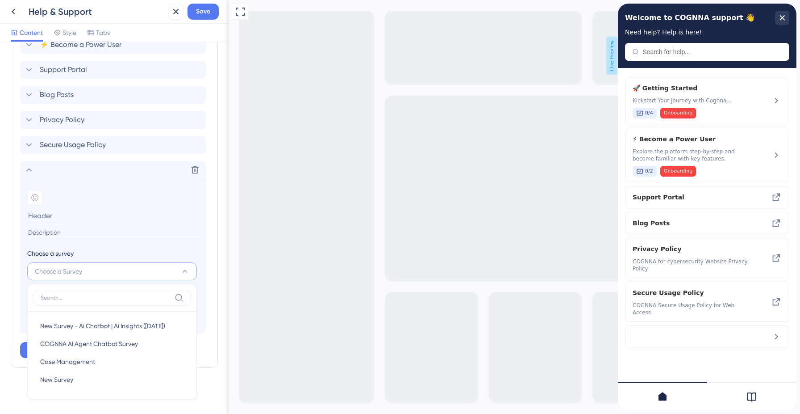
click at [221, 268] on div "Resource Center Header Title Welcome to COGNNA support 👋 0 Welcome to COGNNA su…" at bounding box center [114, 228] width 229 height 372
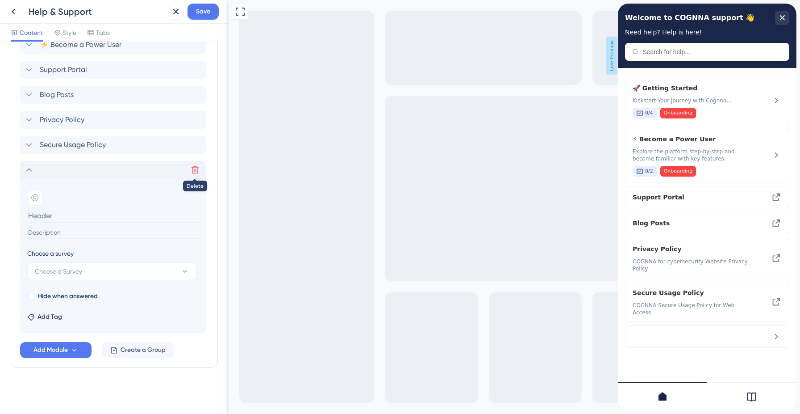
click at [197, 168] on icon at bounding box center [195, 169] width 9 height 9
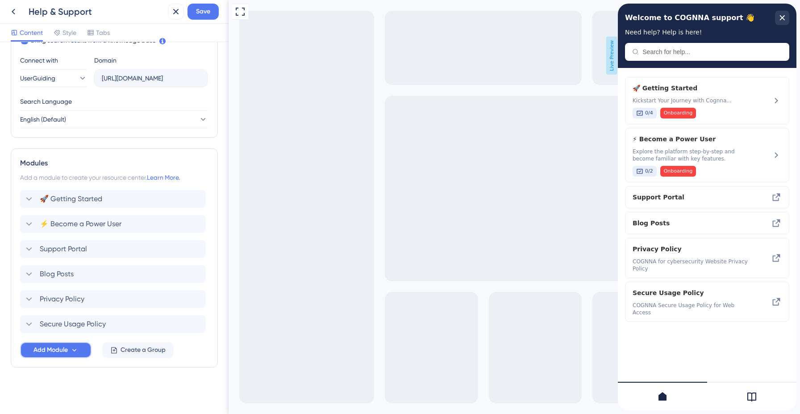
click at [72, 351] on icon at bounding box center [75, 350] width 8 height 8
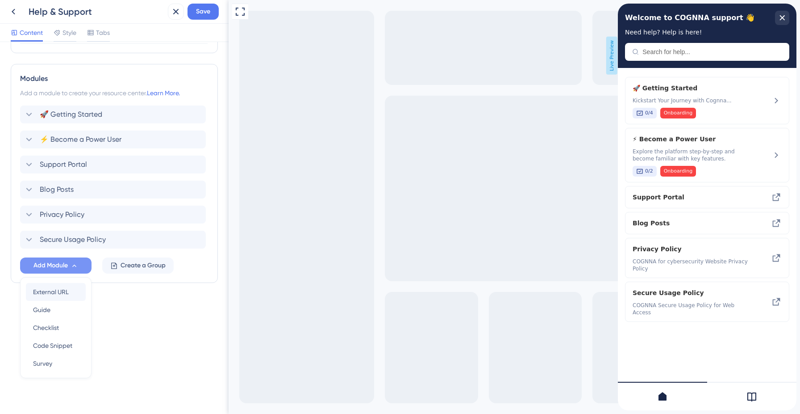
scroll to position [373, 0]
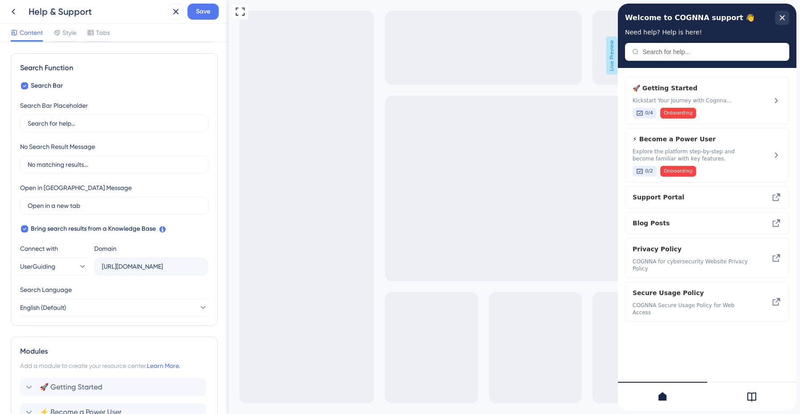
scroll to position [119, 0]
click at [98, 36] on span "Tabs" at bounding box center [103, 32] width 14 height 11
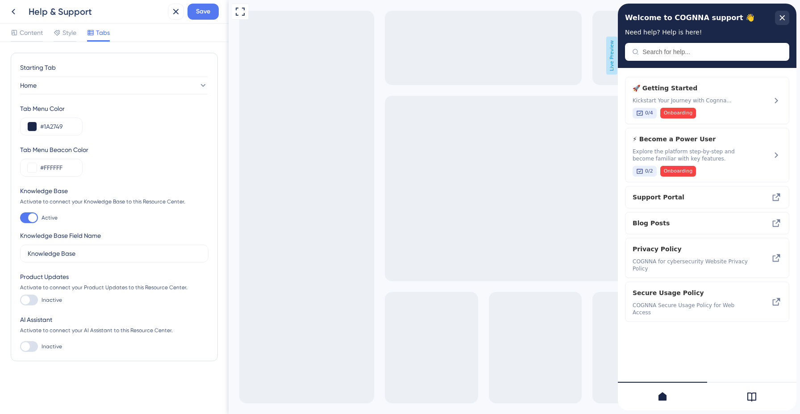
click at [34, 300] on div at bounding box center [29, 299] width 18 height 11
click at [20, 300] on input "Inactive" at bounding box center [20, 300] width 0 height 0
checkbox input "true"
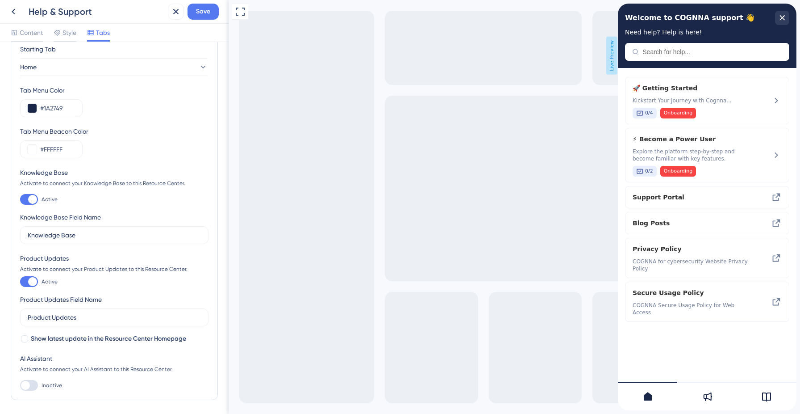
scroll to position [32, 0]
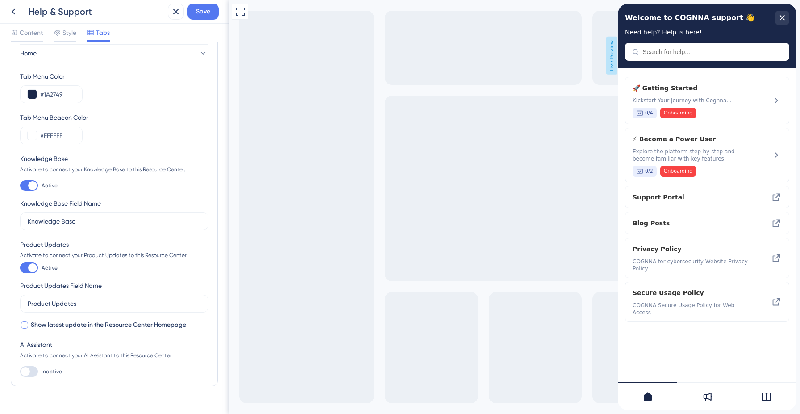
click at [28, 324] on div at bounding box center [24, 324] width 7 height 7
checkbox input "true"
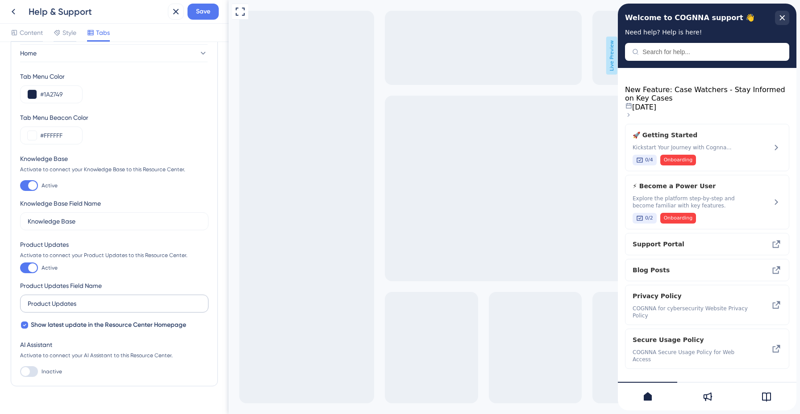
scroll to position [51, 0]
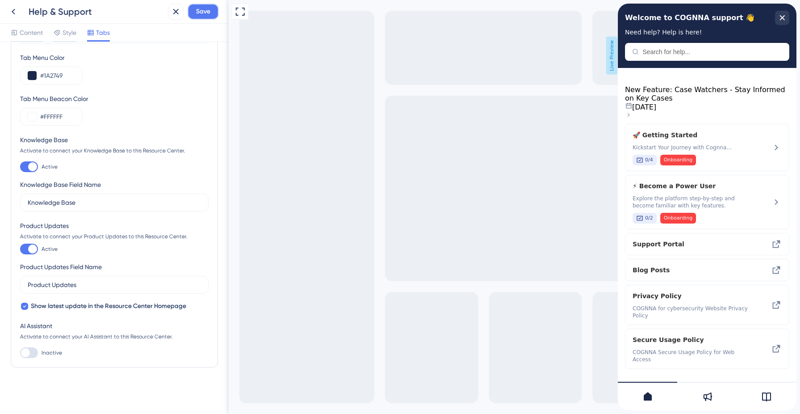
click at [208, 11] on span "Save" at bounding box center [203, 11] width 14 height 11
click at [14, 13] on icon at bounding box center [14, 12] width 4 height 6
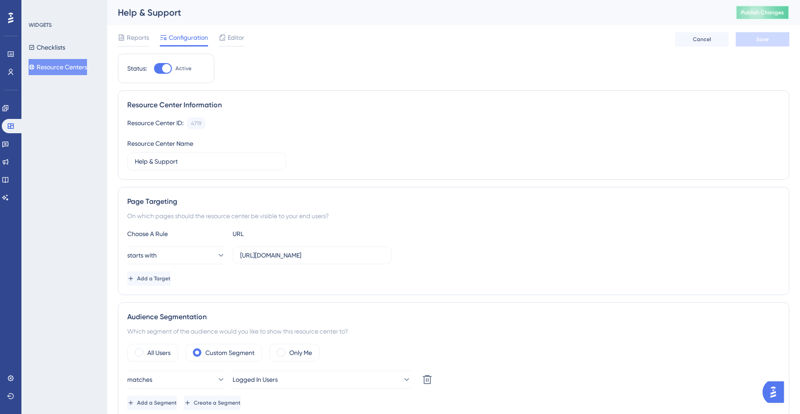
click at [771, 14] on span "Publish Changes" at bounding box center [762, 12] width 43 height 7
click at [9, 162] on link at bounding box center [5, 162] width 7 height 14
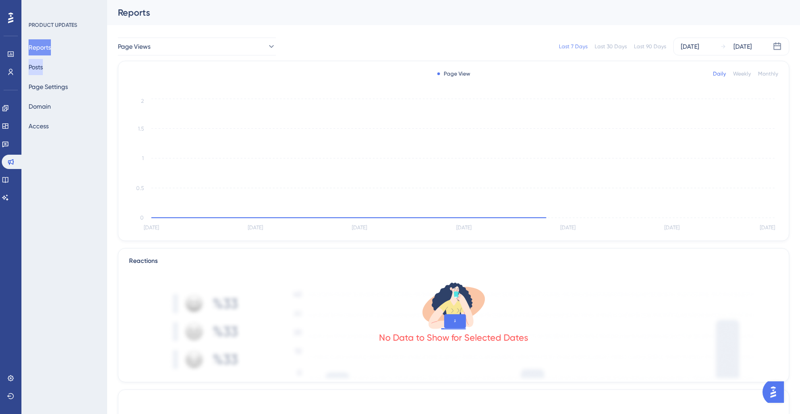
click at [43, 69] on button "Posts" at bounding box center [36, 67] width 14 height 16
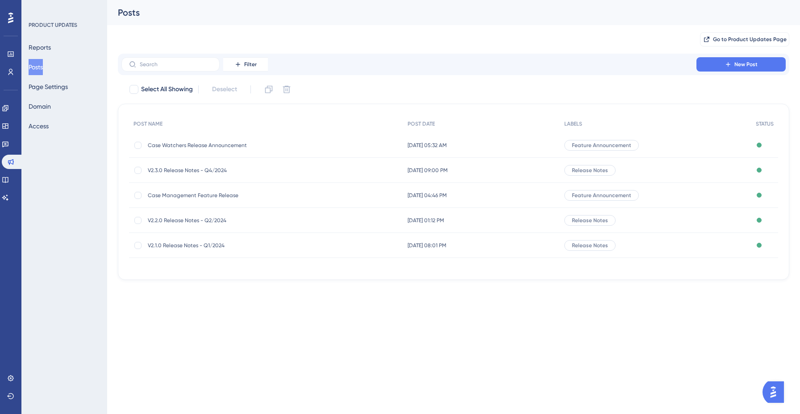
click at [293, 146] on div "Case Watchers Release Announcement Case Watchers Release Announcement" at bounding box center [266, 145] width 274 height 25
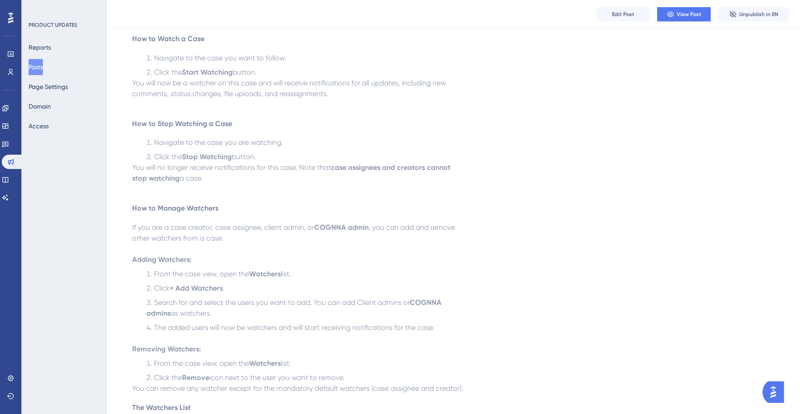
scroll to position [587, 0]
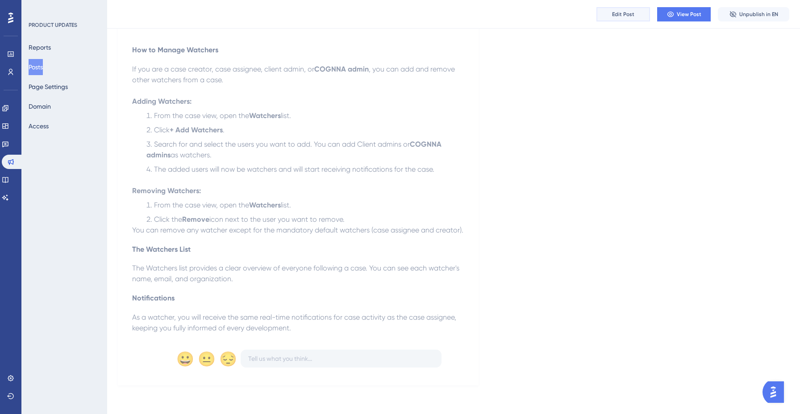
click at [629, 21] on button "Edit Post" at bounding box center [624, 14] width 54 height 14
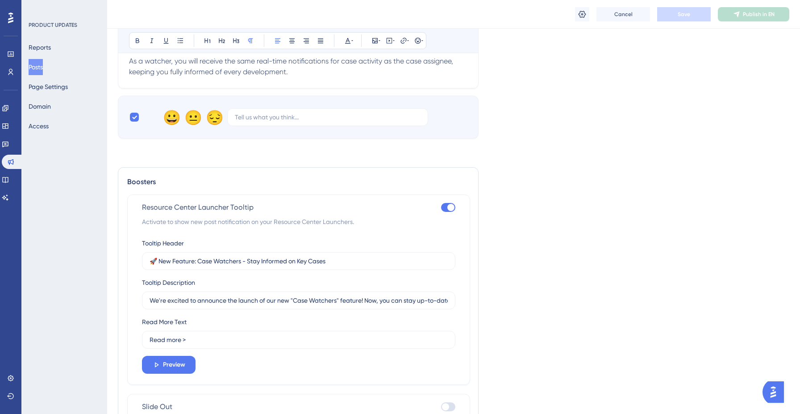
scroll to position [954, 0]
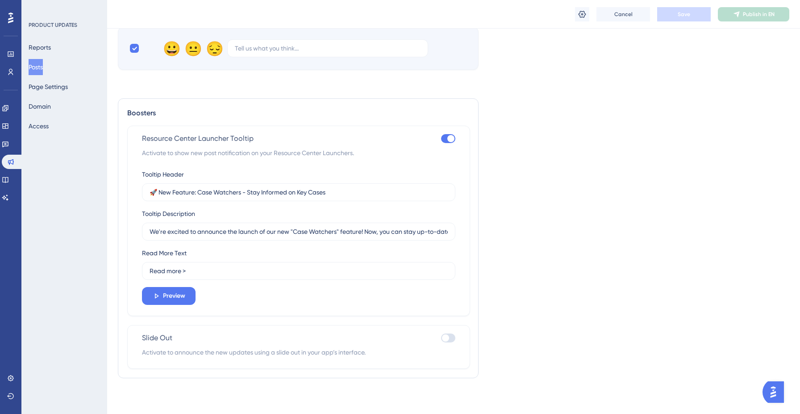
click at [447, 341] on div at bounding box center [448, 337] width 14 height 9
click at [441, 338] on input "checkbox" at bounding box center [441, 337] width 0 height 0
checkbox input "true"
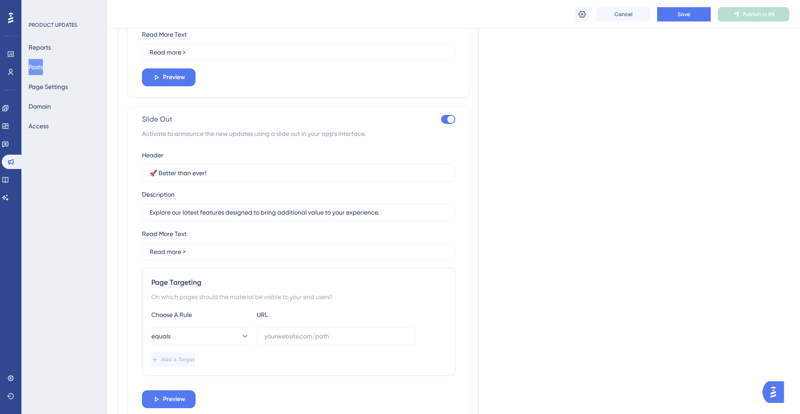
scroll to position [1213, 0]
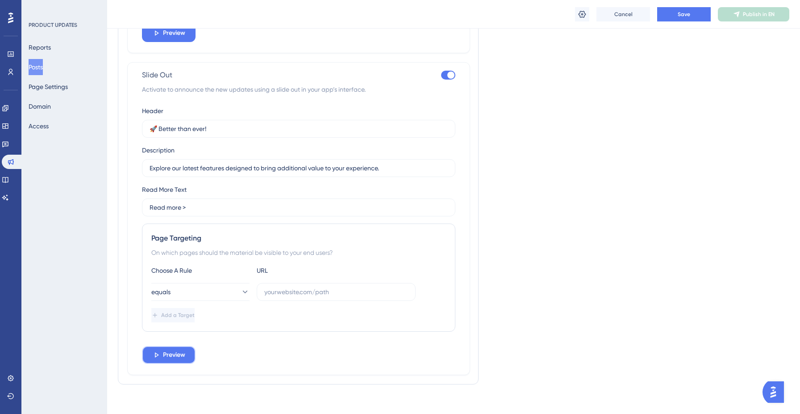
click at [160, 359] on icon at bounding box center [156, 355] width 8 height 8
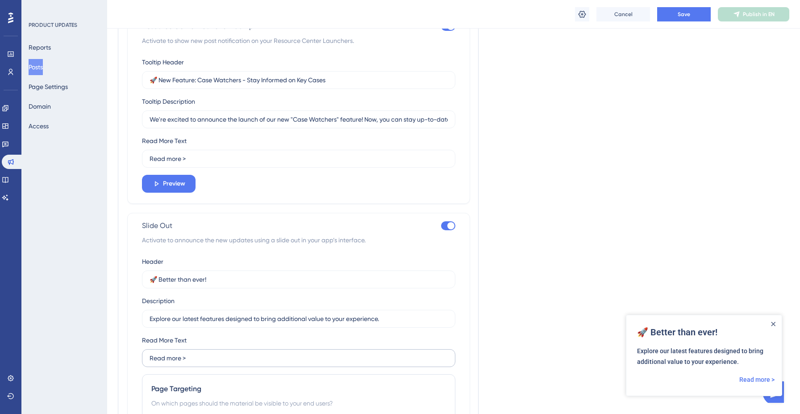
scroll to position [1062, 0]
click at [314, 81] on input "🚀 New Feature: Case Watchers - Stay Informed on Key Cases" at bounding box center [299, 80] width 298 height 10
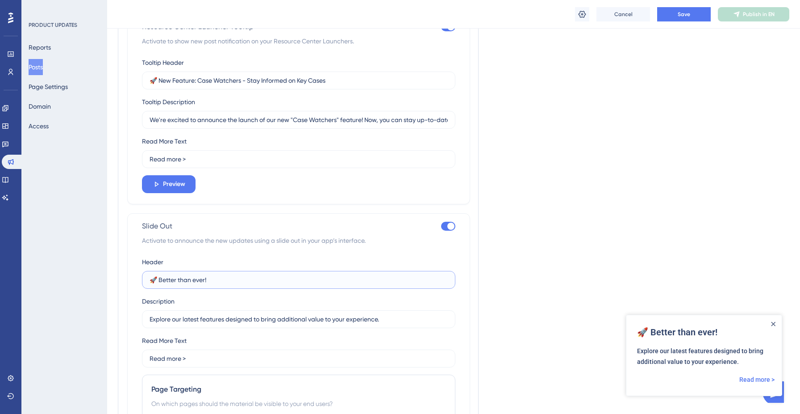
click at [302, 280] on input "🚀 Better than ever!" at bounding box center [299, 280] width 298 height 10
paste input "New Feature: Case Watchers - Stay Informed on Key Cases"
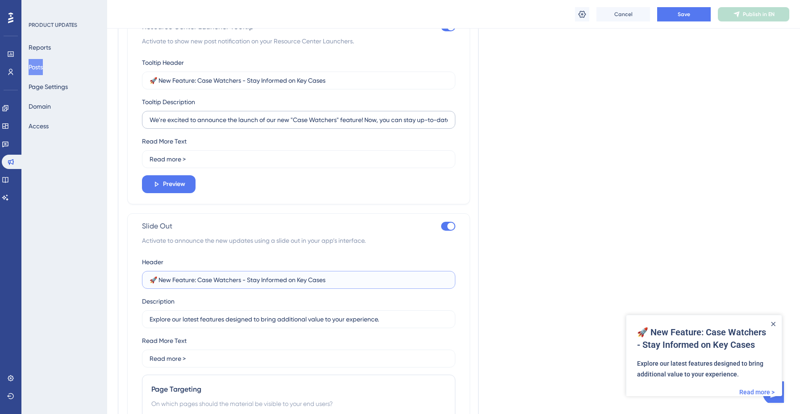
type input "🚀 New Feature: Case Watchers - Stay Informed on Key Cases"
click at [249, 120] on input "We're excited to announce the launch of our new "Case Watchers" feature! Now, y…" at bounding box center [299, 120] width 298 height 10
click at [267, 324] on input "Explore our latest features designed to bring additional value to your experien…" at bounding box center [299, 319] width 298 height 10
paste input "We're excited to announce the launch of our new "Case Watchers" feature! Now, y…"
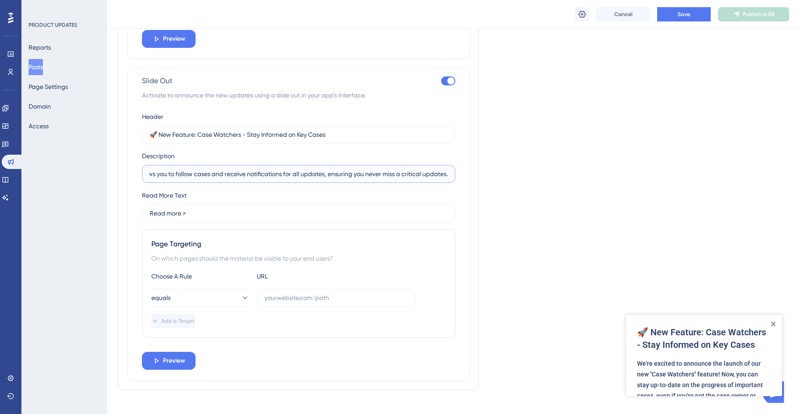
scroll to position [1223, 0]
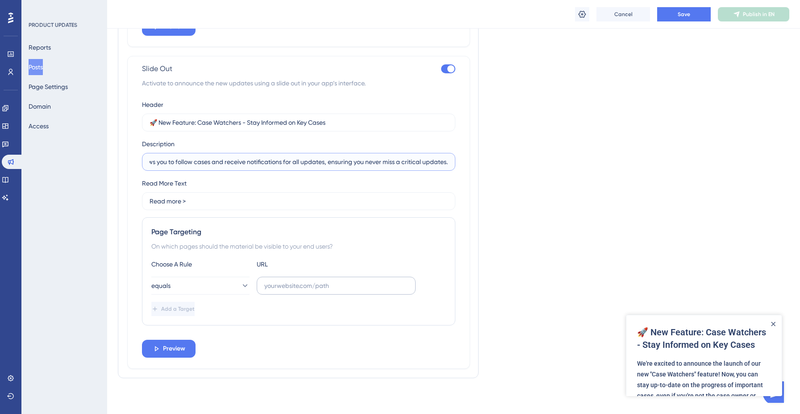
type input "We're excited to announce the launch of our new "Case Watchers" feature! Now, y…"
click at [288, 289] on input "text" at bounding box center [336, 285] width 144 height 10
click at [219, 283] on button "equals" at bounding box center [200, 285] width 98 height 18
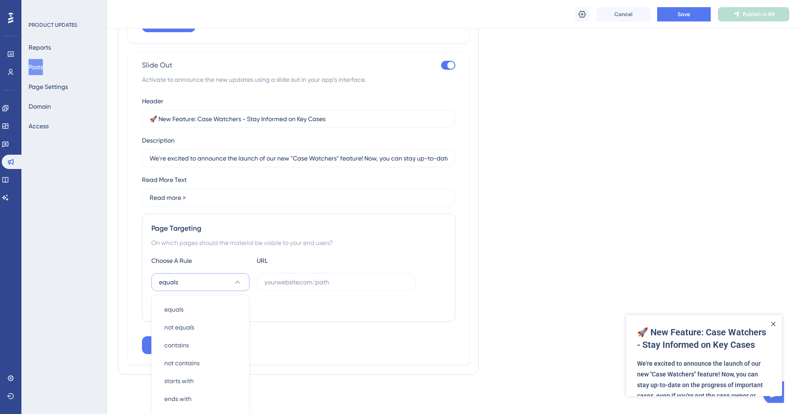
scroll to position [1251, 0]
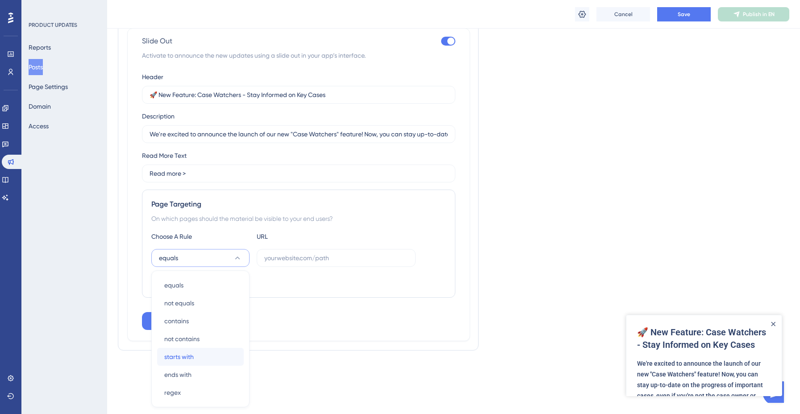
click at [205, 353] on div "starts with starts with" at bounding box center [200, 356] width 72 height 18
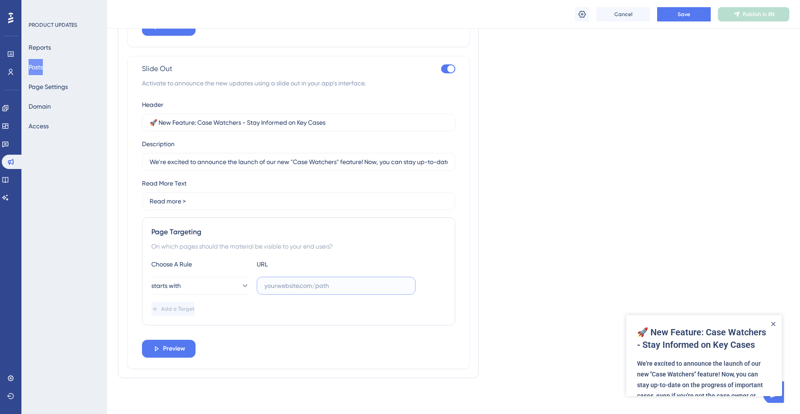
click at [288, 288] on input "text" at bounding box center [336, 285] width 144 height 10
click at [256, 179] on div "Read More Text Read more >" at bounding box center [298, 194] width 313 height 32
click at [296, 287] on input "text" at bounding box center [336, 285] width 144 height 10
paste input "[URL][DOMAIN_NAME]"
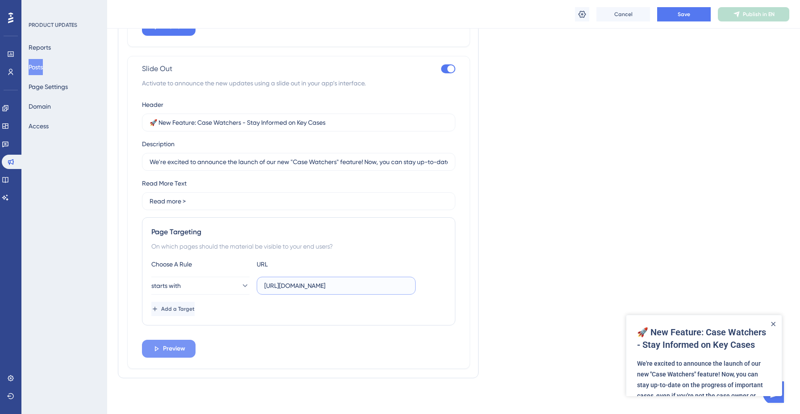
type input "[URL][DOMAIN_NAME]"
click at [180, 347] on span "Preview" at bounding box center [174, 348] width 22 height 11
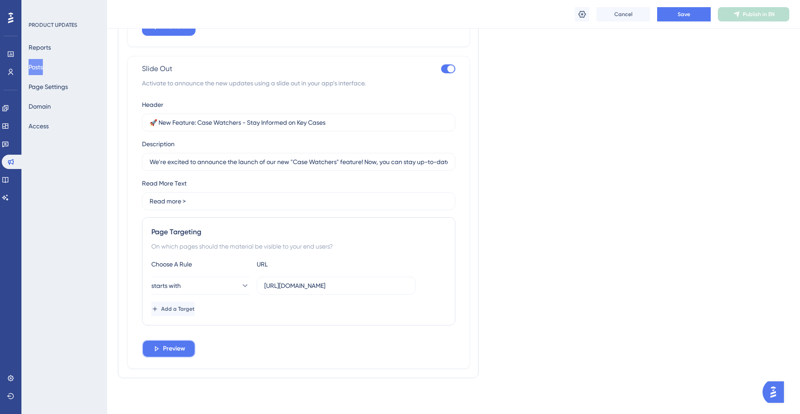
click at [180, 347] on span "Preview" at bounding box center [174, 348] width 22 height 11
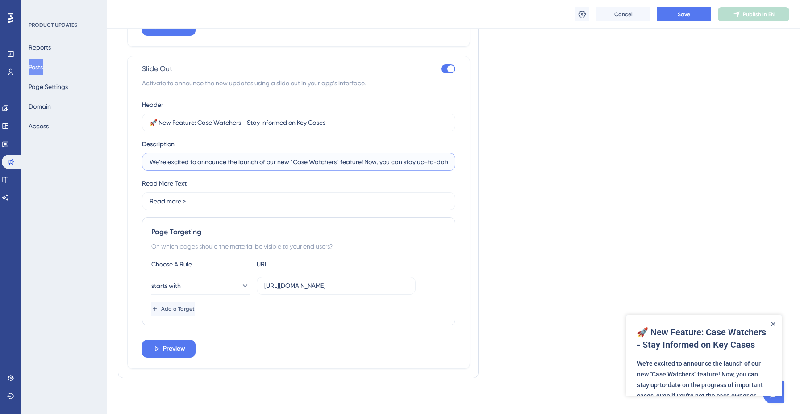
click at [402, 163] on input "We're excited to announce the launch of our new "Case Watchers" feature! Now, y…" at bounding box center [299, 162] width 298 height 10
click at [421, 165] on input "We're excited to announce the launch of our new "Case Watchers" feature! Now, y…" at bounding box center [299, 162] width 298 height 10
click at [436, 164] on input "We're excited to announce the launch of our new "Case Watchers" feature! Now, y…" at bounding box center [299, 162] width 298 height 10
drag, startPoint x: 399, startPoint y: 163, endPoint x: 510, endPoint y: 211, distance: 121.0
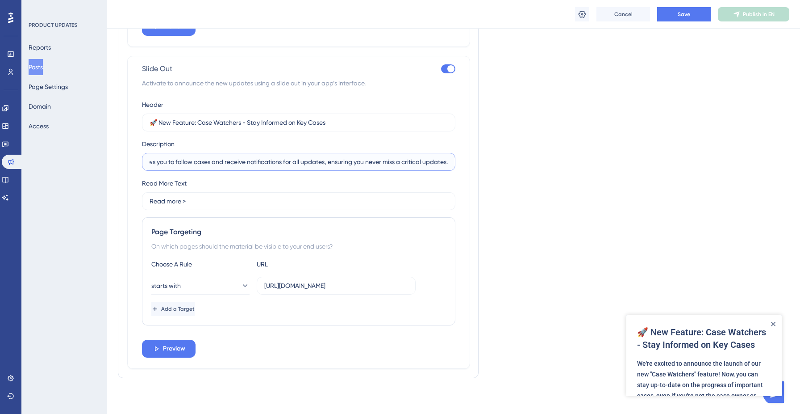
type input "We're excited to announce the launch of our new "Case Watchers" feature! Now, y…"
click at [696, 13] on button "Save" at bounding box center [684, 14] width 54 height 14
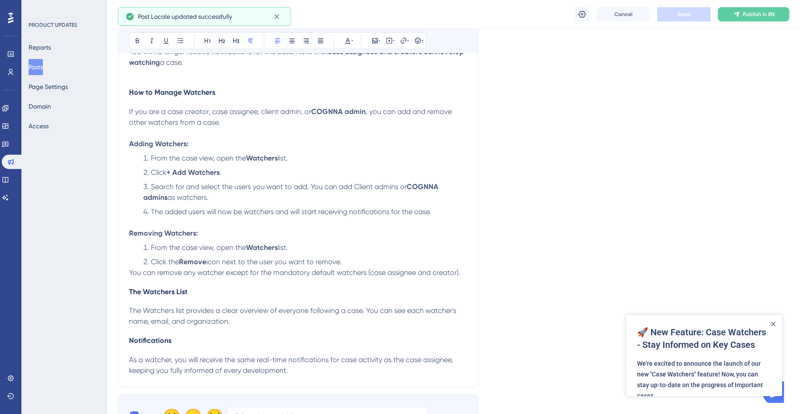
scroll to position [482, 0]
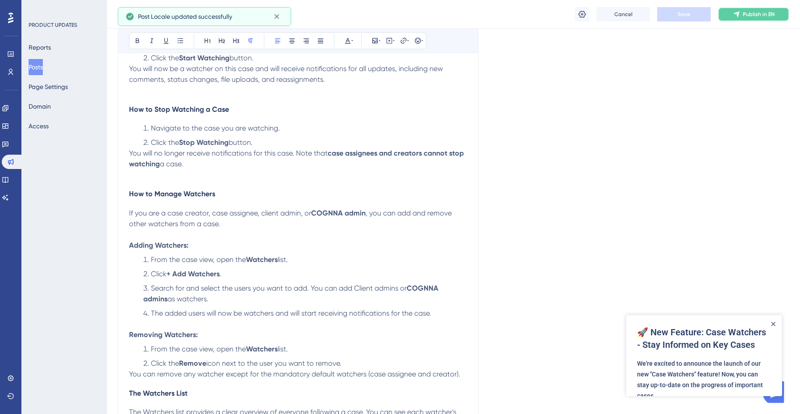
click at [758, 14] on span "Publish in EN" at bounding box center [759, 14] width 32 height 7
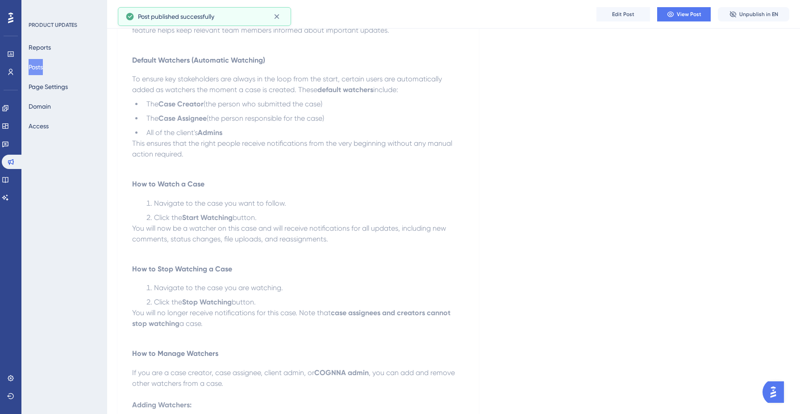
scroll to position [0, 0]
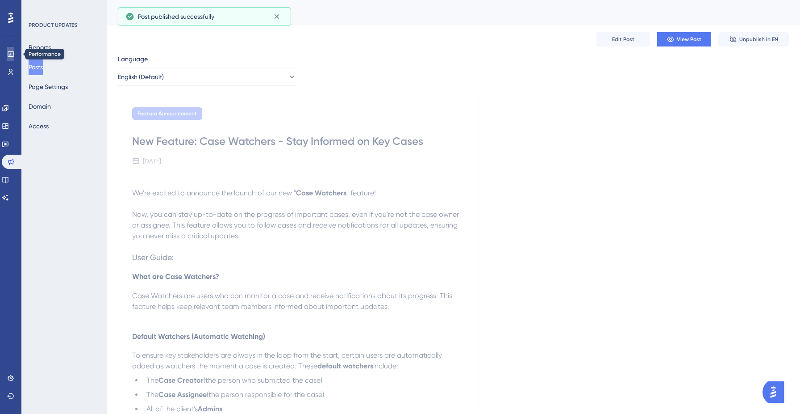
click at [11, 54] on icon at bounding box center [10, 53] width 7 height 7
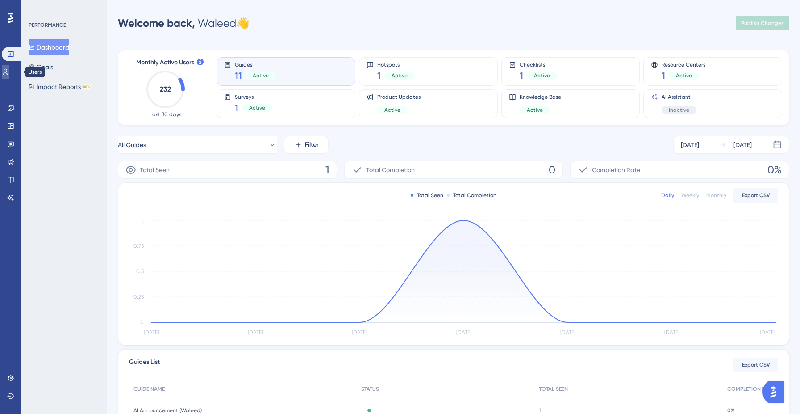
click at [7, 74] on link at bounding box center [5, 72] width 7 height 14
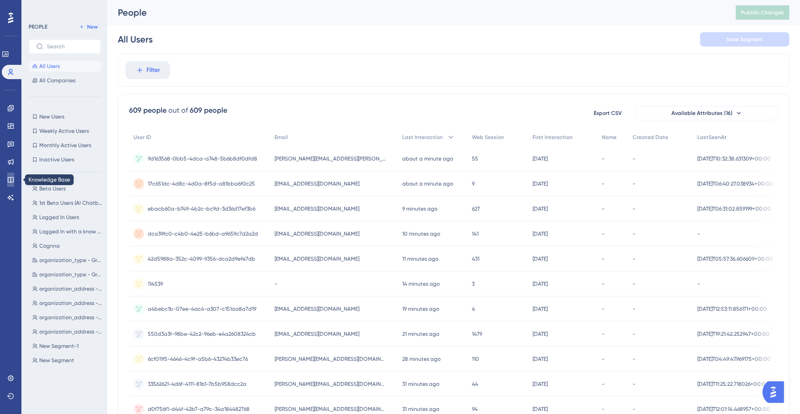
click at [10, 180] on icon at bounding box center [10, 179] width 7 height 7
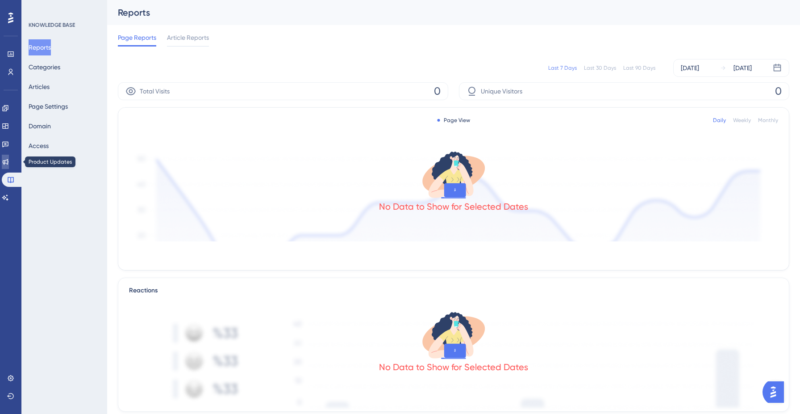
click at [8, 159] on icon at bounding box center [5, 161] width 7 height 7
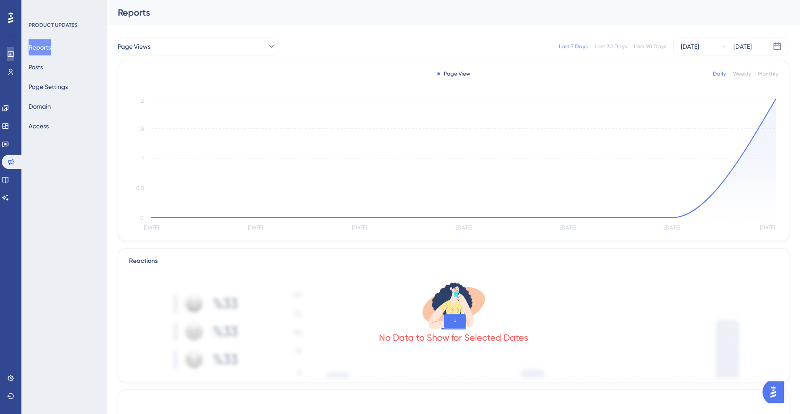
click at [14, 54] on icon at bounding box center [10, 53] width 7 height 7
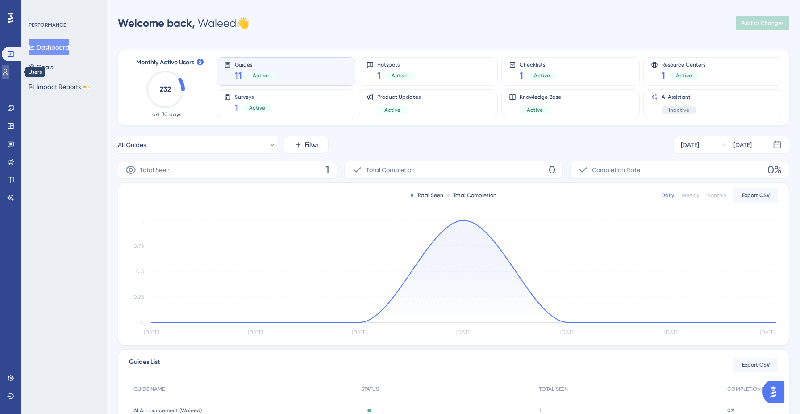
click at [9, 68] on icon at bounding box center [5, 71] width 7 height 7
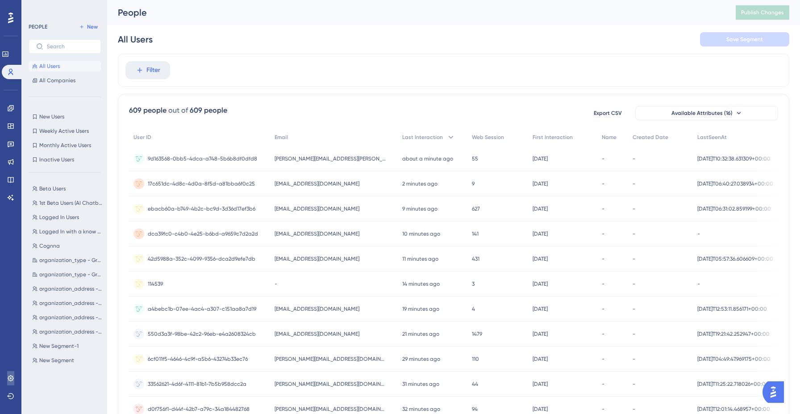
click at [11, 376] on icon at bounding box center [10, 377] width 7 height 7
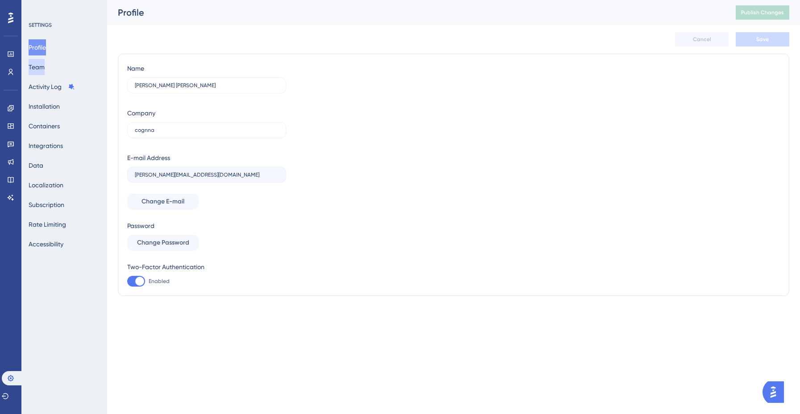
click at [45, 67] on button "Team" at bounding box center [37, 67] width 16 height 16
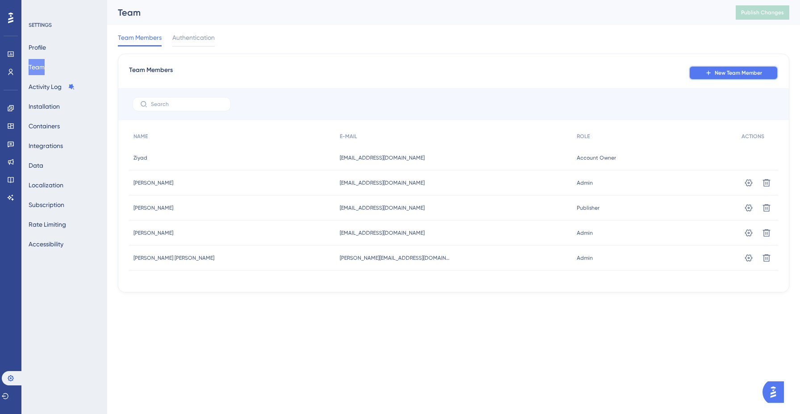
click at [719, 75] on span "New Team Member" at bounding box center [738, 72] width 47 height 7
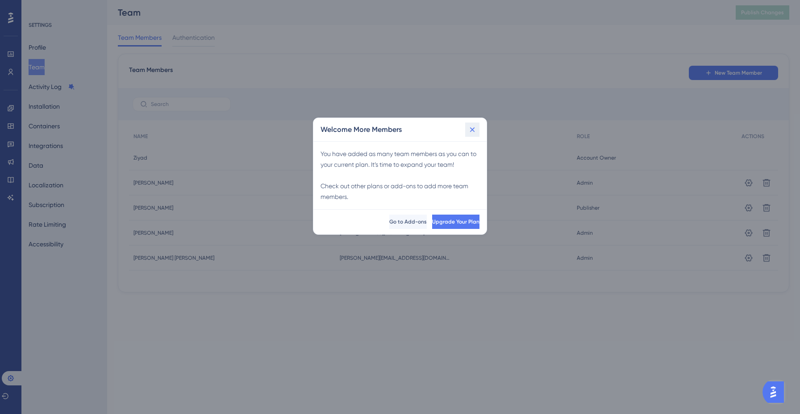
click at [476, 128] on icon at bounding box center [472, 129] width 9 height 9
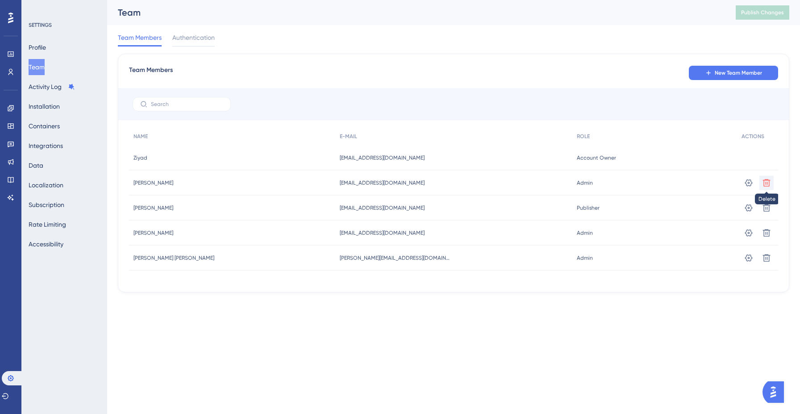
click at [769, 184] on icon at bounding box center [766, 182] width 9 height 9
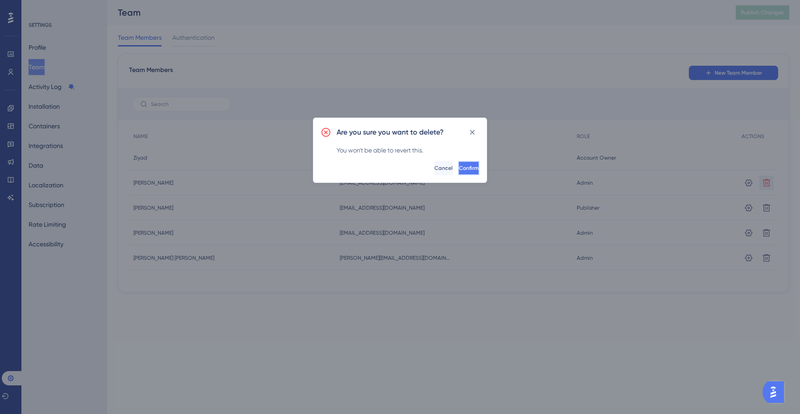
click at [459, 167] on span "Confirm" at bounding box center [469, 167] width 20 height 7
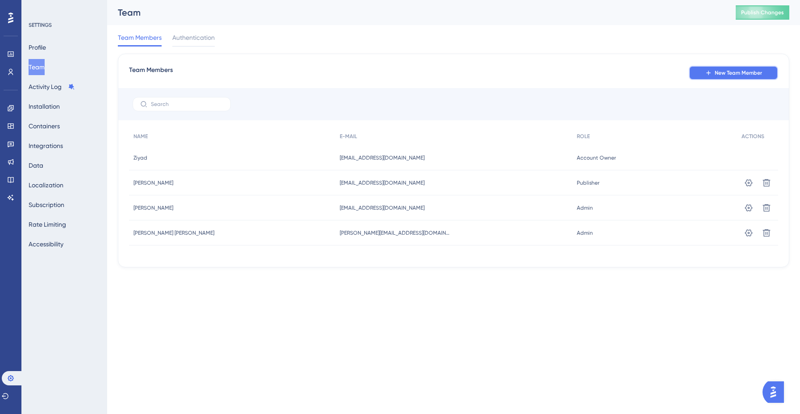
click at [721, 73] on span "New Team Member" at bounding box center [738, 72] width 47 height 7
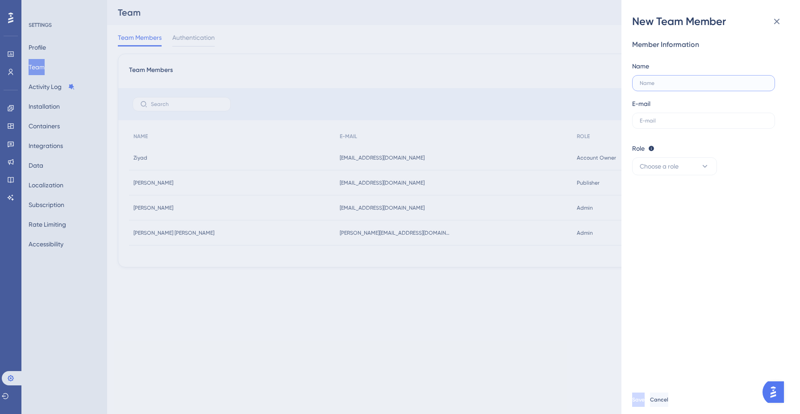
click at [688, 83] on input "text" at bounding box center [704, 83] width 128 height 6
type input "Dai Aldrees"
click at [683, 124] on label at bounding box center [703, 121] width 143 height 16
click at [683, 124] on input "text" at bounding box center [704, 120] width 128 height 6
paste input "[EMAIL_ADDRESS][DOMAIN_NAME]"
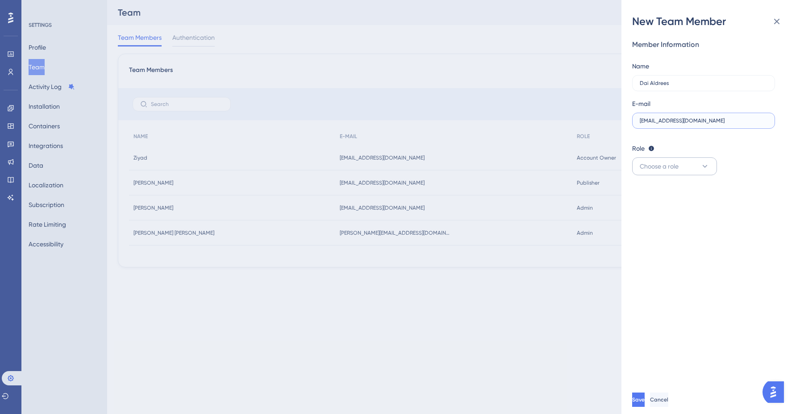
type input "[EMAIL_ADDRESS][DOMAIN_NAME]"
click at [691, 161] on button "Choose a role" at bounding box center [674, 166] width 85 height 18
click at [678, 195] on div "Admin Admin" at bounding box center [674, 193] width 59 height 18
click at [645, 399] on span "Save" at bounding box center [638, 399] width 13 height 7
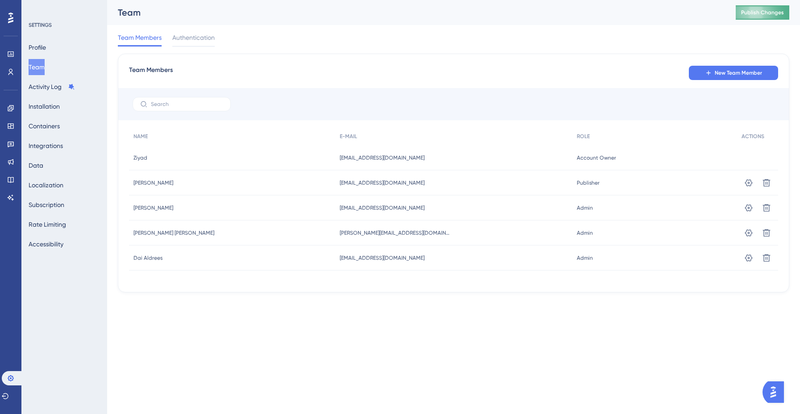
click at [765, 13] on span "Publish Changes" at bounding box center [762, 12] width 43 height 7
click at [9, 126] on icon at bounding box center [10, 125] width 7 height 7
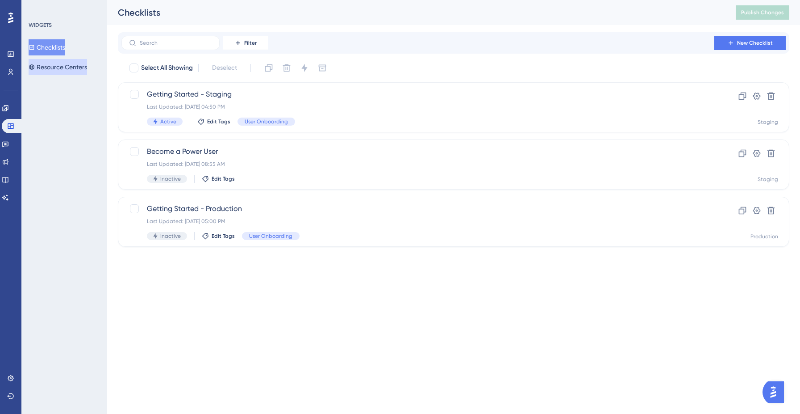
click at [66, 74] on button "Resource Centers" at bounding box center [58, 67] width 58 height 16
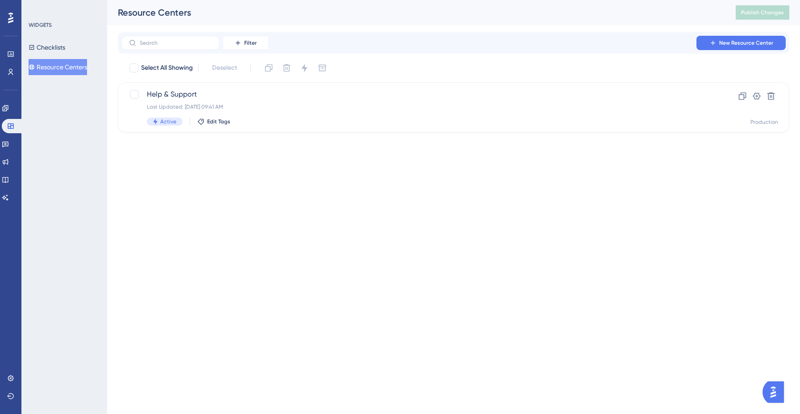
click at [301, 133] on div "Performance Users Engagement Widgets Feedback Product Updates Knowledge Base AI…" at bounding box center [453, 73] width 693 height 146
click at [301, 102] on div "Help & Support Last Updated: [DATE] 09:41 AM Active Edit Tags" at bounding box center [418, 107] width 542 height 37
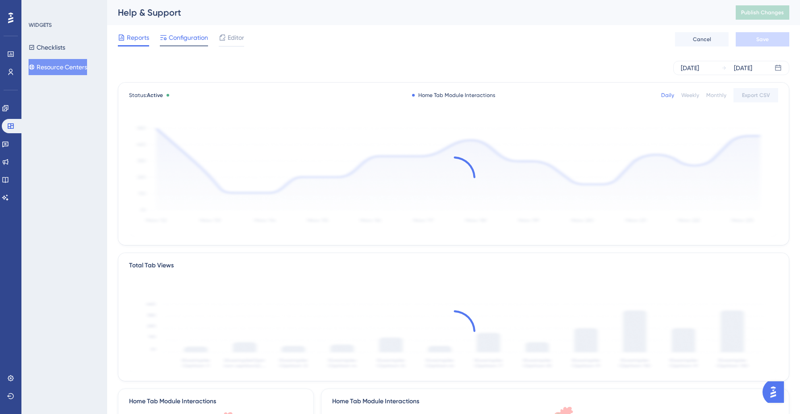
click at [185, 37] on span "Configuration" at bounding box center [188, 37] width 39 height 11
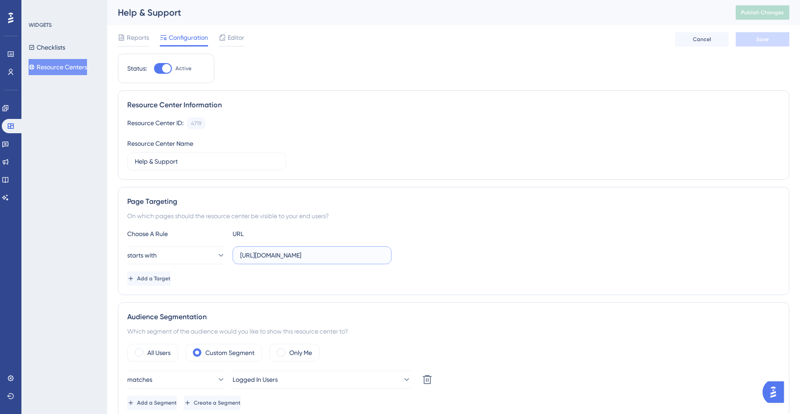
click at [346, 255] on input "[URL][DOMAIN_NAME]" at bounding box center [312, 255] width 144 height 10
type input "[URL][DOMAIN_NAME]"
click at [209, 250] on button "starts with" at bounding box center [176, 255] width 98 height 18
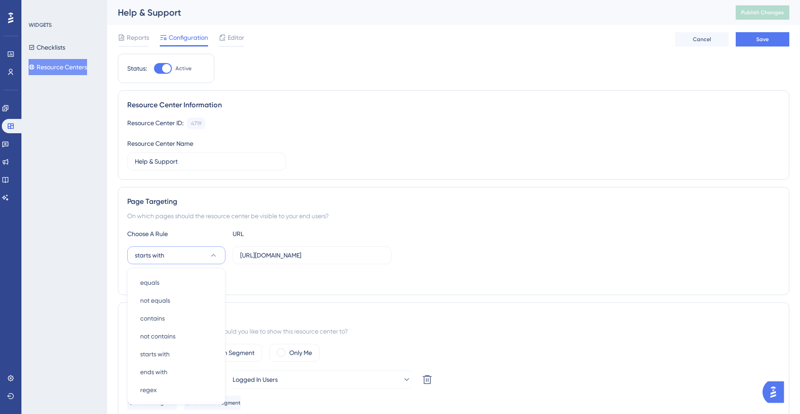
scroll to position [129, 0]
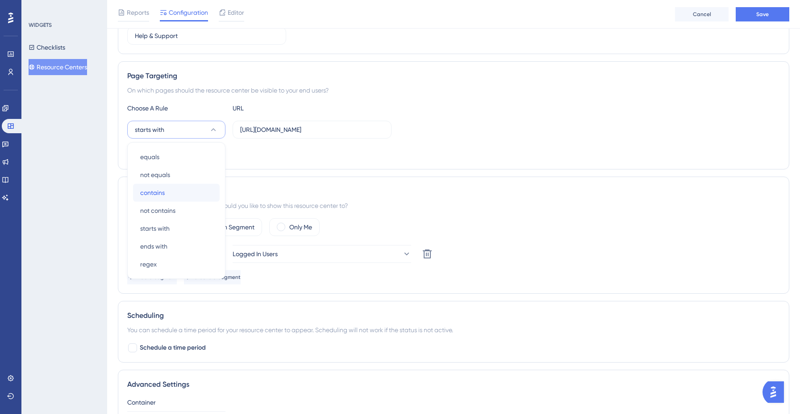
click at [199, 190] on div "contains contains" at bounding box center [176, 193] width 72 height 18
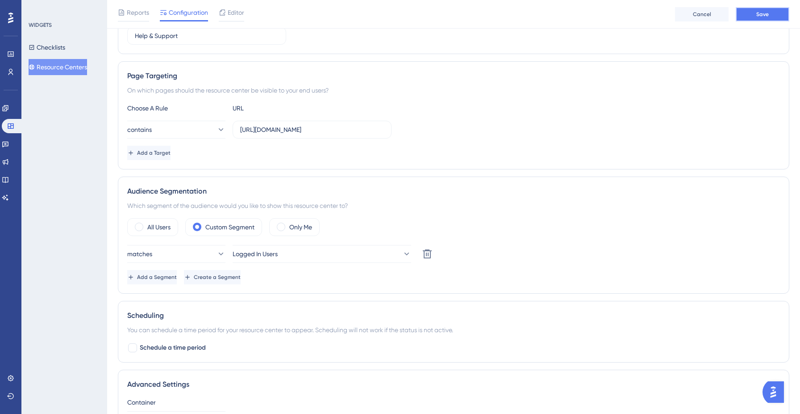
click at [760, 14] on span "Save" at bounding box center [762, 14] width 13 height 7
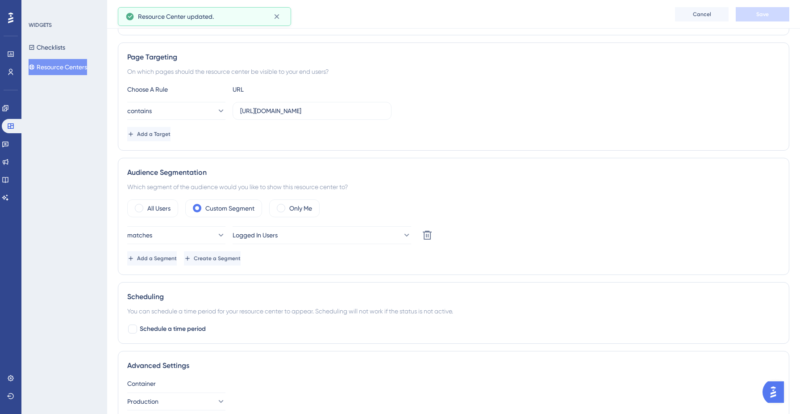
scroll to position [150, 0]
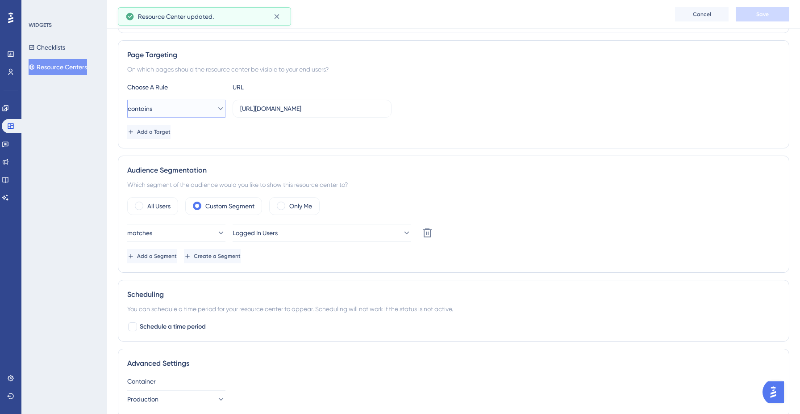
click at [198, 110] on button "contains" at bounding box center [176, 109] width 98 height 18
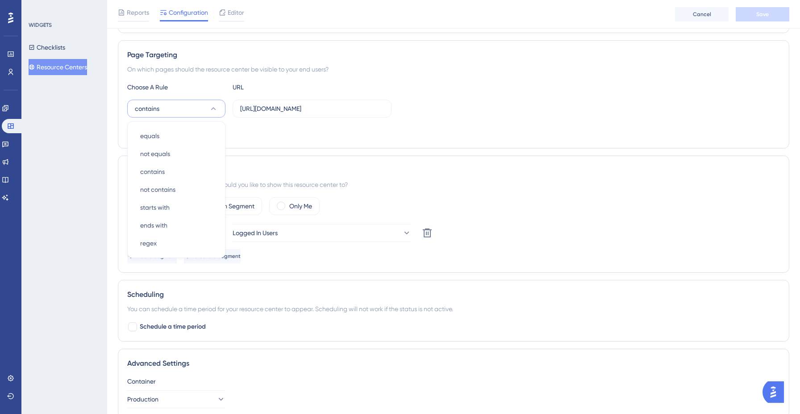
click at [198, 110] on button "contains" at bounding box center [176, 109] width 98 height 18
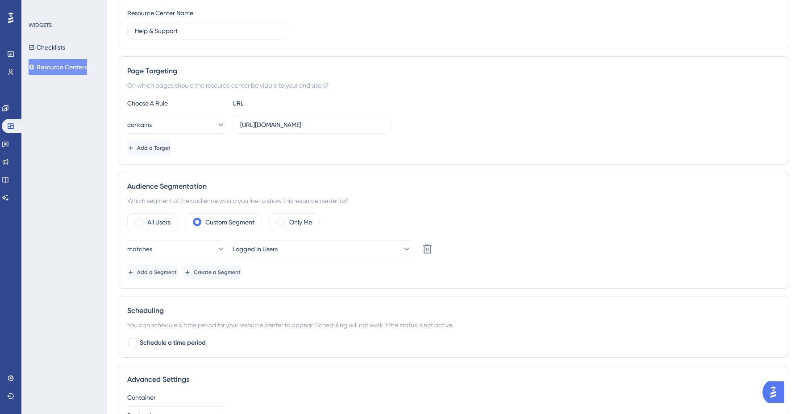
scroll to position [0, 0]
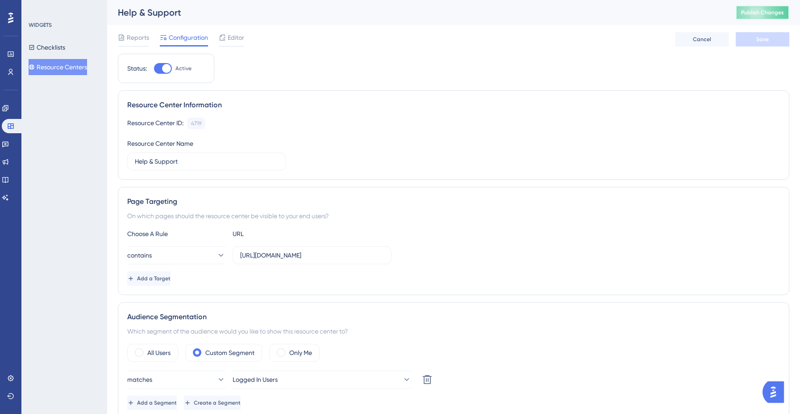
click at [746, 10] on span "Publish Changes" at bounding box center [762, 12] width 43 height 7
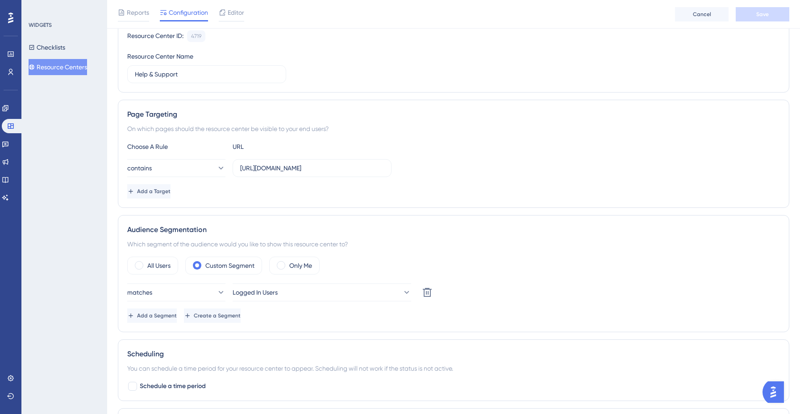
scroll to position [92, 0]
click at [393, 294] on button "Logged In Users" at bounding box center [322, 291] width 179 height 18
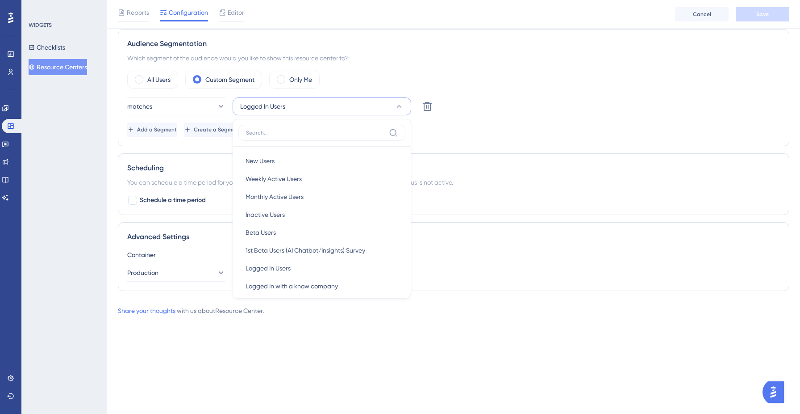
click at [420, 336] on div "Performance Users Engagement Widgets Feedback Product Updates Knowledge Base AI…" at bounding box center [400, 34] width 800 height 621
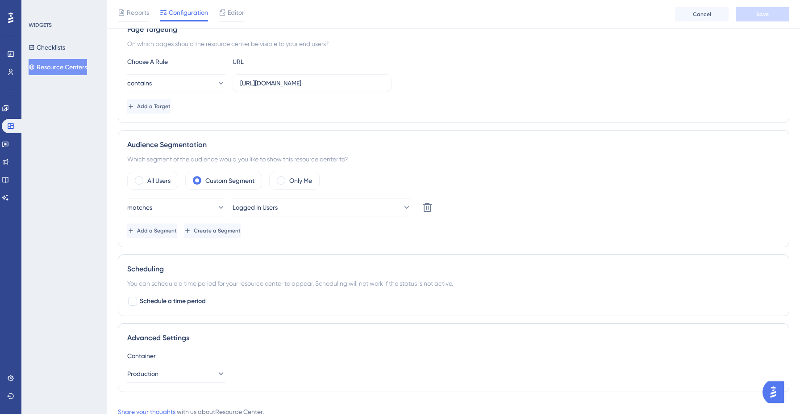
scroll to position [172, 0]
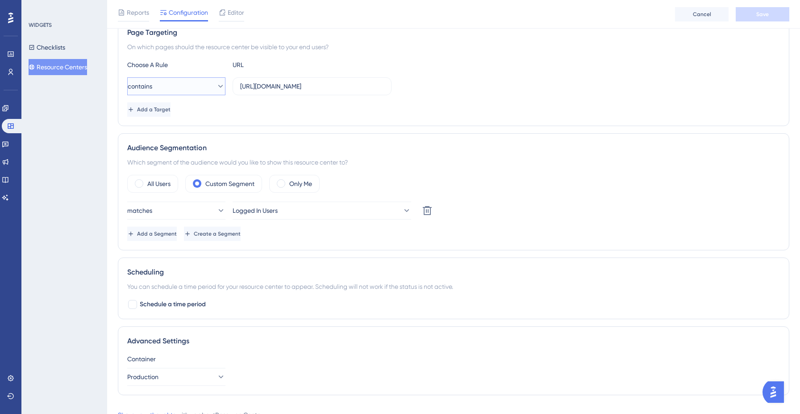
click at [176, 87] on button "contains" at bounding box center [176, 86] width 98 height 18
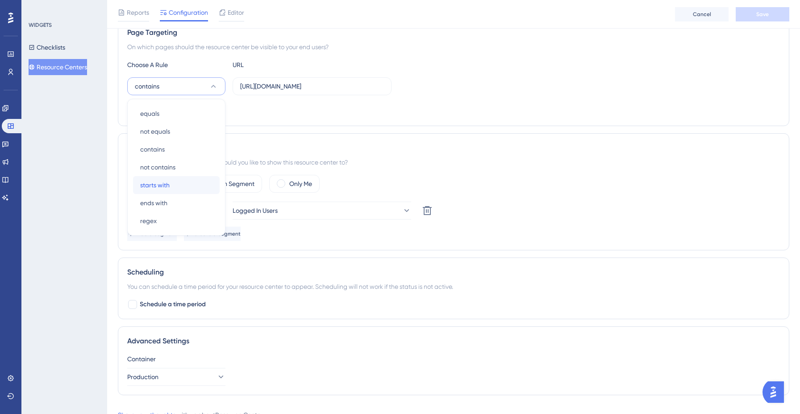
click at [191, 191] on div "starts with starts with" at bounding box center [176, 185] width 72 height 18
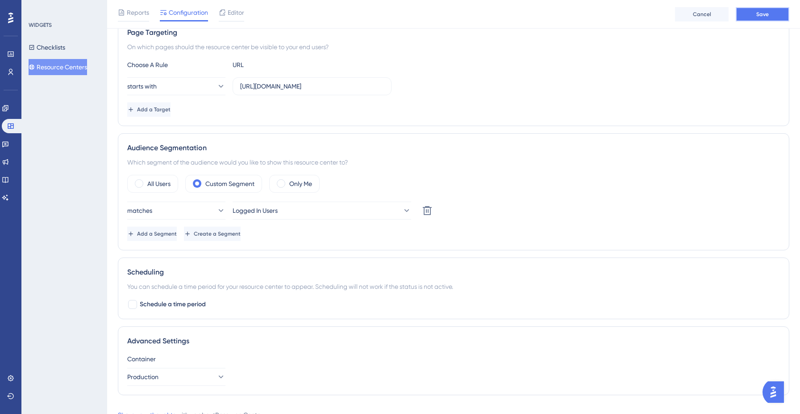
click at [763, 19] on button "Save" at bounding box center [763, 14] width 54 height 14
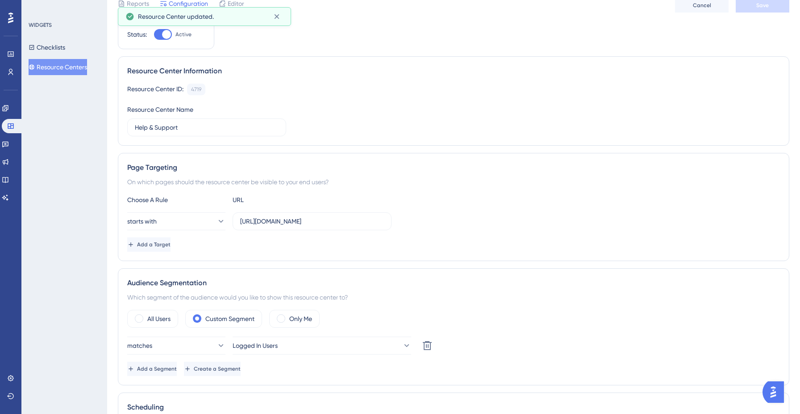
scroll to position [0, 0]
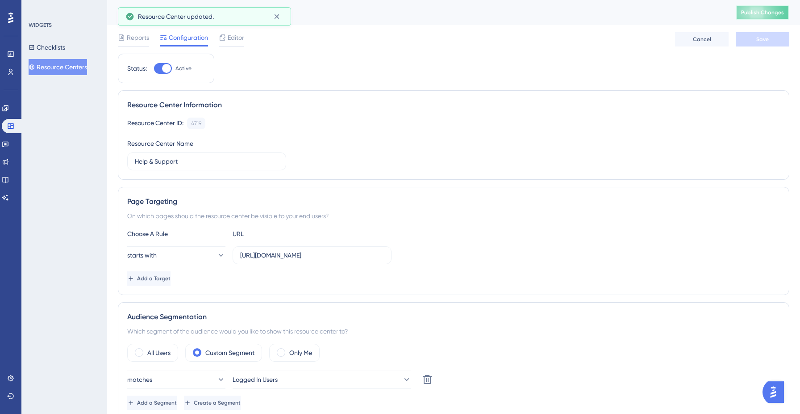
click at [763, 15] on span "Publish Changes" at bounding box center [762, 12] width 43 height 7
